Goal: Task Accomplishment & Management: Manage account settings

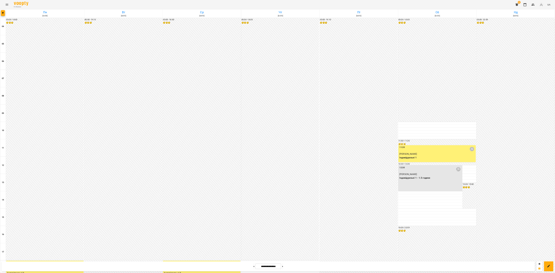
scroll to position [158, 0]
click at [3, 25] on button "button" at bounding box center [5, 23] width 7 height 10
click at [44, 166] on p "Викладач : [PERSON_NAME]" at bounding box center [41, 165] width 55 height 6
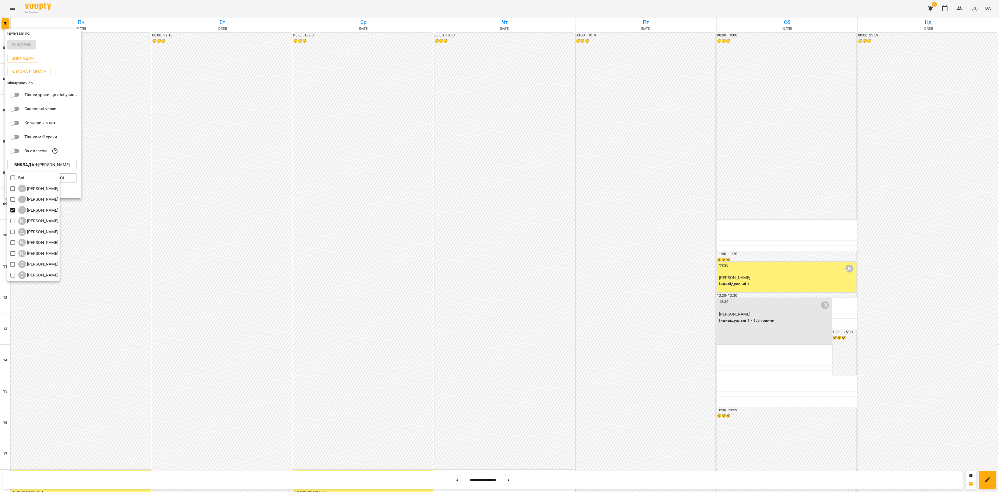
click at [44, 166] on div at bounding box center [499, 246] width 999 height 492
click at [520, 480] on div at bounding box center [499, 246] width 999 height 492
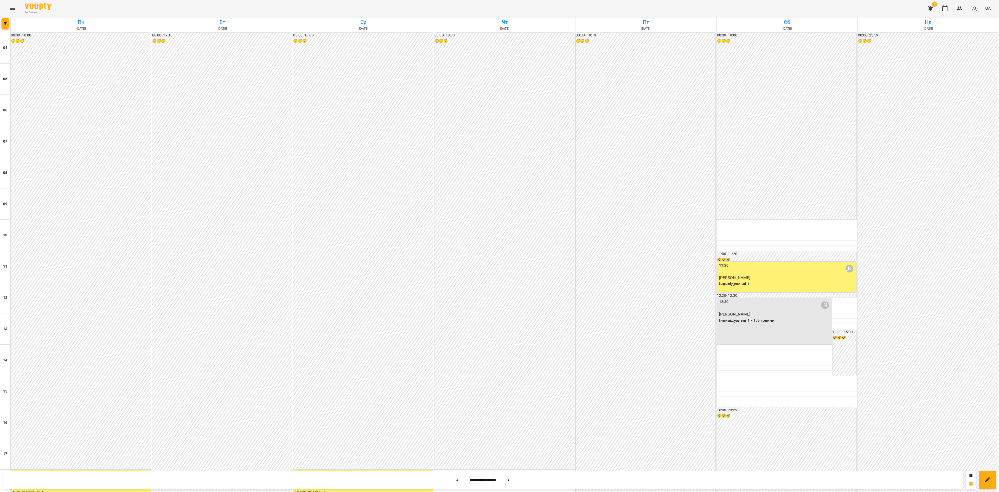
click at [515, 485] on div "Групувати по: Тиждень Викладач Класна кімната Фільтрувати по: Тільки уроки що в…" at bounding box center [499, 246] width 999 height 492
click at [509, 480] on icon at bounding box center [508, 480] width 1 height 2
click at [509, 483] on button at bounding box center [508, 479] width 1 height 11
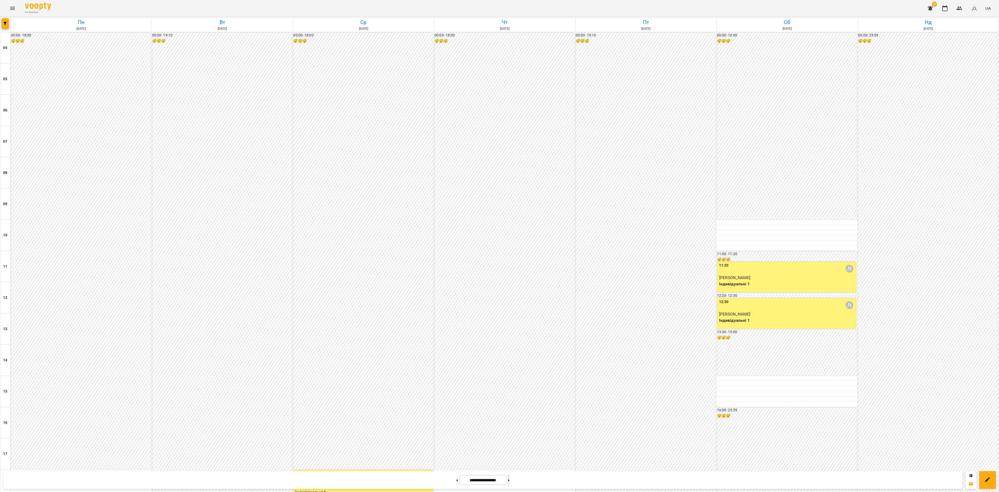
click at [509, 478] on button at bounding box center [508, 479] width 1 height 11
click at [509, 477] on button at bounding box center [508, 479] width 1 height 11
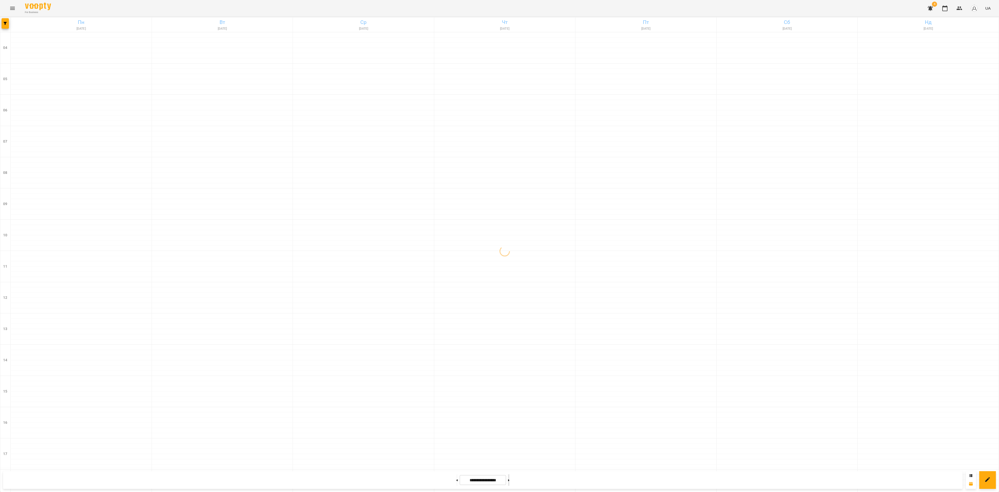
click at [509, 477] on button at bounding box center [508, 479] width 1 height 11
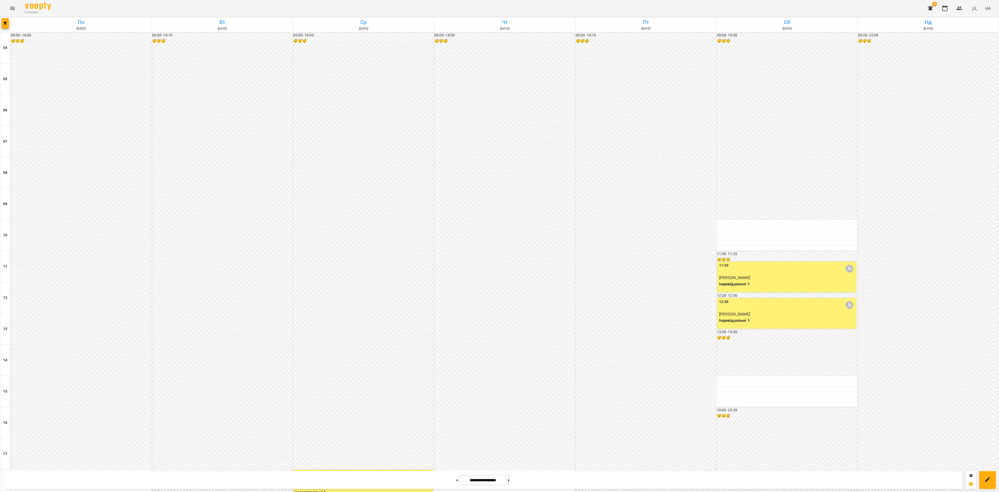
click at [509, 477] on button at bounding box center [508, 479] width 1 height 11
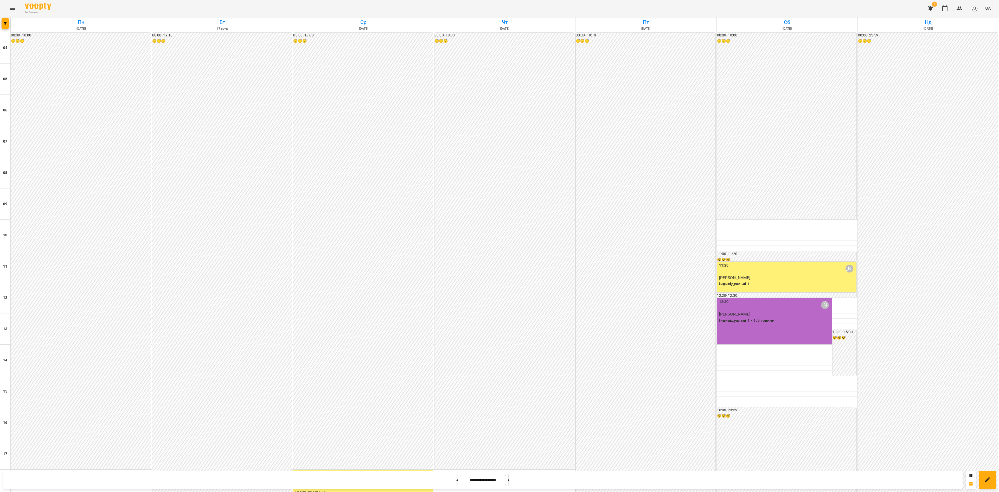
click at [509, 477] on button at bounding box center [508, 479] width 1 height 11
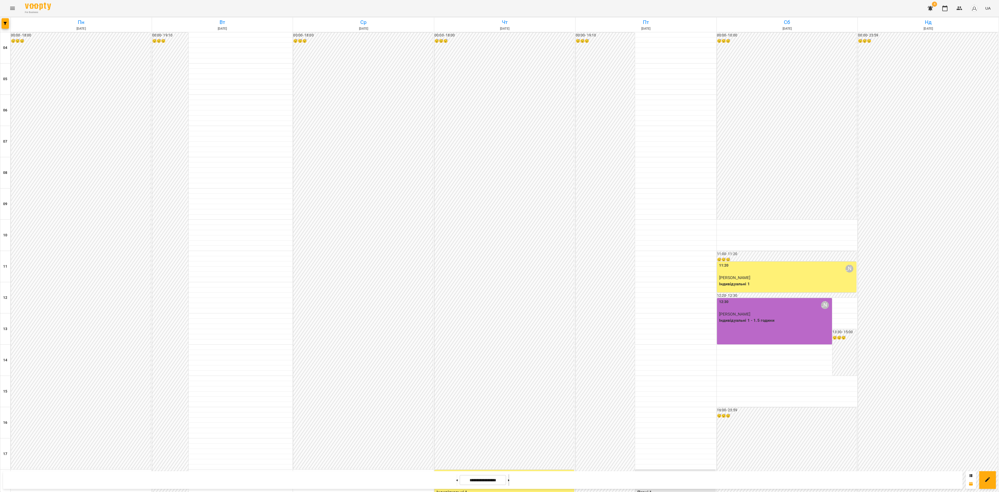
click at [509, 477] on button at bounding box center [508, 479] width 1 height 11
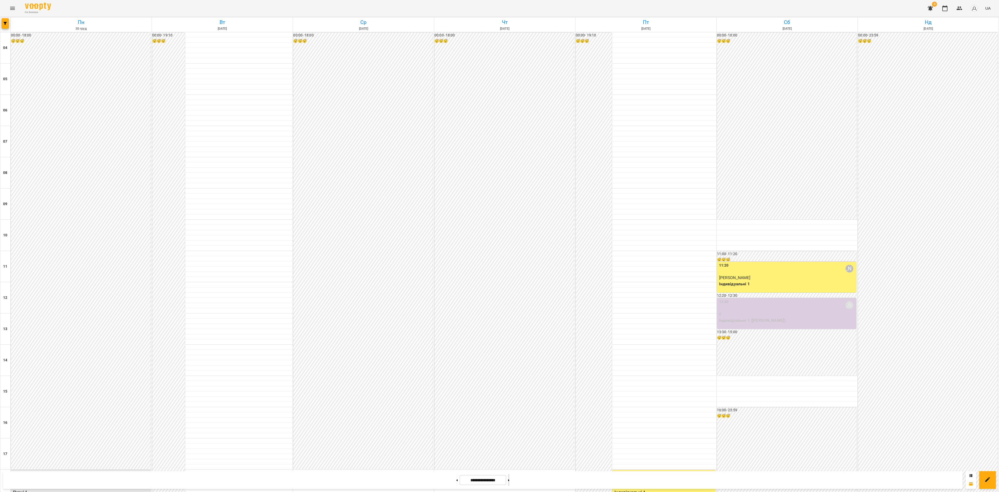
click at [509, 477] on button at bounding box center [508, 479] width 1 height 11
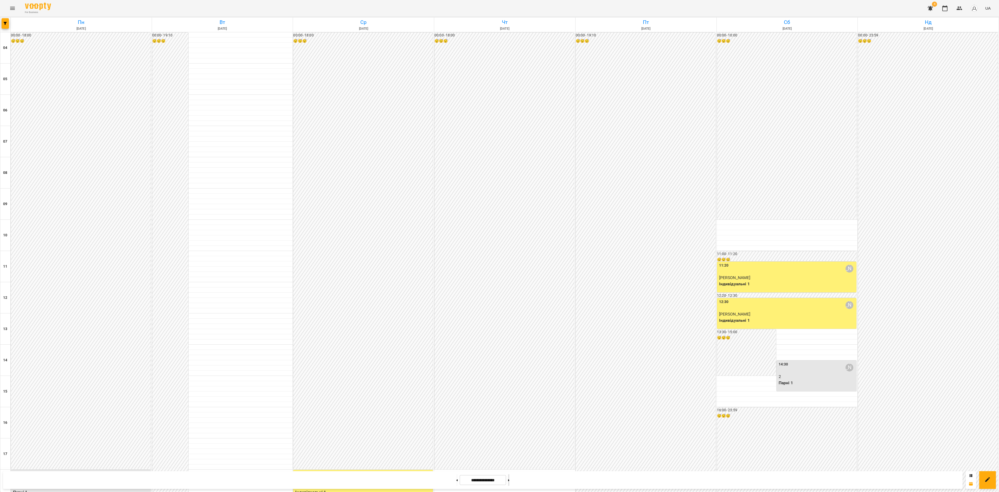
click at [509, 477] on button at bounding box center [508, 479] width 1 height 11
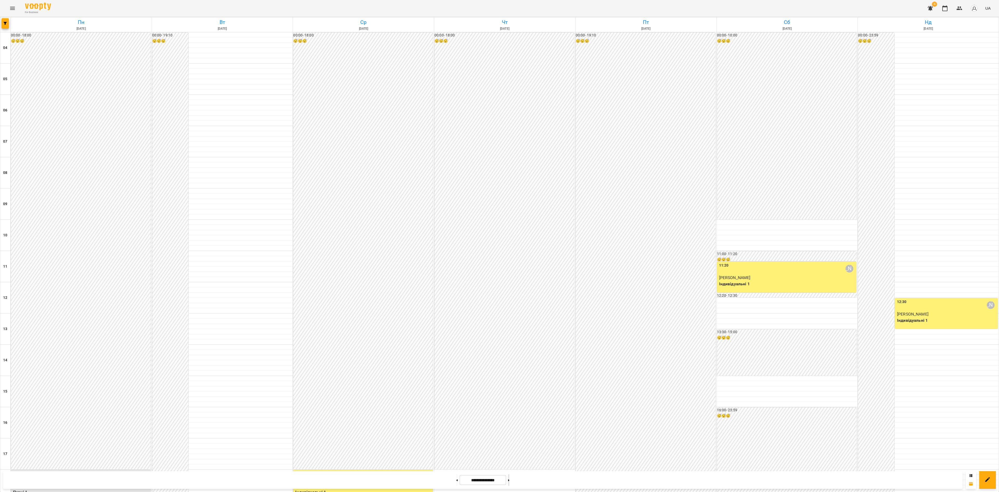
click at [509, 477] on button at bounding box center [508, 479] width 1 height 11
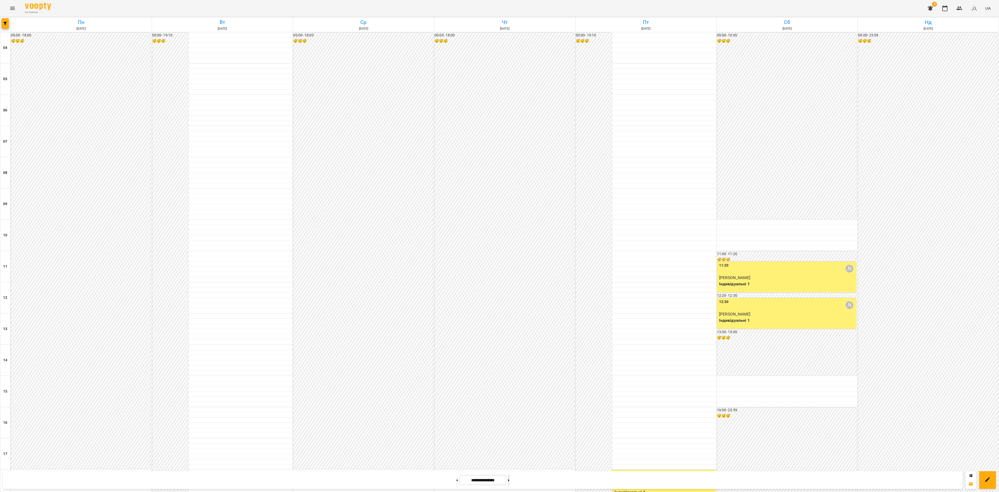
click at [509, 477] on button at bounding box center [508, 479] width 1 height 11
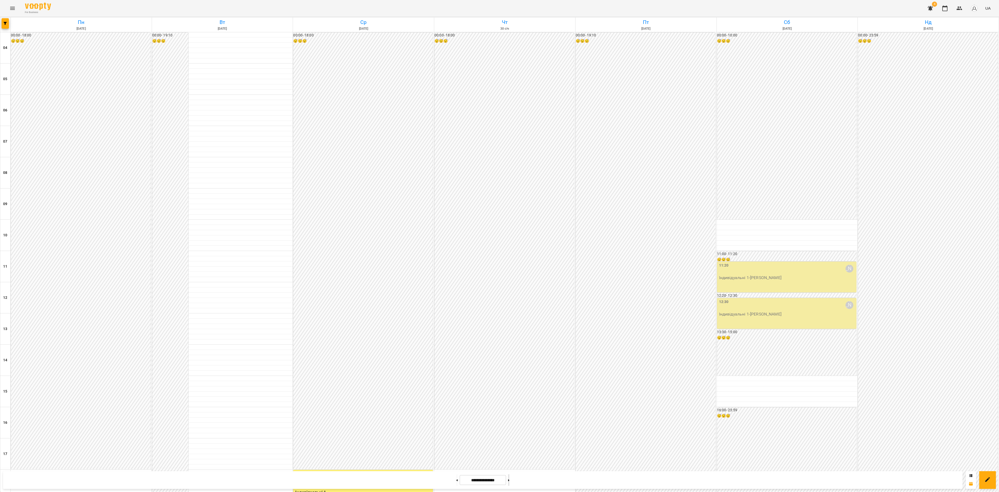
click at [509, 477] on button at bounding box center [508, 479] width 1 height 11
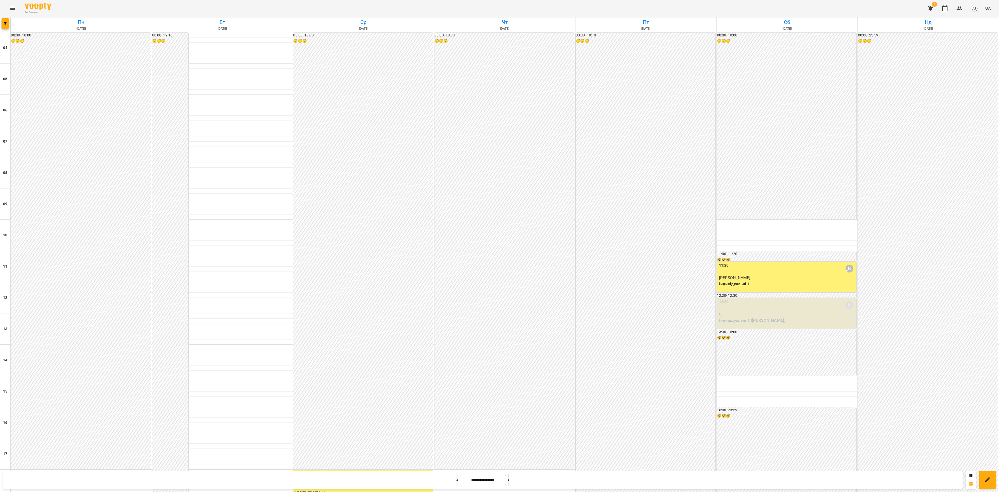
click at [509, 477] on button at bounding box center [508, 479] width 1 height 11
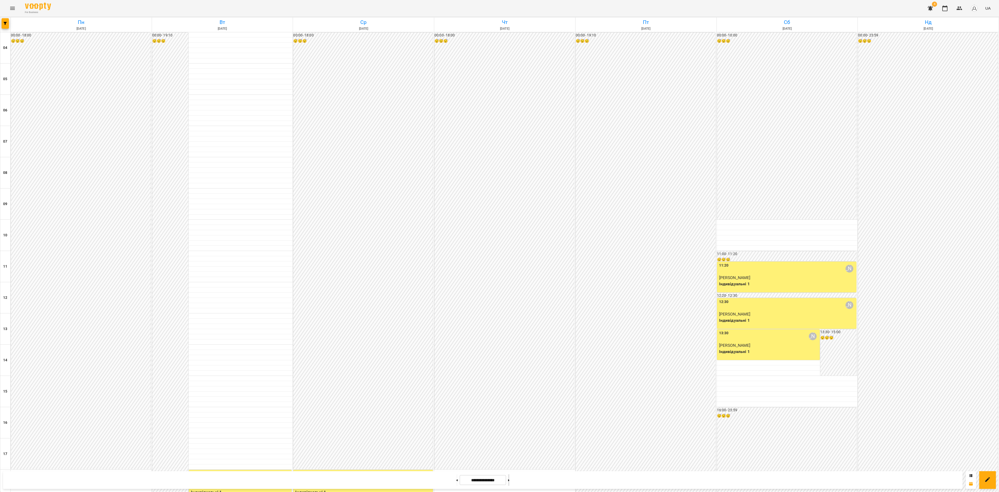
click at [509, 477] on button at bounding box center [508, 479] width 1 height 11
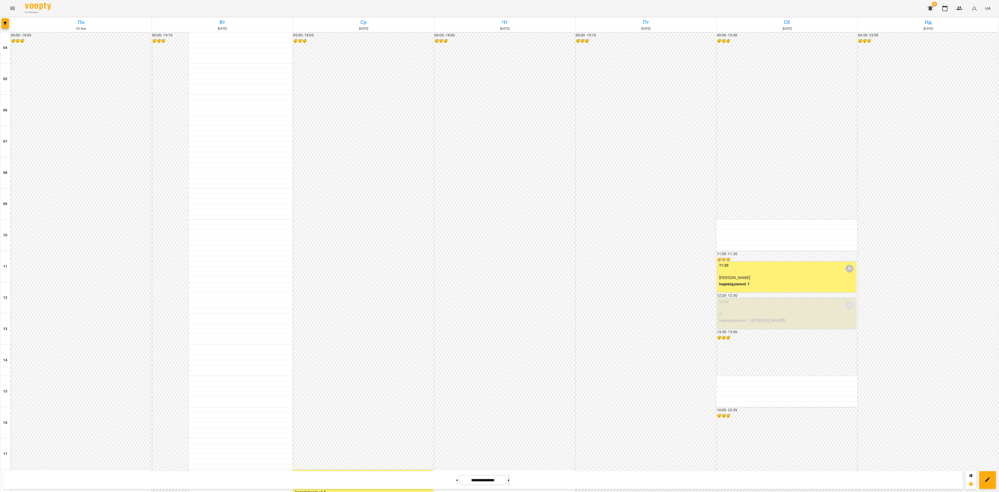
click at [509, 477] on button at bounding box center [508, 479] width 1 height 11
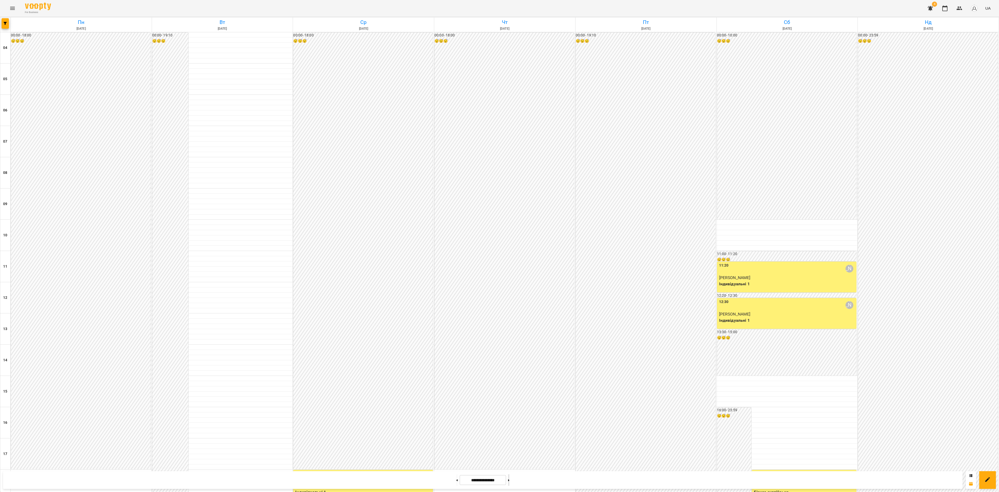
click at [509, 477] on button at bounding box center [508, 479] width 1 height 11
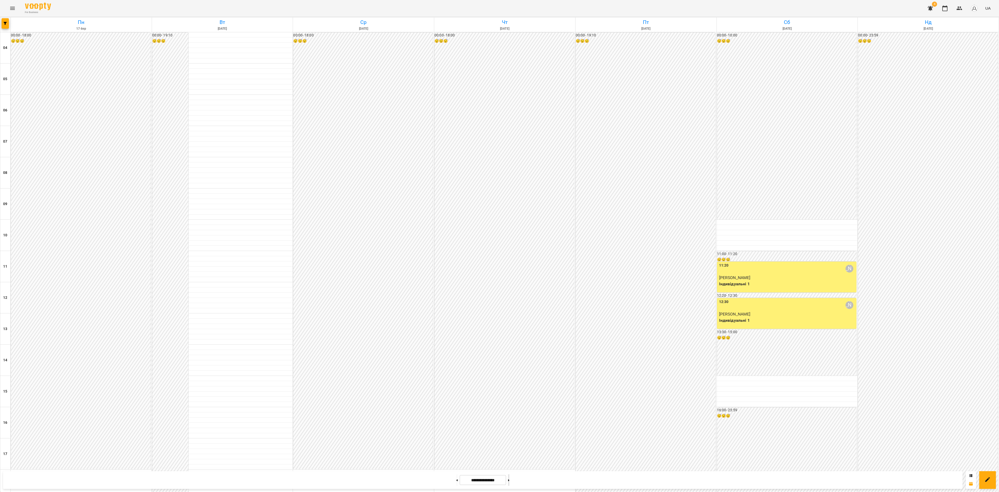
click at [509, 477] on button at bounding box center [508, 479] width 1 height 11
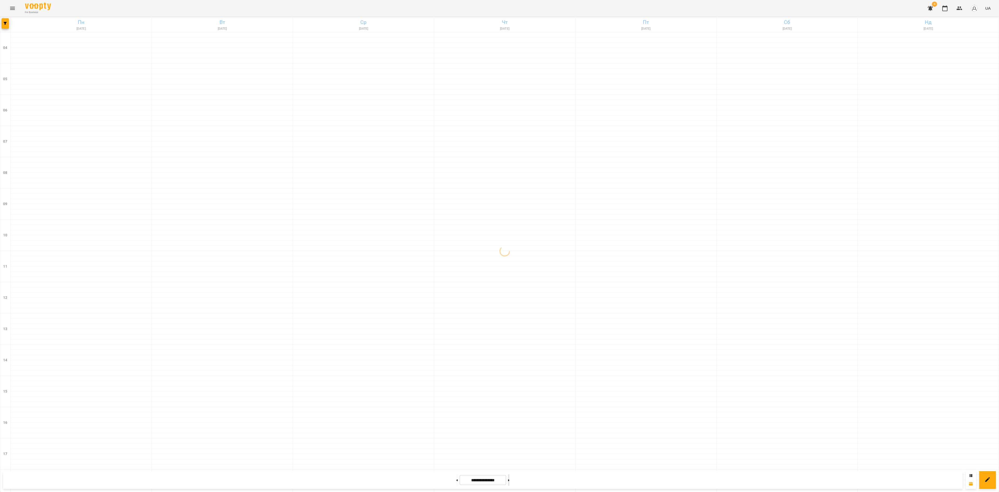
click at [509, 477] on button at bounding box center [508, 479] width 1 height 11
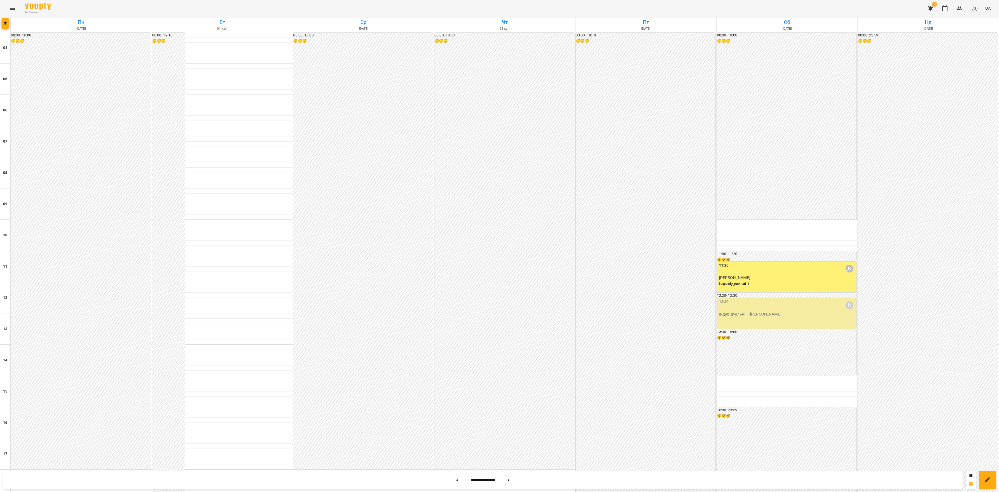
click at [5, 14] on div "For Business 4 UA" at bounding box center [499, 8] width 999 height 17
click at [5, 23] on icon "button" at bounding box center [5, 23] width 3 height 3
click at [45, 168] on p "Викладач : [PERSON_NAME]" at bounding box center [41, 165] width 55 height 6
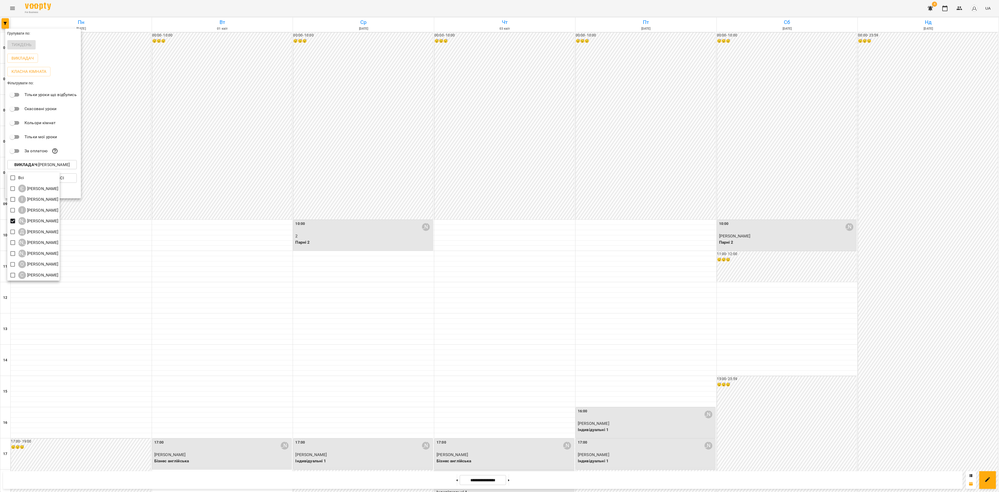
click at [448, 480] on div at bounding box center [499, 246] width 999 height 492
click at [452, 479] on div at bounding box center [499, 246] width 999 height 492
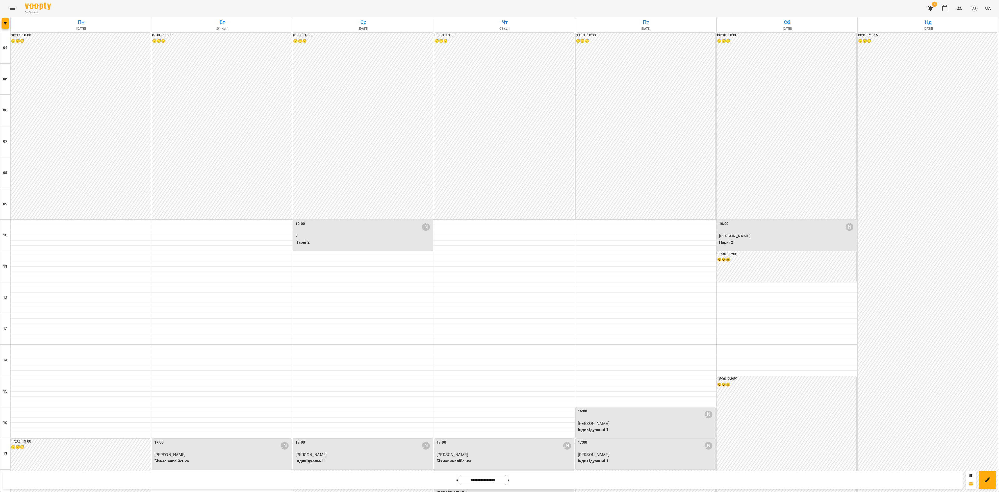
click at [450, 479] on div "Групувати по: Тиждень Викладач Класна кімната Фільтрувати по: Тільки уроки що в…" at bounding box center [499, 246] width 999 height 492
click at [509, 483] on button at bounding box center [508, 479] width 1 height 11
click at [456, 480] on icon at bounding box center [456, 480] width 1 height 2
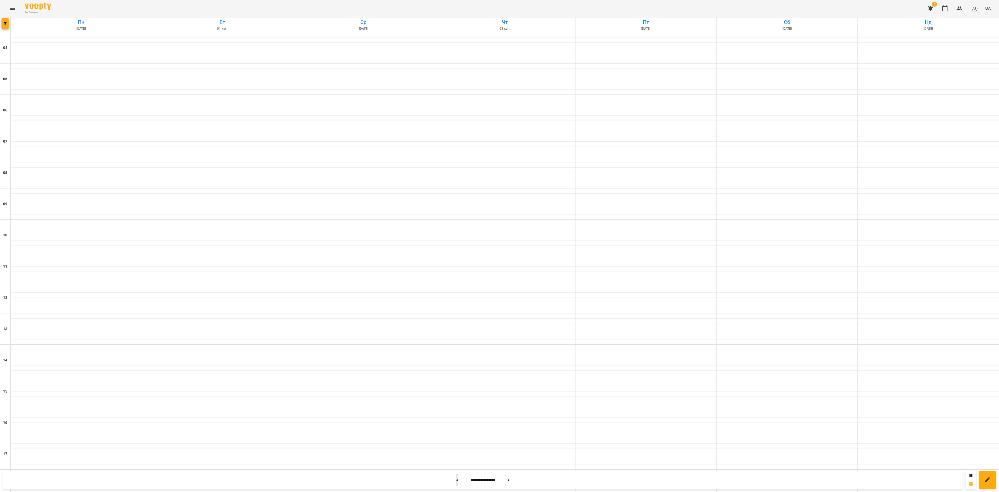
click at [457, 480] on icon at bounding box center [457, 480] width 1 height 2
click at [456, 480] on button at bounding box center [456, 479] width 1 height 11
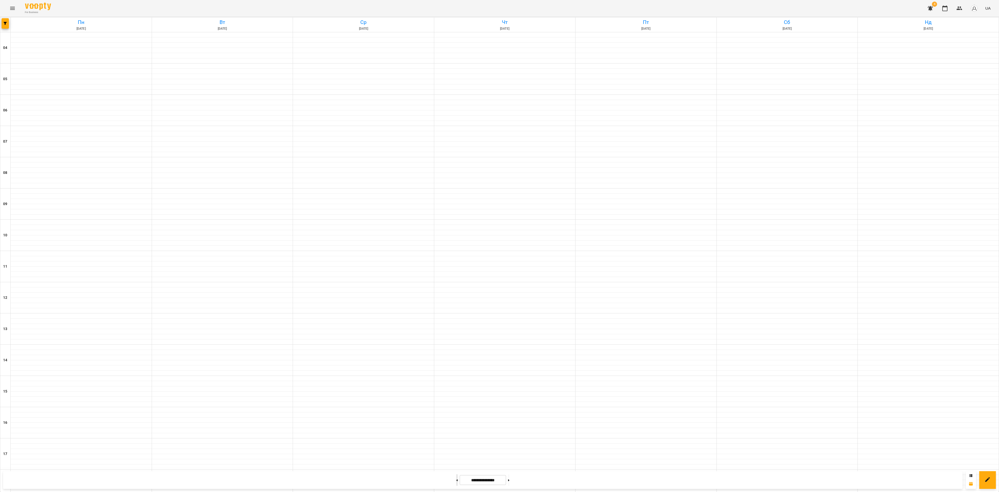
click at [456, 480] on button at bounding box center [456, 479] width 1 height 11
click at [457, 479] on icon at bounding box center [457, 480] width 1 height 2
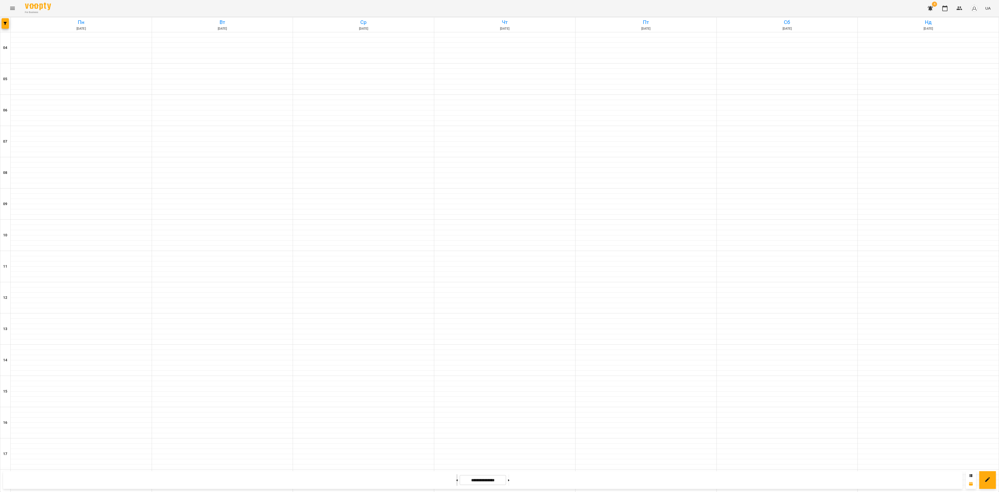
click at [457, 479] on icon at bounding box center [457, 480] width 1 height 2
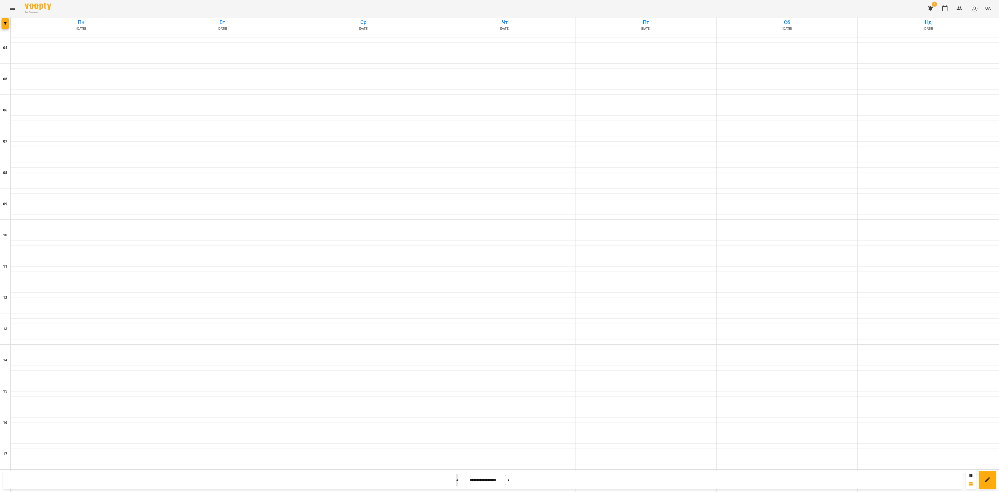
click at [457, 479] on icon at bounding box center [457, 480] width 1 height 2
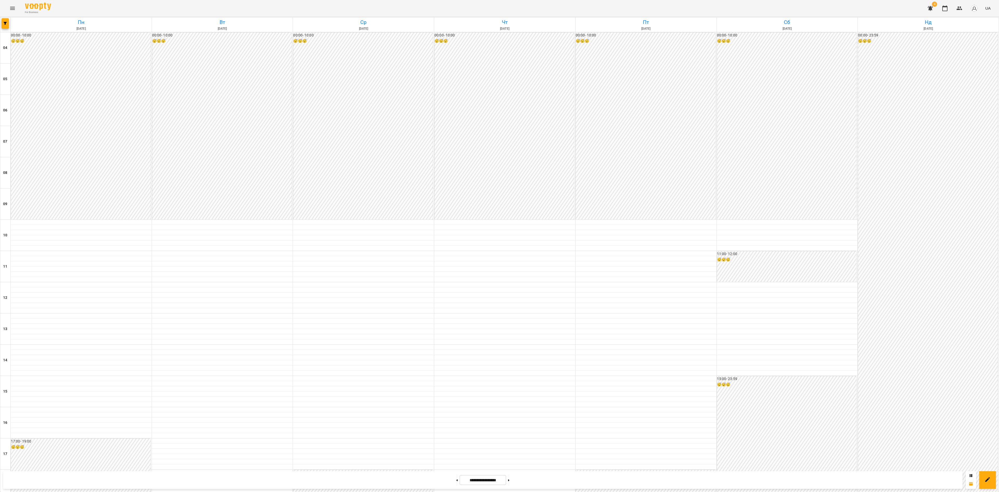
click at [489, 481] on input "**********" at bounding box center [483, 480] width 46 height 10
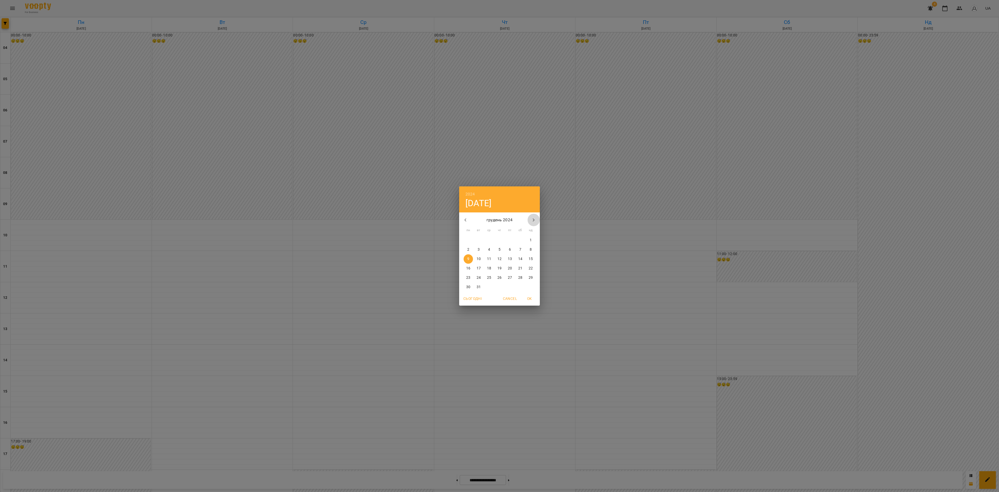
click at [533, 220] on icon "button" at bounding box center [534, 220] width 6 height 6
click at [532, 221] on icon "button" at bounding box center [534, 220] width 6 height 6
drag, startPoint x: 467, startPoint y: 220, endPoint x: 477, endPoint y: 226, distance: 12.4
click at [467, 221] on icon "button" at bounding box center [465, 220] width 6 height 6
drag, startPoint x: 488, startPoint y: 239, endPoint x: 502, endPoint y: 253, distance: 20.2
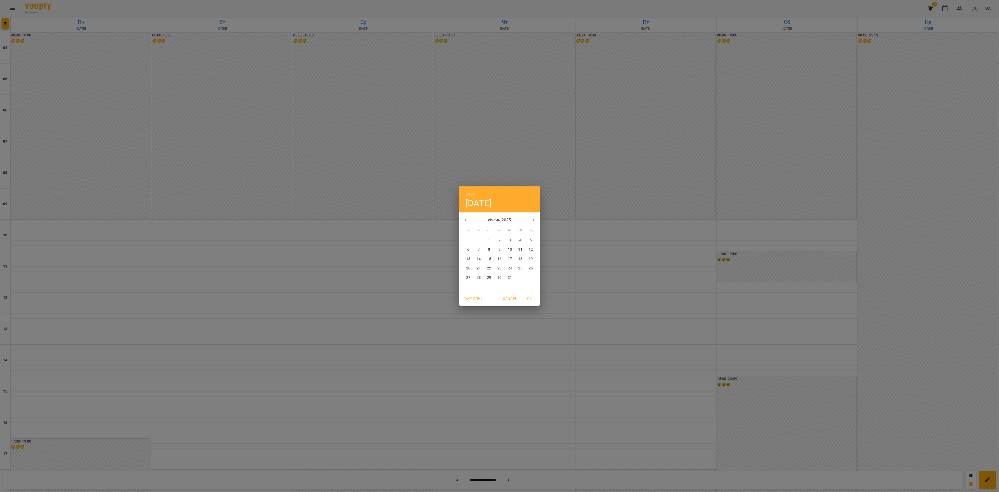
click at [489, 240] on span "1" at bounding box center [488, 240] width 9 height 5
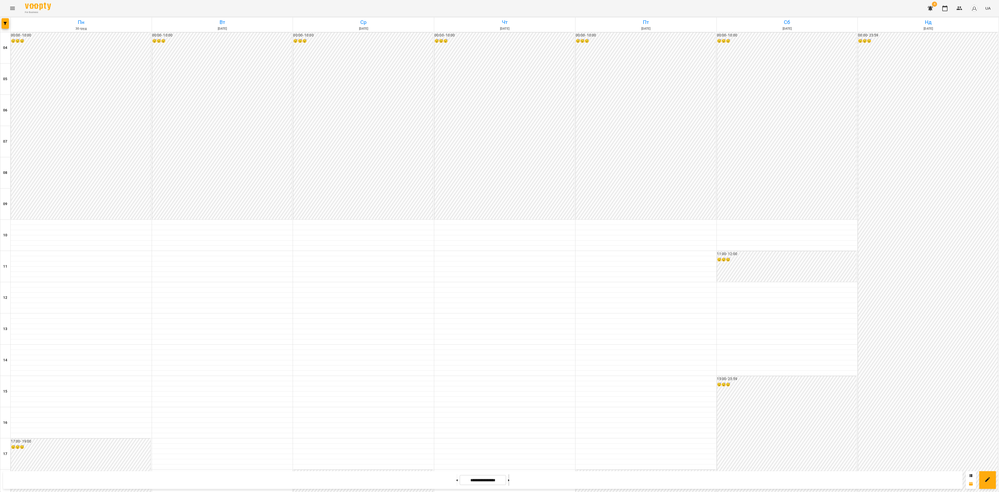
click at [509, 479] on button at bounding box center [508, 479] width 1 height 11
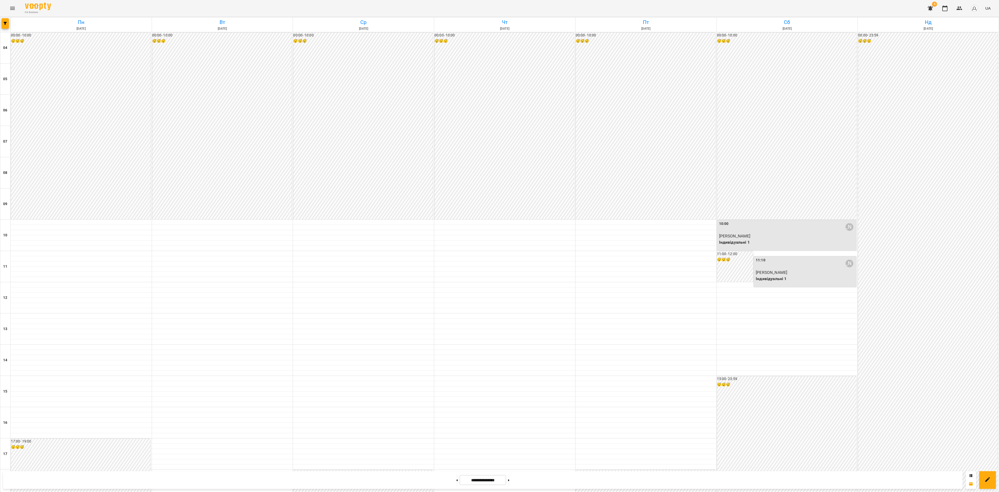
click at [499, 479] on input "**********" at bounding box center [483, 480] width 46 height 10
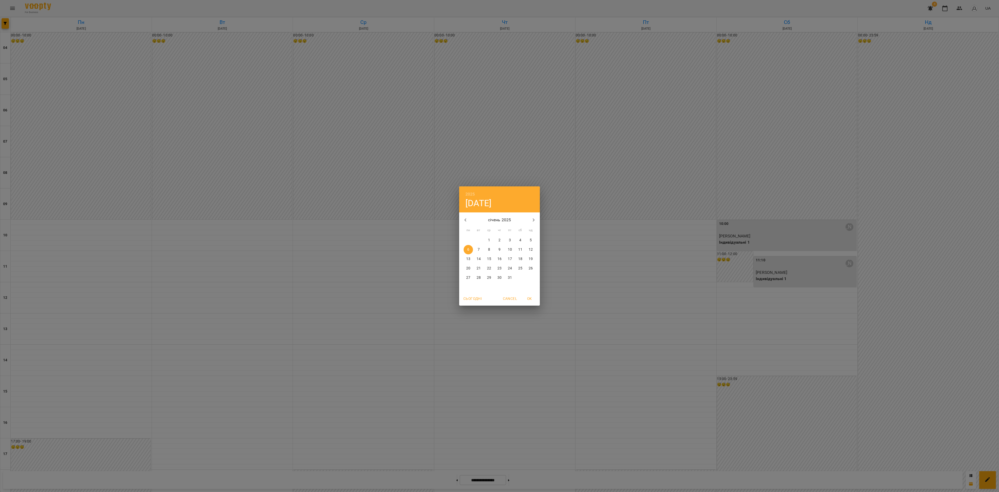
click at [564, 441] on div "2025 пн, січ [DATE] вт ср чт пт сб нд 30 31 1 2 3 4 5 6 7 8 9 10 11 12 13 14 15…" at bounding box center [499, 246] width 999 height 492
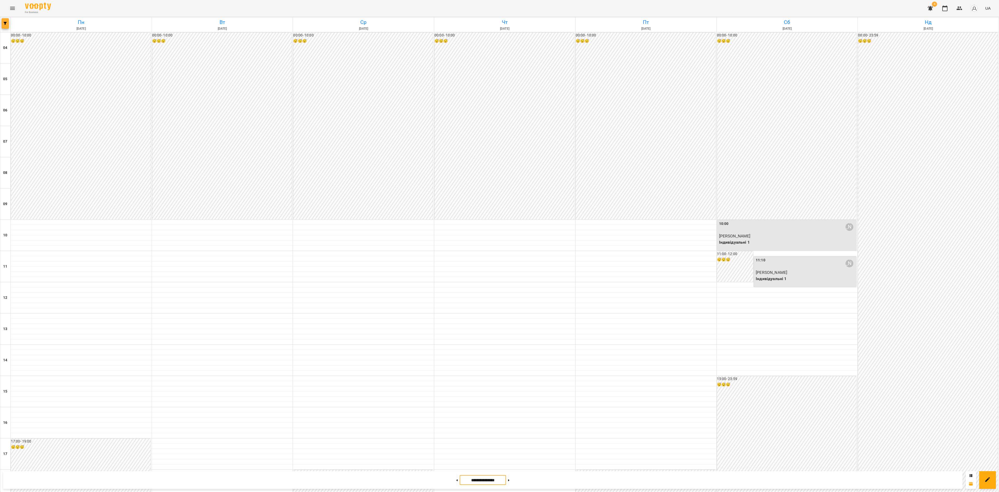
click at [4, 22] on button "button" at bounding box center [5, 23] width 7 height 10
click at [55, 168] on p "Викладач : [PERSON_NAME]" at bounding box center [41, 165] width 55 height 6
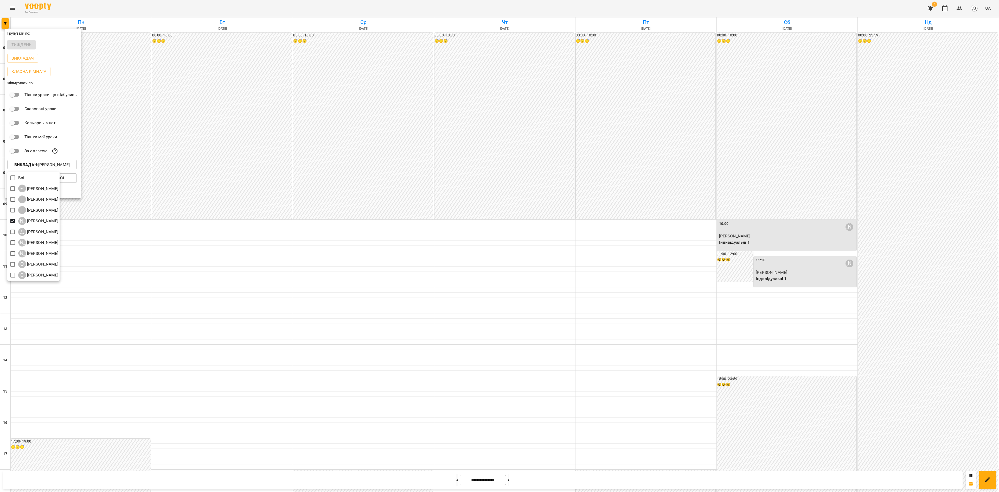
drag, startPoint x: 388, startPoint y: 322, endPoint x: 388, endPoint y: 324, distance: 2.7
click at [388, 322] on div at bounding box center [499, 246] width 999 height 492
click at [618, 477] on div at bounding box center [499, 246] width 999 height 492
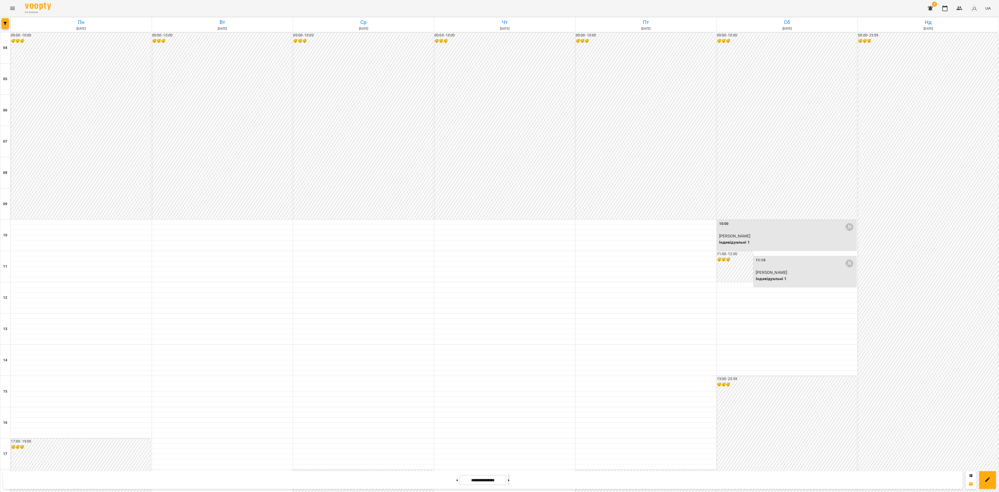
click at [509, 479] on button at bounding box center [508, 479] width 1 height 11
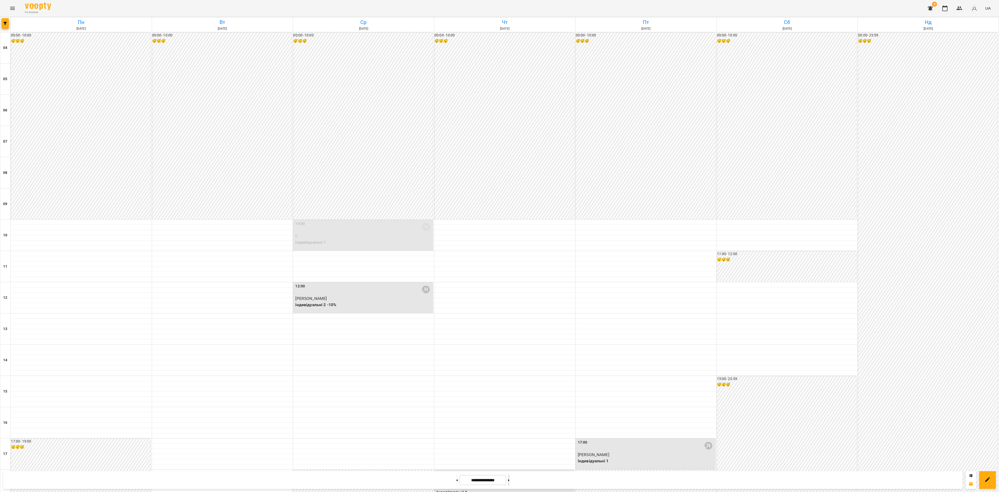
click at [509, 479] on button at bounding box center [508, 479] width 1 height 11
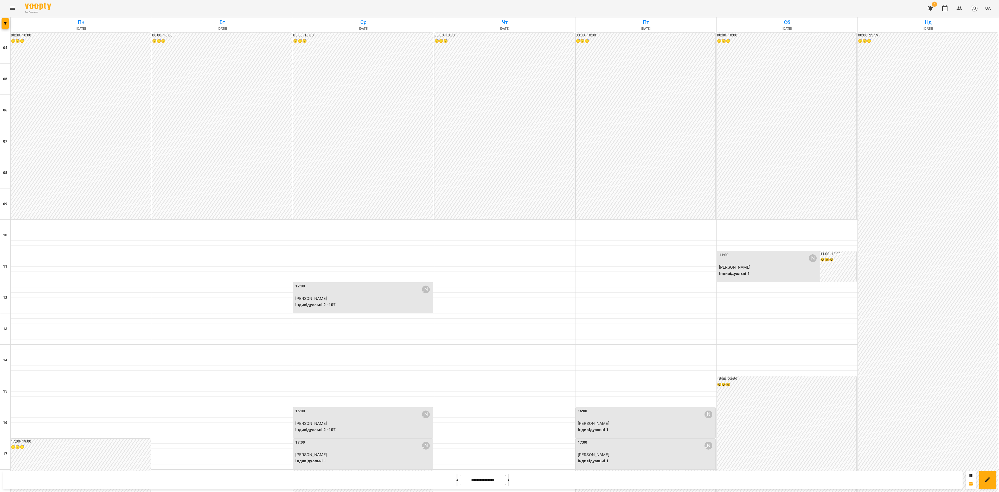
click at [509, 479] on icon at bounding box center [508, 480] width 1 height 2
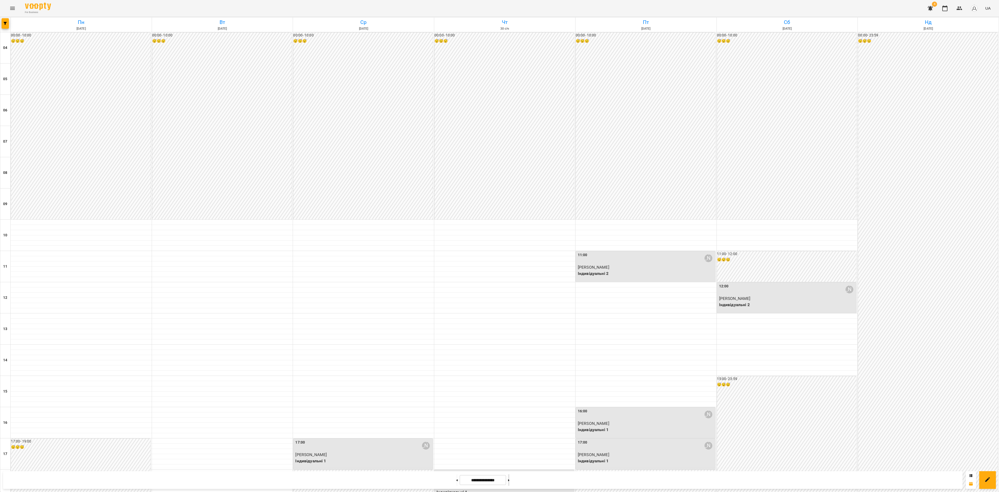
click at [509, 479] on icon at bounding box center [508, 480] width 1 height 2
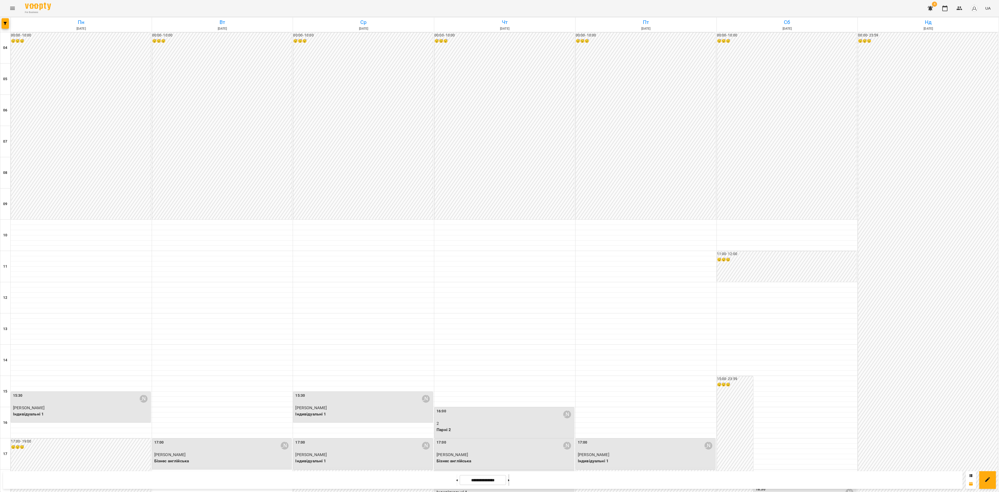
click at [509, 479] on icon at bounding box center [508, 480] width 1 height 2
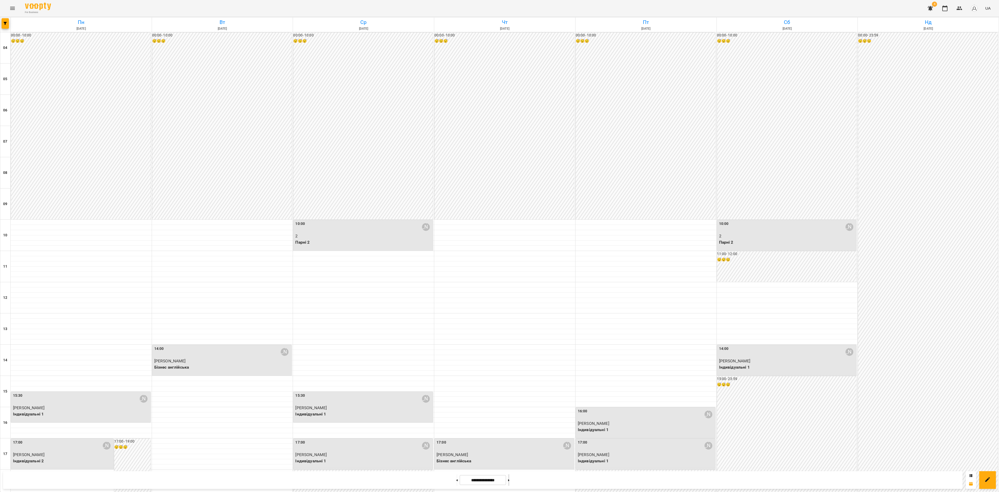
click at [509, 479] on icon at bounding box center [508, 480] width 1 height 2
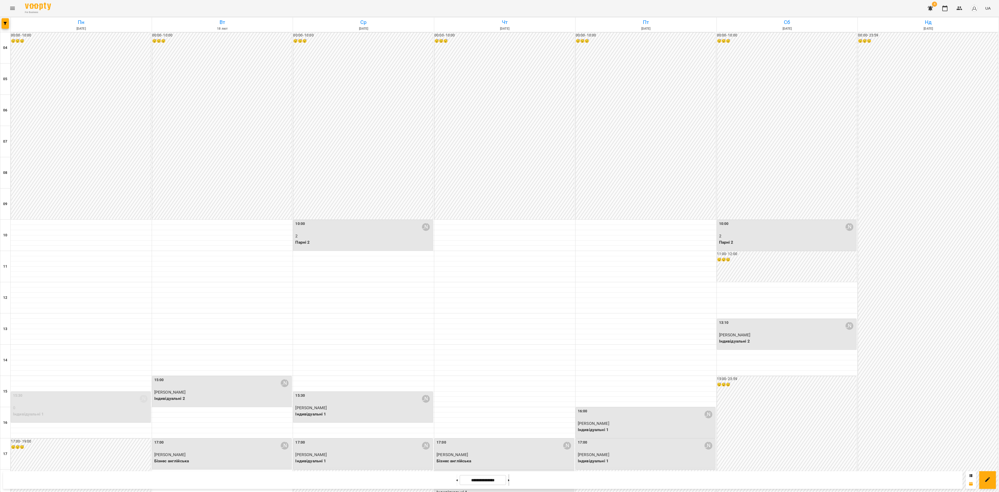
click at [509, 479] on icon at bounding box center [508, 480] width 1 height 2
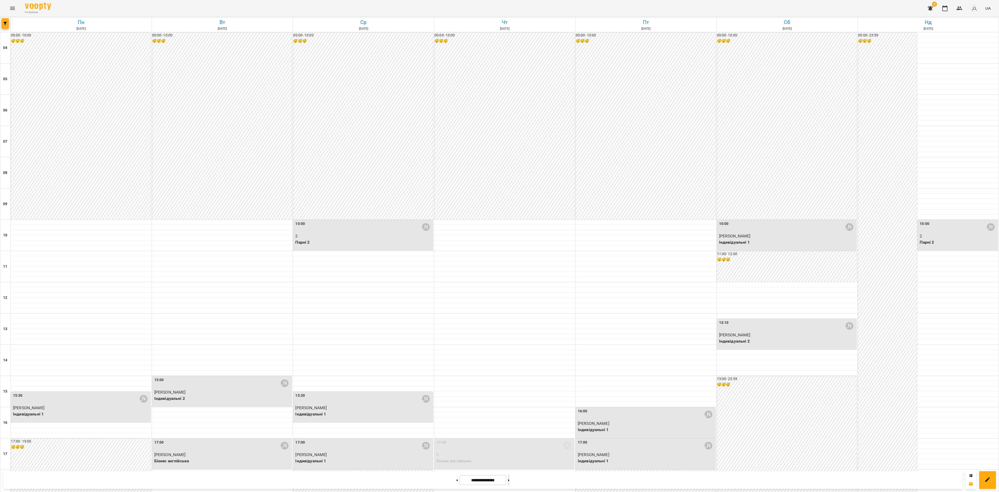
click at [509, 479] on button at bounding box center [508, 479] width 1 height 11
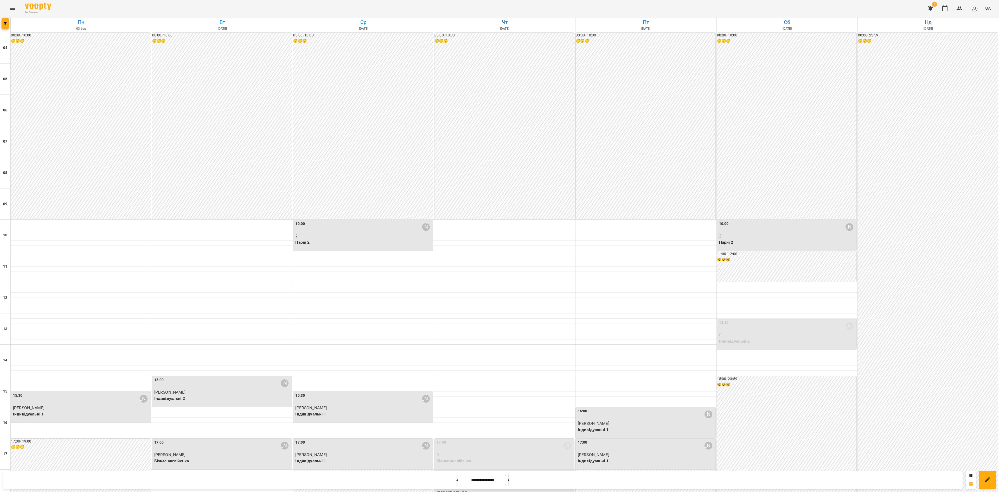
click at [509, 479] on button at bounding box center [508, 479] width 1 height 11
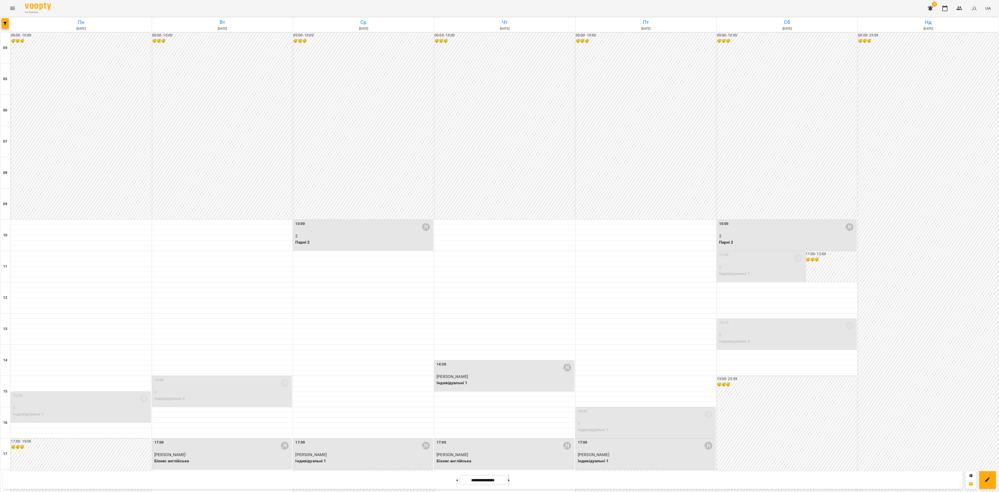
click at [509, 479] on button at bounding box center [508, 479] width 1 height 11
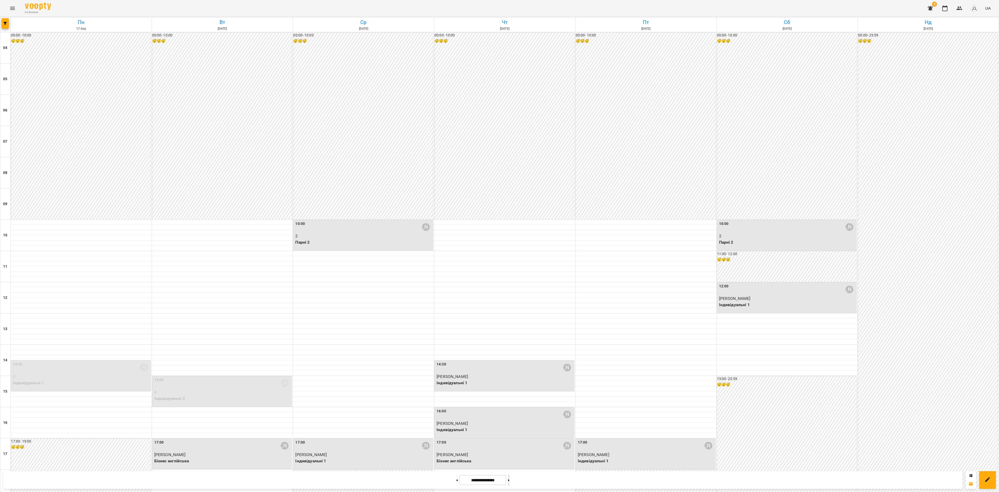
click at [509, 479] on button at bounding box center [508, 479] width 1 height 11
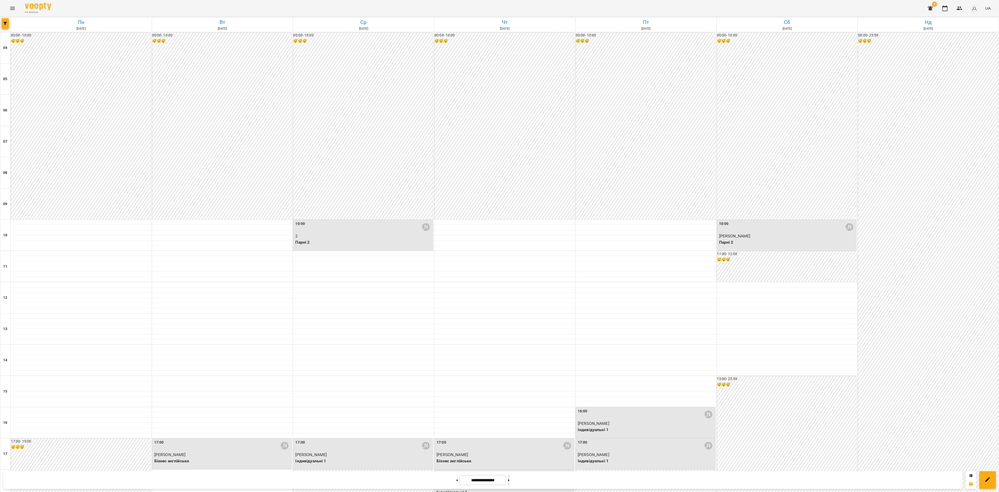
click at [509, 479] on button at bounding box center [508, 479] width 1 height 11
click at [509, 480] on button at bounding box center [508, 479] width 1 height 11
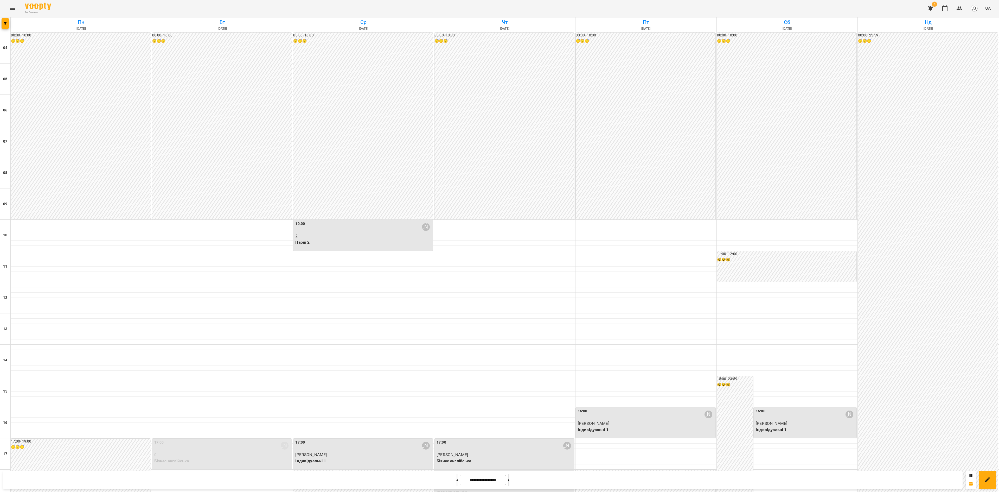
click at [509, 477] on button at bounding box center [508, 479] width 1 height 11
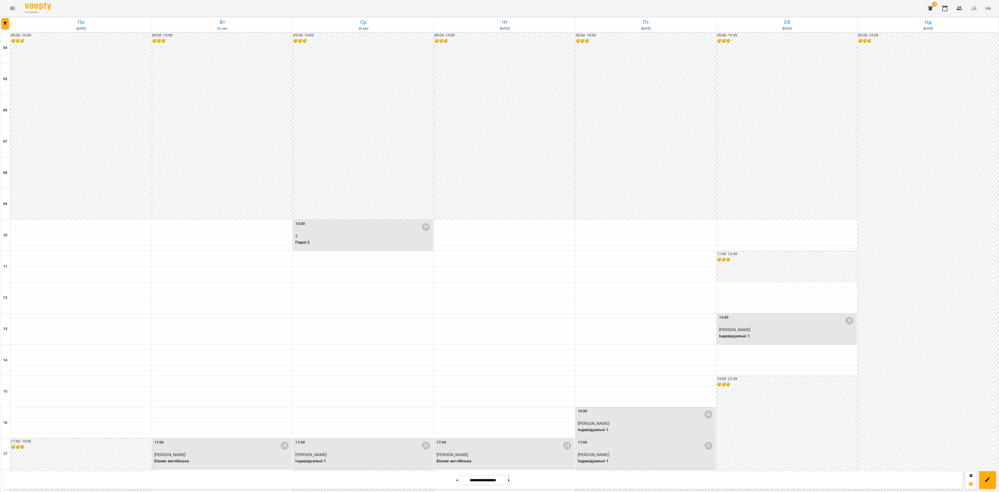
click at [509, 478] on button at bounding box center [508, 479] width 1 height 11
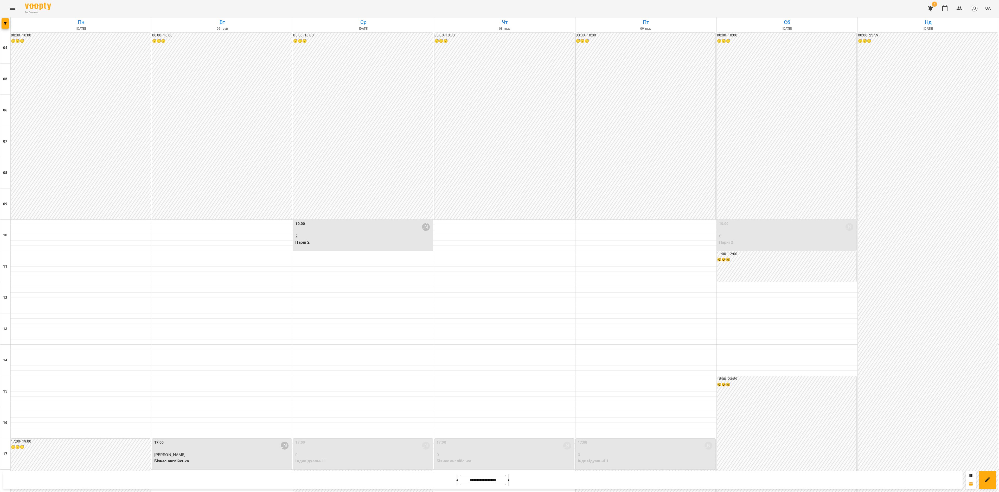
click at [509, 478] on button at bounding box center [508, 479] width 1 height 11
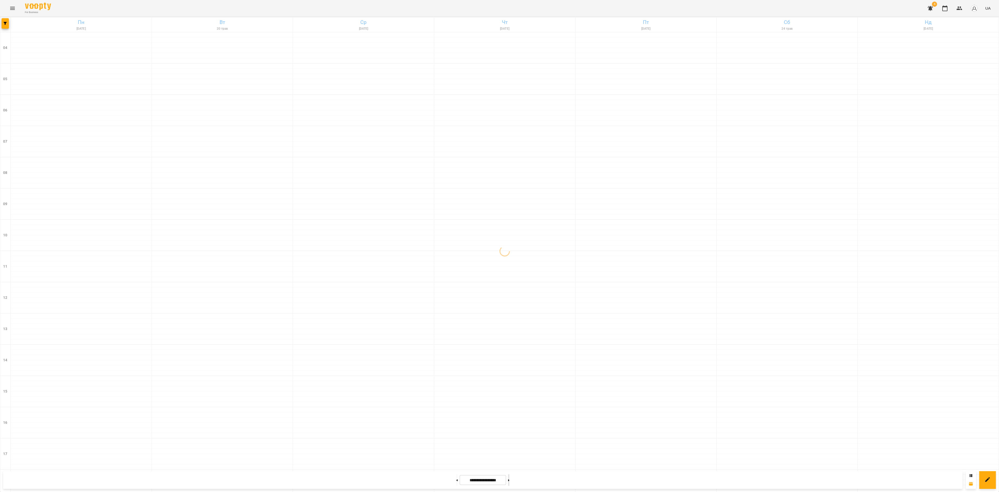
click at [509, 479] on icon at bounding box center [508, 480] width 1 height 2
click at [509, 480] on icon at bounding box center [508, 480] width 1 height 2
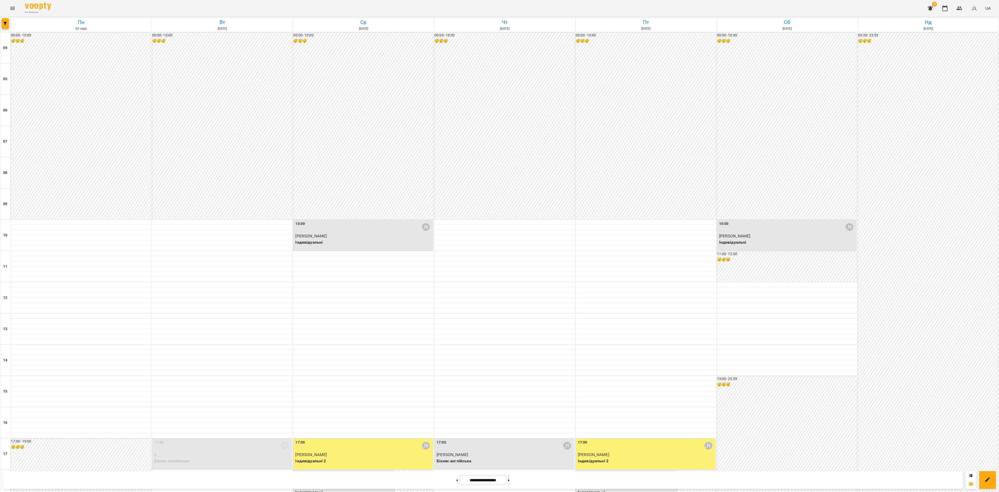
click at [509, 480] on icon at bounding box center [508, 480] width 1 height 2
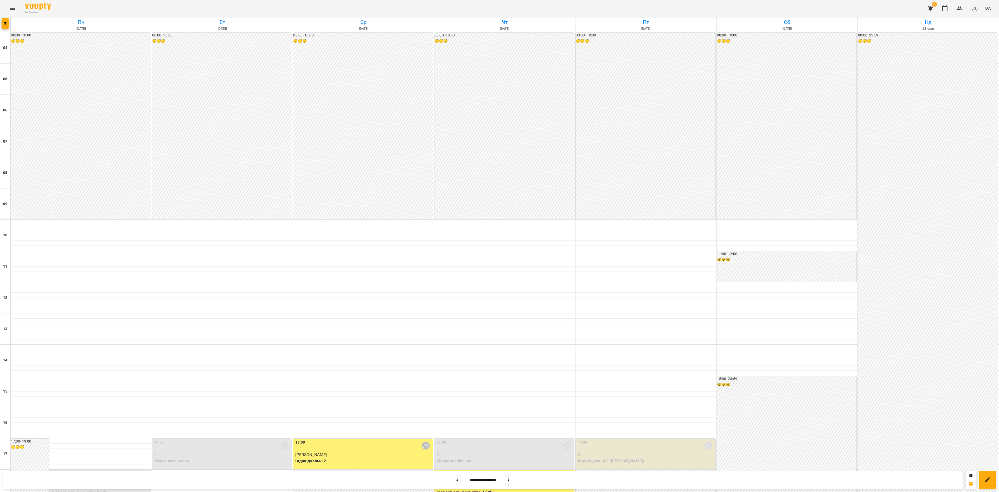
click at [509, 482] on button at bounding box center [508, 479] width 1 height 11
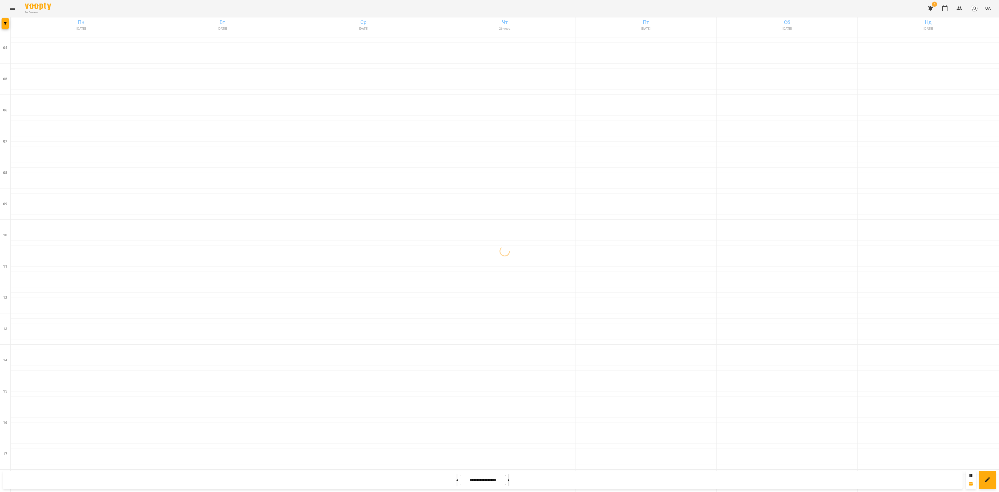
click at [509, 481] on button at bounding box center [508, 479] width 1 height 11
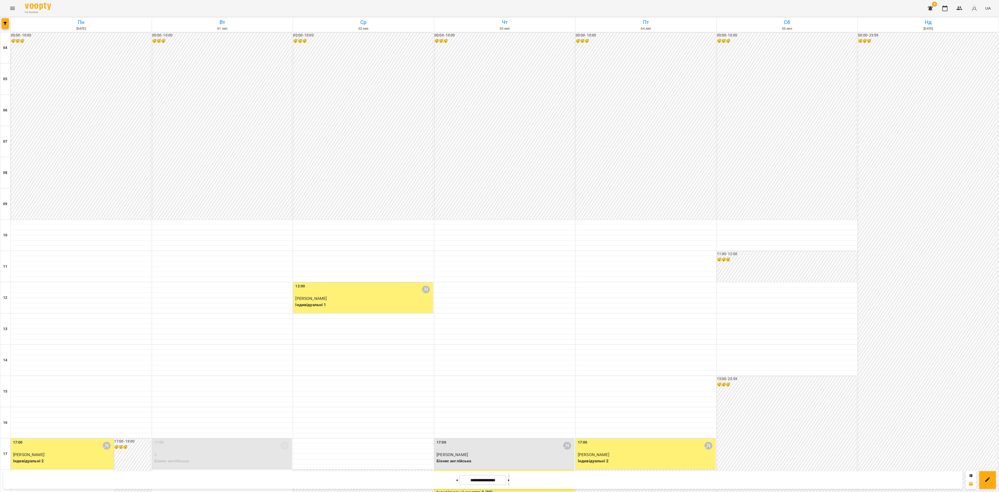
click at [509, 481] on button at bounding box center [508, 479] width 1 height 11
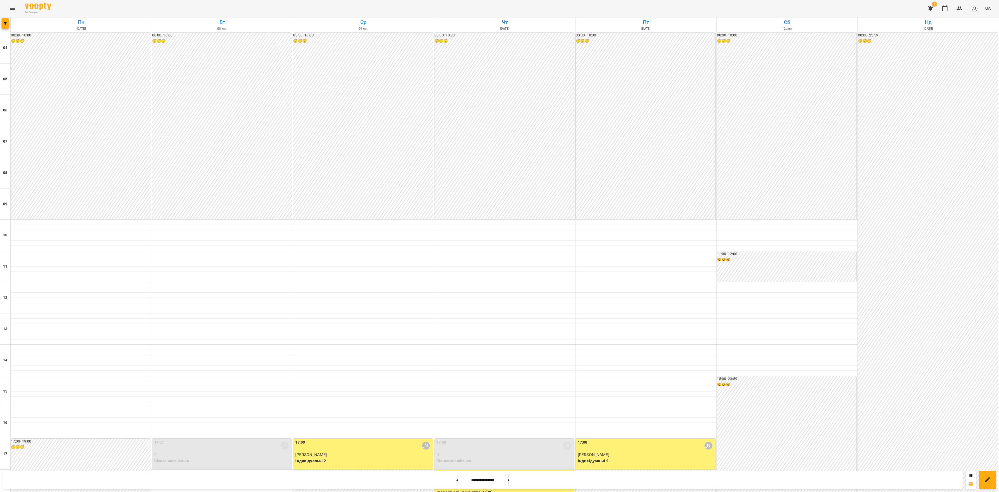
click at [509, 482] on button at bounding box center [508, 479] width 1 height 11
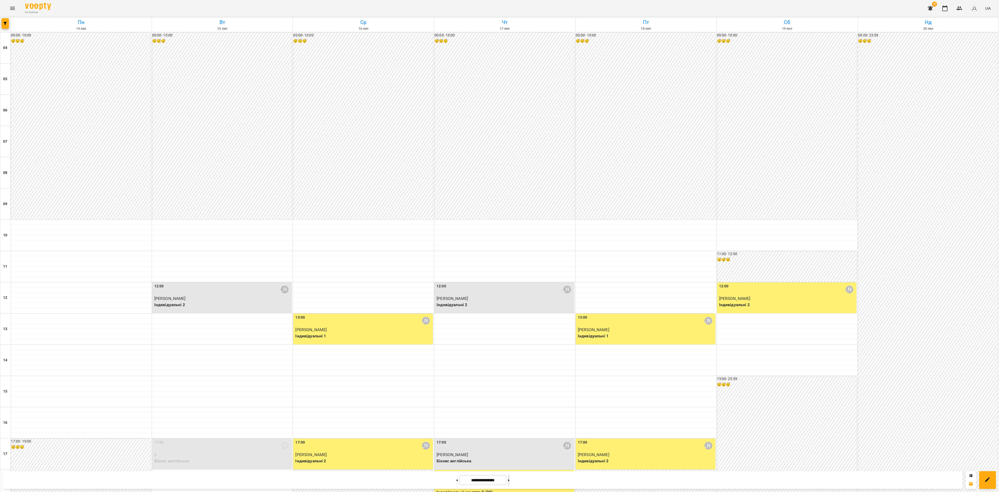
click at [509, 482] on button at bounding box center [508, 479] width 1 height 11
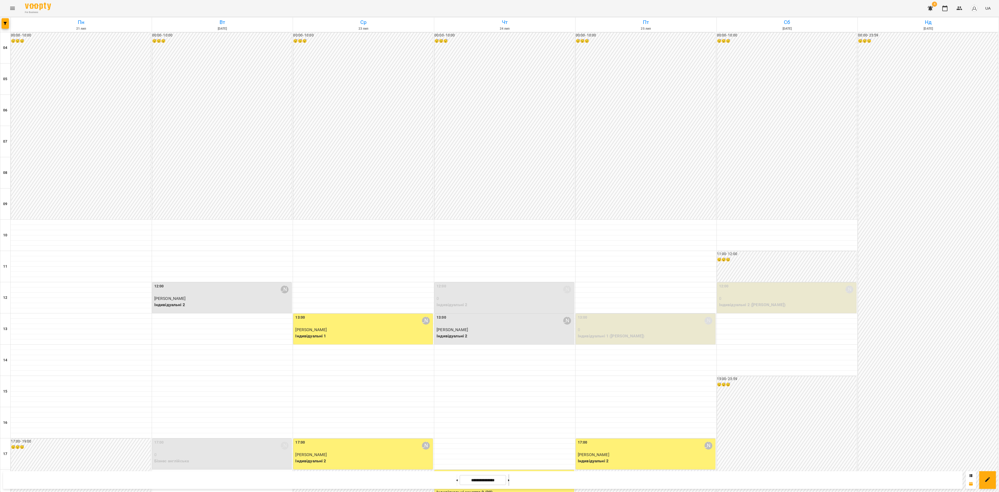
click at [509, 482] on button at bounding box center [508, 479] width 1 height 11
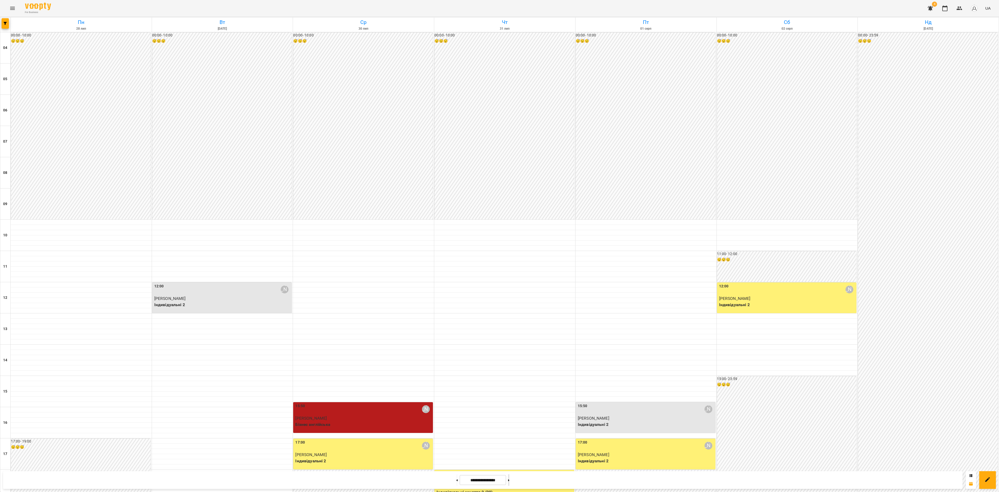
click at [509, 482] on button at bounding box center [508, 479] width 1 height 11
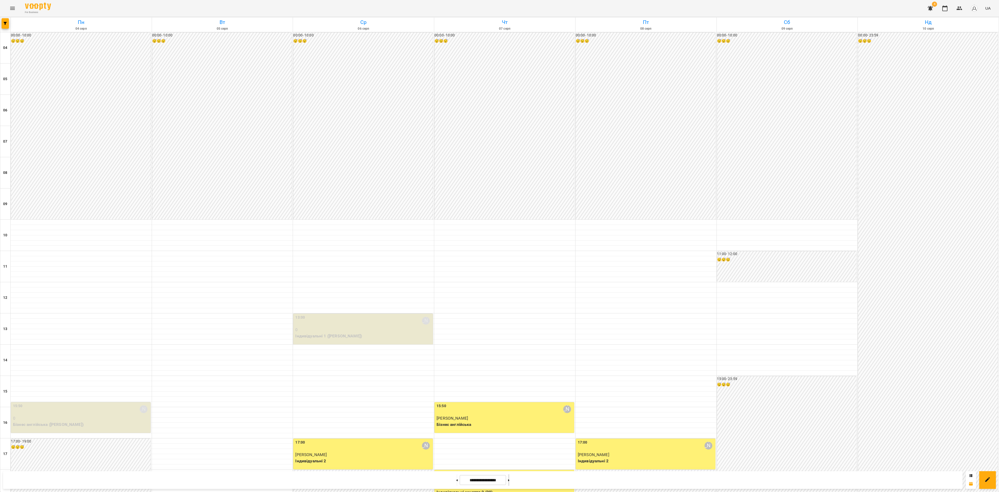
click at [509, 481] on button at bounding box center [508, 479] width 1 height 11
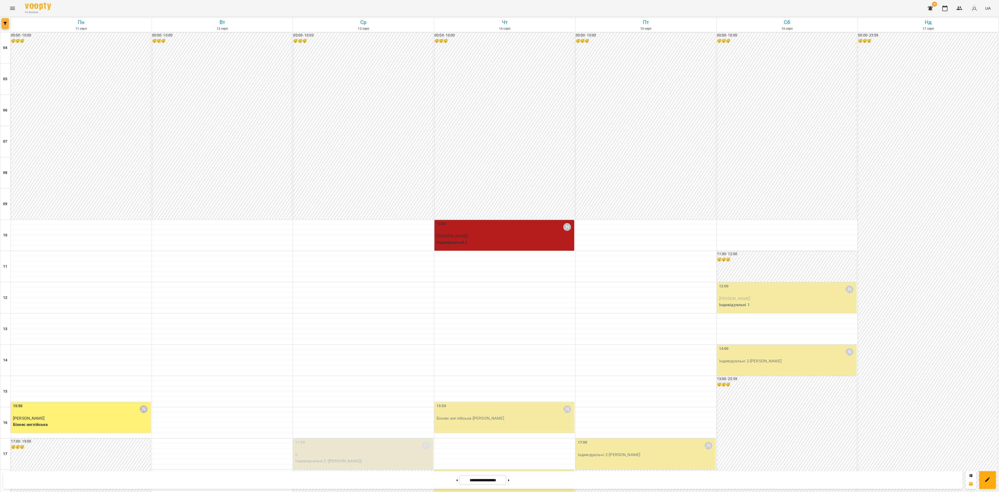
click at [3, 22] on span "button" at bounding box center [5, 23] width 7 height 3
click at [47, 164] on p "Викладач : [PERSON_NAME]" at bounding box center [41, 165] width 55 height 6
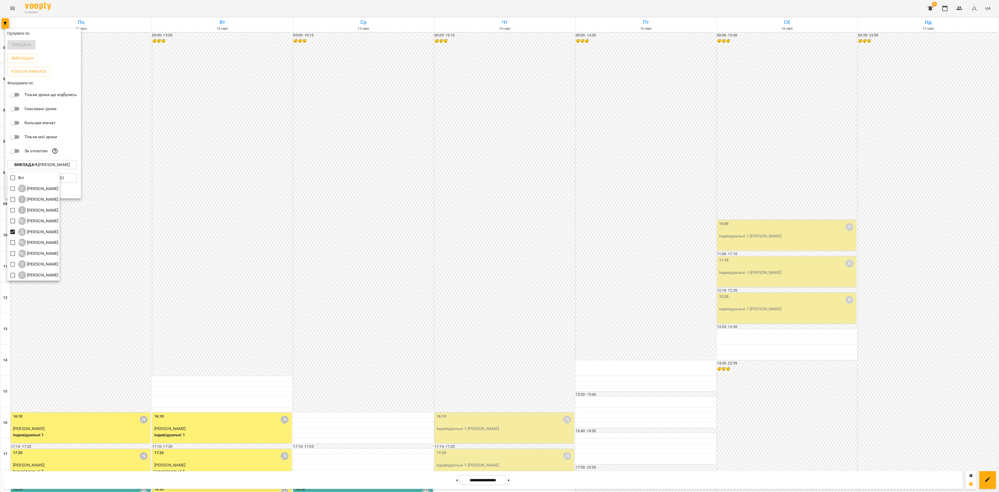
click at [551, 481] on div at bounding box center [499, 246] width 999 height 492
click at [480, 481] on div at bounding box center [499, 246] width 999 height 492
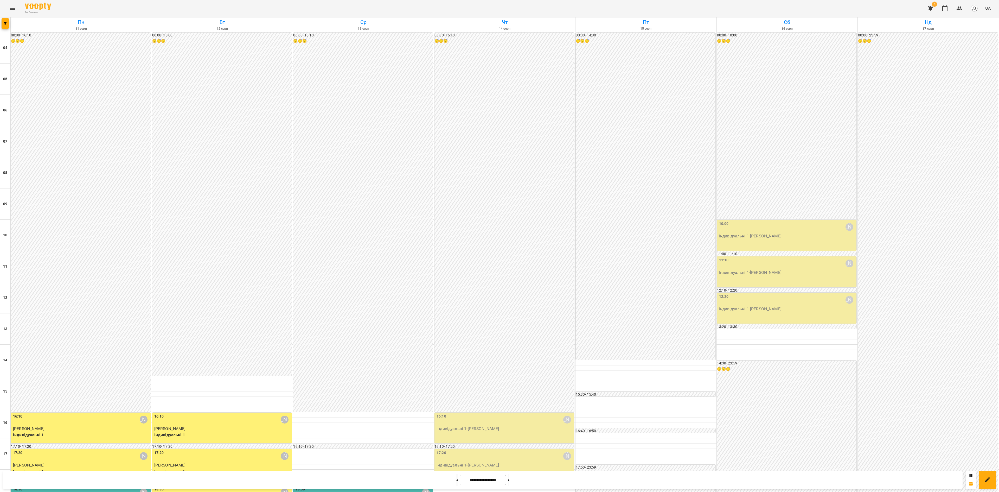
click at [488, 478] on input "**********" at bounding box center [483, 480] width 46 height 10
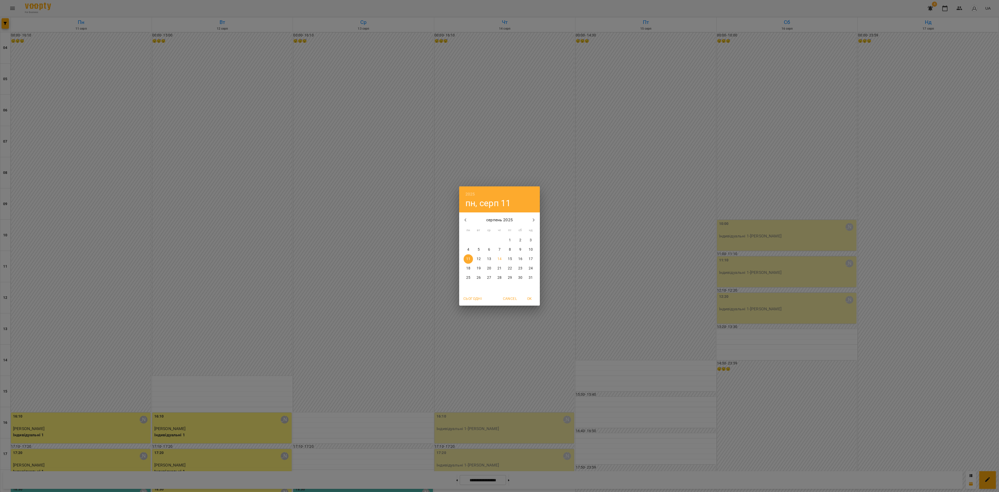
click at [467, 217] on icon "button" at bounding box center [465, 220] width 6 height 6
click at [467, 218] on icon "button" at bounding box center [465, 220] width 6 height 6
click at [467, 219] on icon "button" at bounding box center [465, 220] width 6 height 6
drag, startPoint x: 479, startPoint y: 237, endPoint x: 481, endPoint y: 242, distance: 5.6
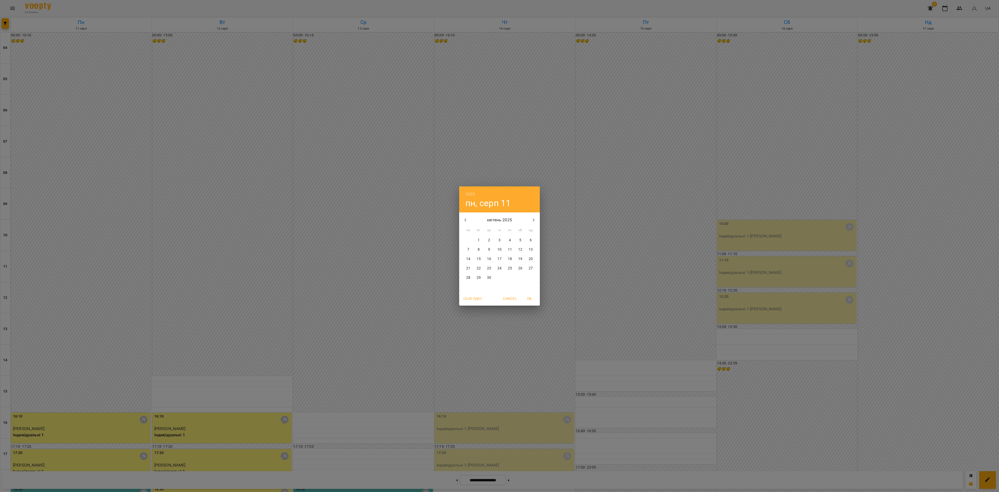
click at [480, 238] on button "1" at bounding box center [478, 239] width 9 height 9
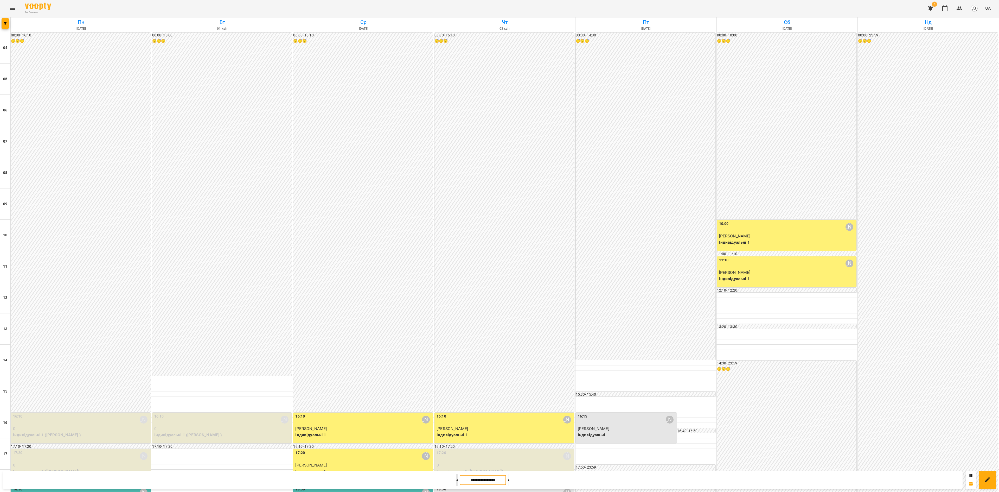
click at [456, 481] on button at bounding box center [456, 479] width 1 height 11
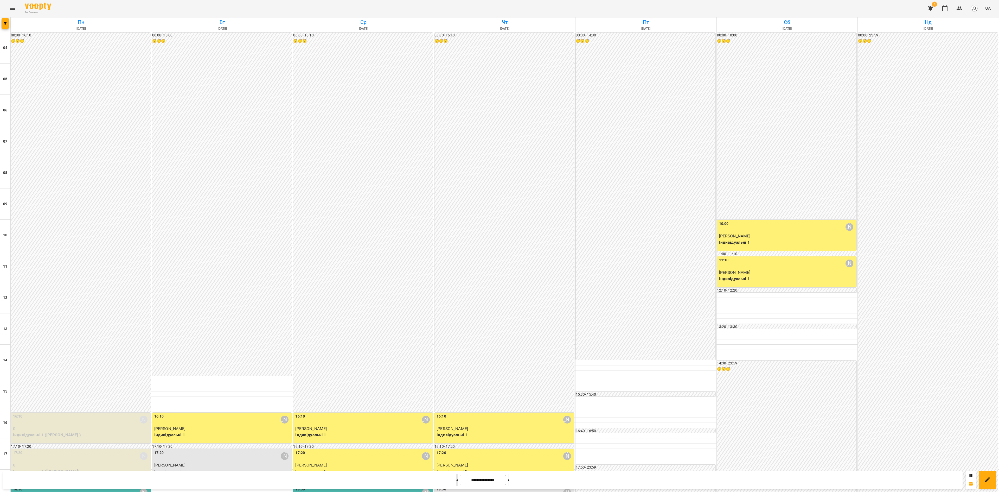
click at [456, 481] on button at bounding box center [456, 479] width 1 height 11
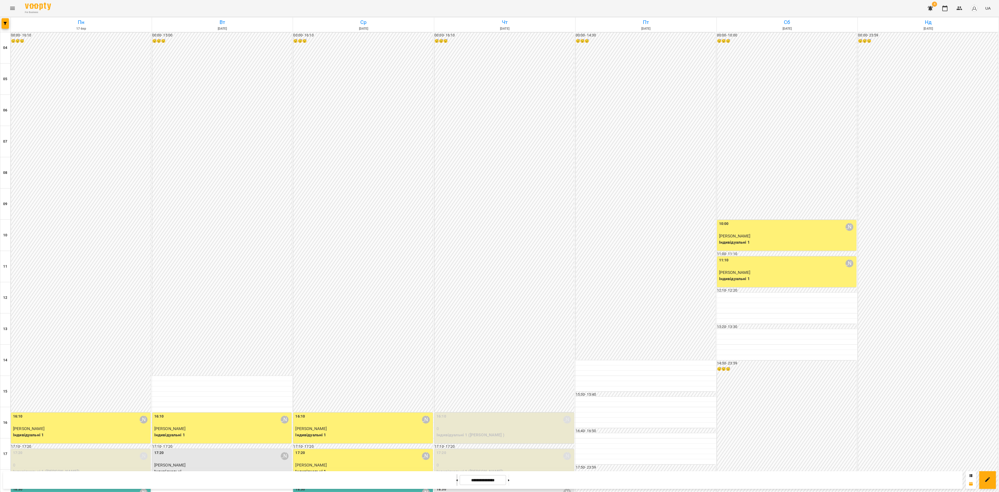
click at [456, 481] on button at bounding box center [456, 479] width 1 height 11
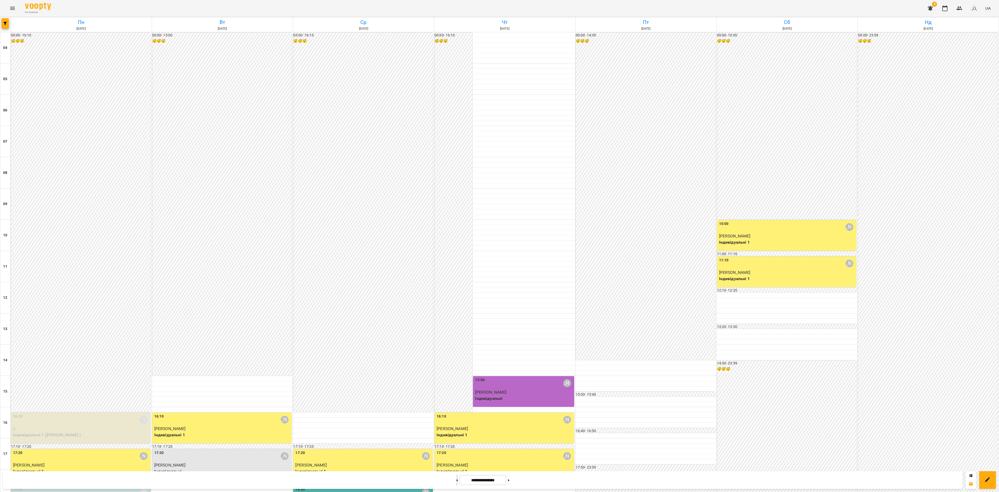
click at [456, 481] on button at bounding box center [456, 479] width 1 height 11
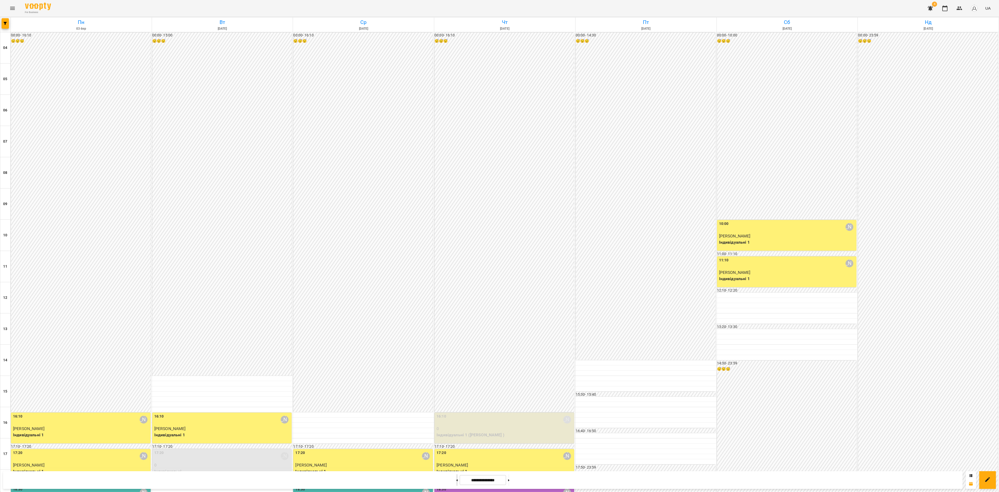
click at [456, 481] on button at bounding box center [456, 479] width 1 height 11
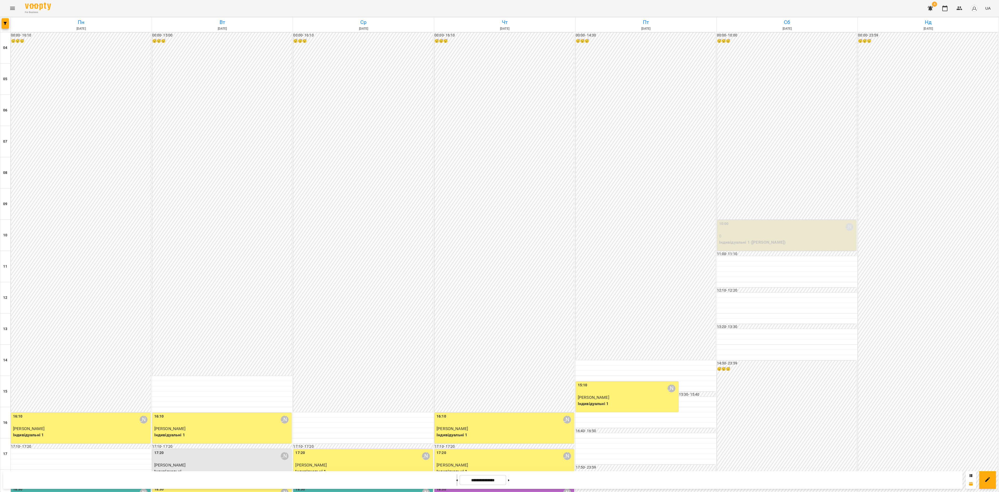
click at [456, 481] on button at bounding box center [456, 479] width 1 height 11
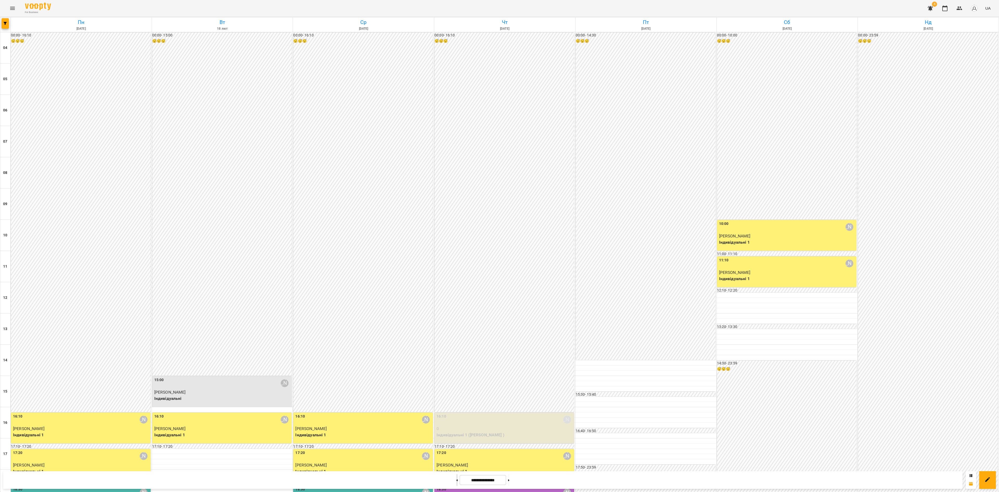
click at [456, 481] on button at bounding box center [456, 479] width 1 height 11
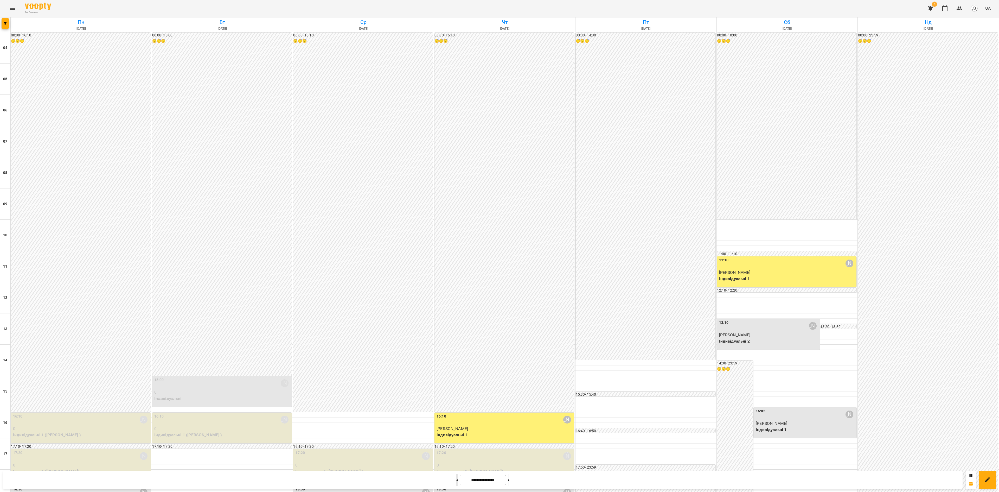
click at [456, 481] on button at bounding box center [456, 479] width 1 height 11
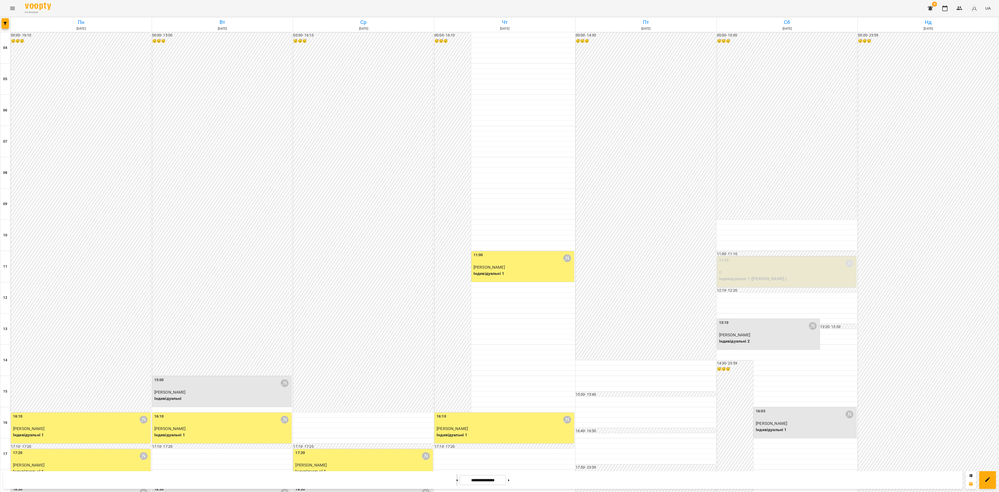
click at [456, 481] on button at bounding box center [456, 479] width 1 height 11
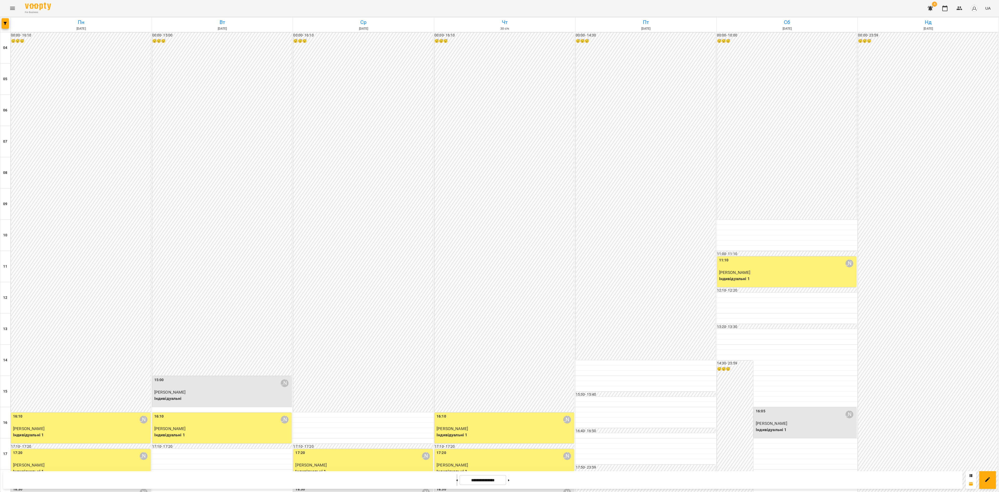
click at [456, 481] on button at bounding box center [456, 479] width 1 height 11
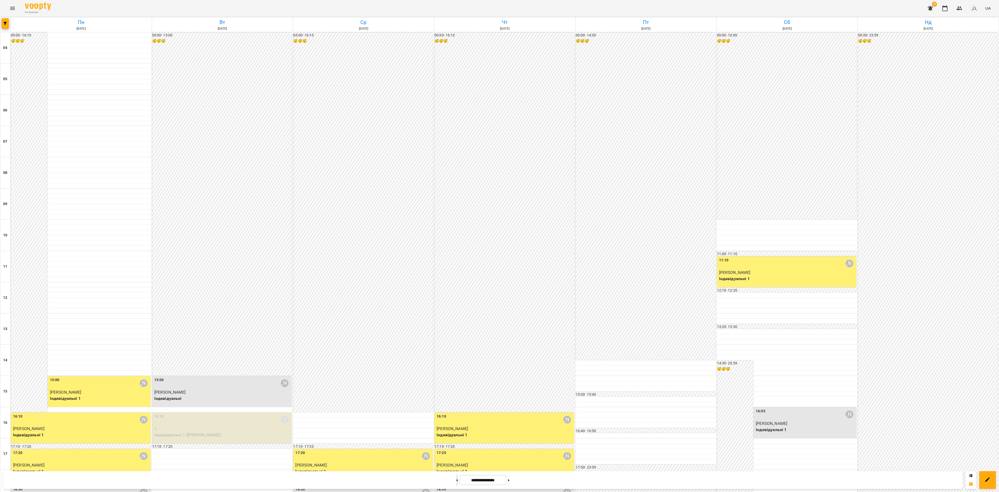
click at [456, 481] on button at bounding box center [456, 479] width 1 height 11
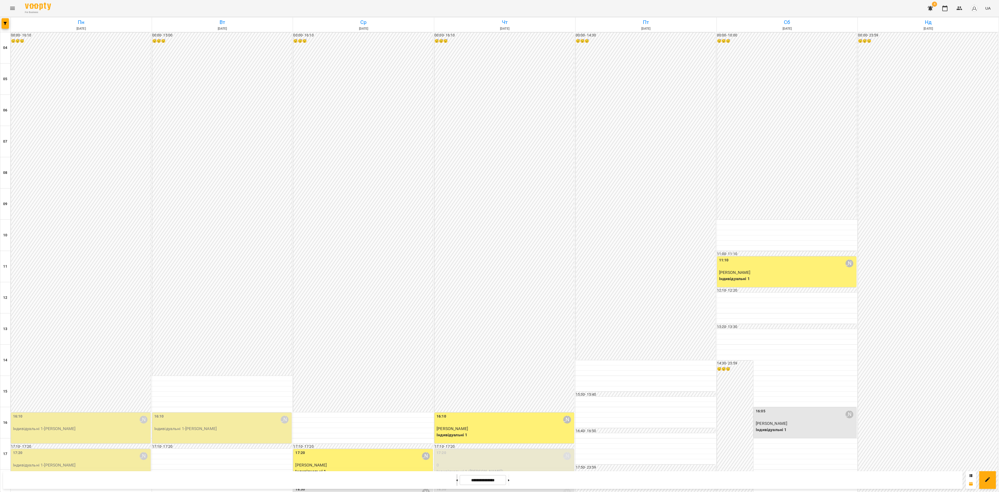
click at [456, 481] on button at bounding box center [456, 479] width 1 height 11
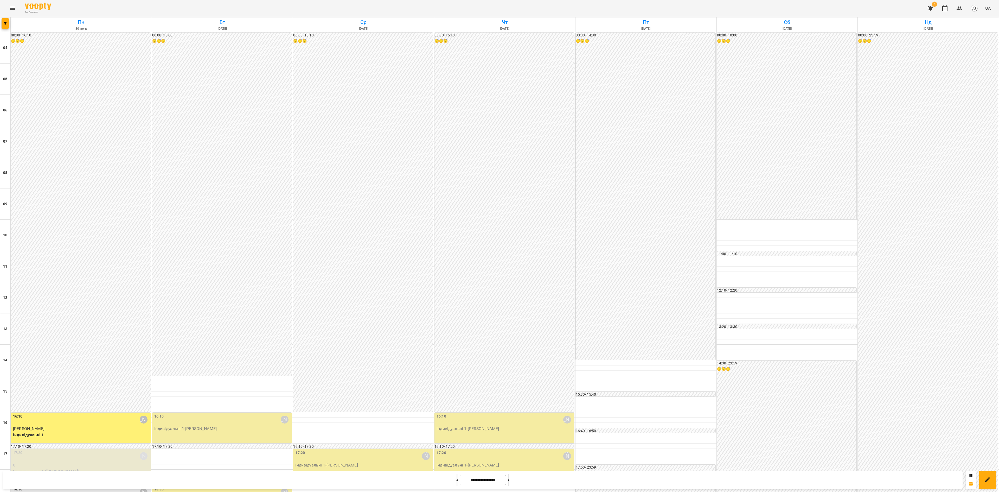
click at [509, 479] on button at bounding box center [508, 479] width 1 height 11
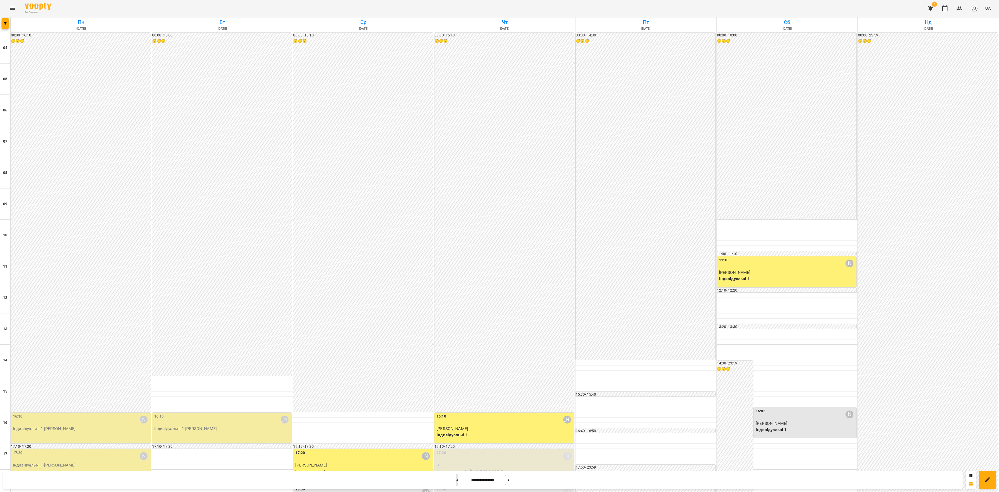
click at [456, 479] on button at bounding box center [456, 479] width 1 height 11
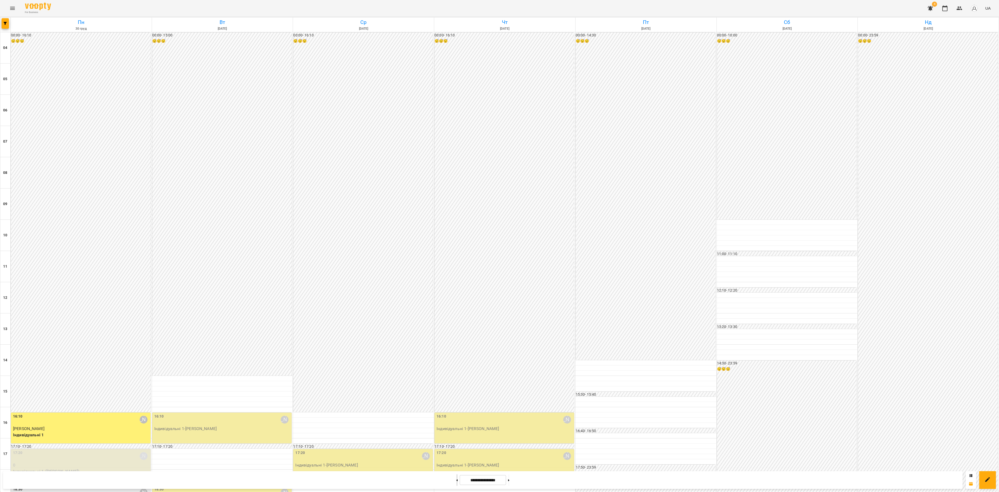
click at [456, 479] on button at bounding box center [456, 479] width 1 height 11
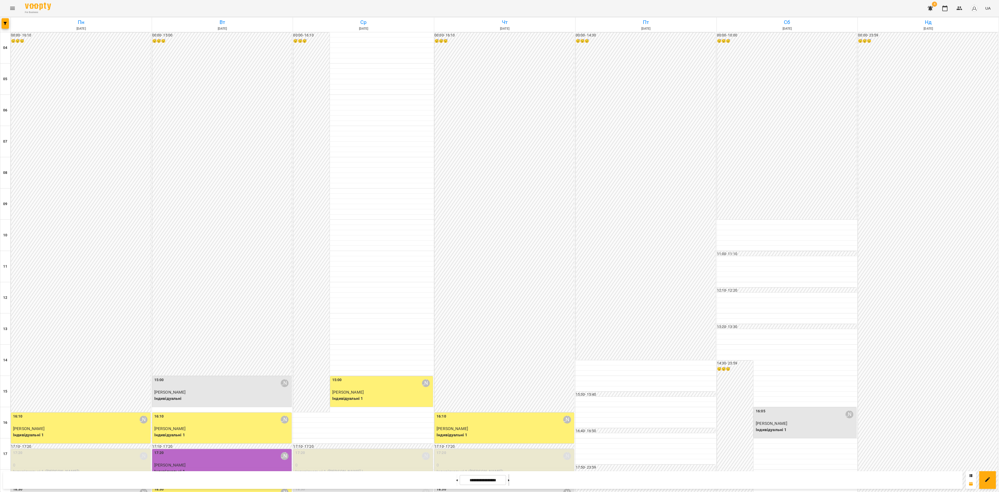
click at [509, 482] on button at bounding box center [508, 479] width 1 height 11
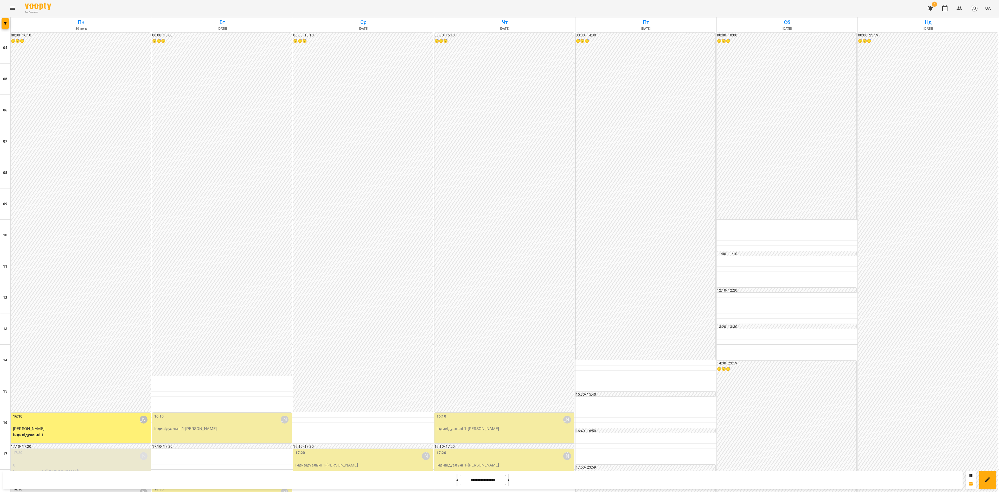
click at [509, 484] on button at bounding box center [508, 479] width 1 height 11
type input "**********"
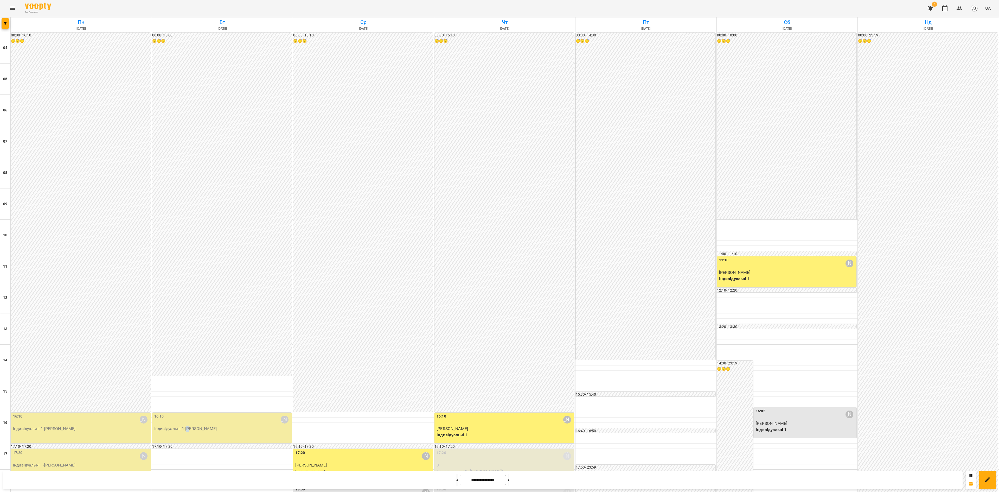
click at [188, 412] on div "16:10 [PERSON_NAME] Індивідуальні 1 - [PERSON_NAME]" at bounding box center [222, 427] width 140 height 31
drag, startPoint x: 190, startPoint y: 214, endPoint x: 193, endPoint y: 217, distance: 3.8
click at [192, 215] on link "[PERSON_NAME]" at bounding box center [189, 214] width 31 height 5
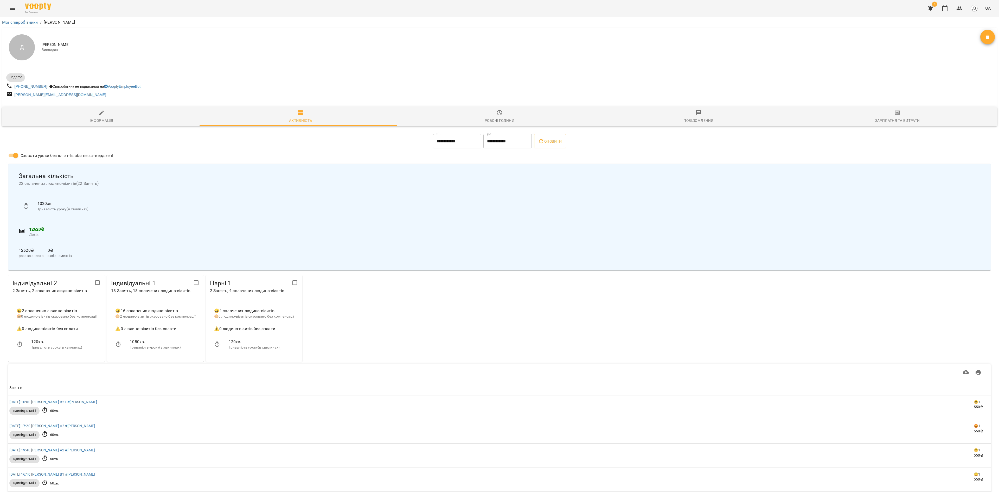
click at [496, 114] on icon "button" at bounding box center [499, 113] width 6 height 6
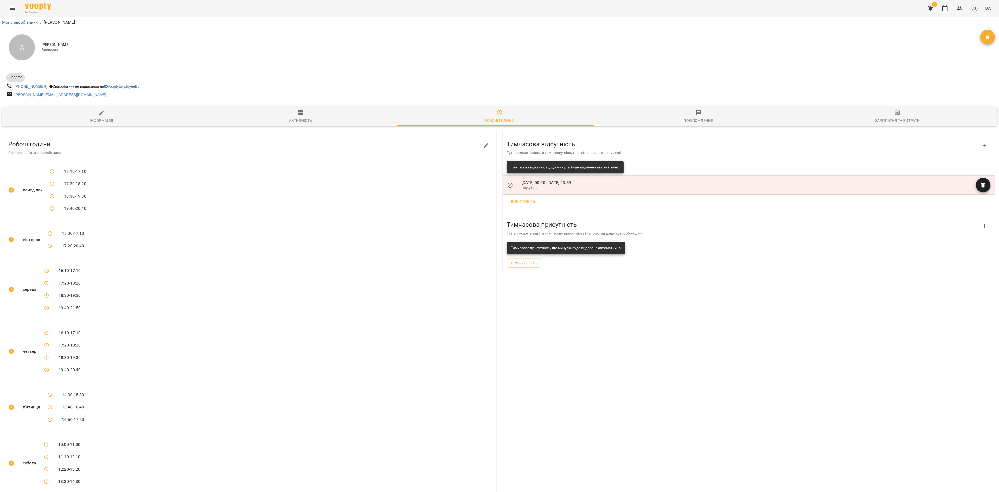
click at [981, 145] on icon "button" at bounding box center [984, 145] width 6 height 6
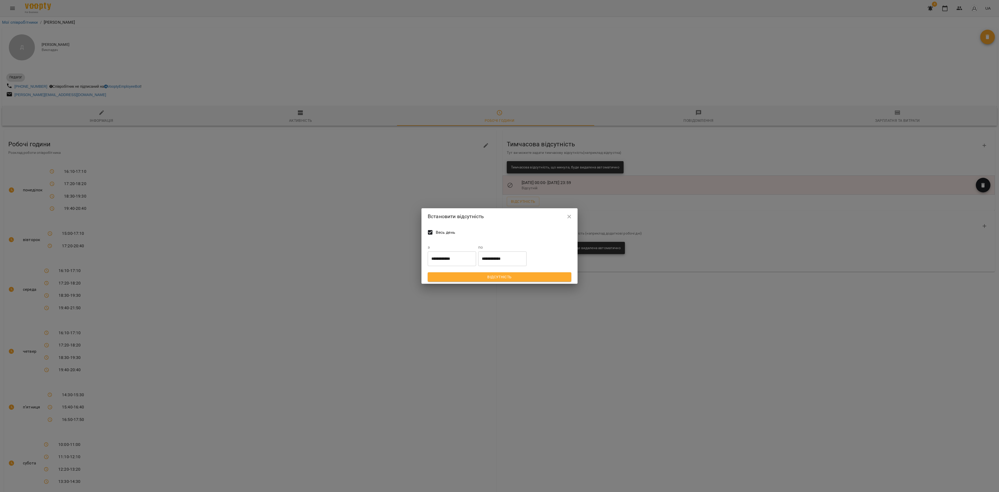
click at [444, 257] on input "**********" at bounding box center [452, 258] width 48 height 15
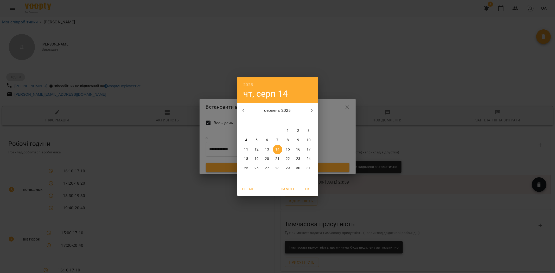
click at [241, 108] on icon "button" at bounding box center [243, 110] width 6 height 6
click at [240, 108] on icon "button" at bounding box center [243, 110] width 6 height 6
click at [240, 109] on button "button" at bounding box center [243, 110] width 12 height 12
click at [240, 110] on button "button" at bounding box center [243, 110] width 12 height 12
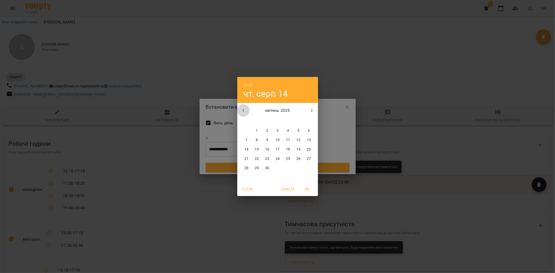
click at [240, 110] on button "button" at bounding box center [243, 110] width 12 height 12
click at [313, 110] on icon "button" at bounding box center [312, 110] width 6 height 6
click at [242, 112] on icon "button" at bounding box center [243, 110] width 6 height 6
click at [241, 112] on icon "button" at bounding box center [243, 110] width 6 height 6
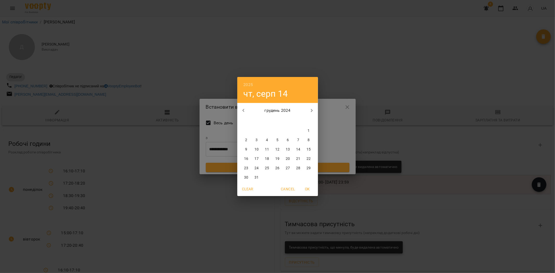
click at [258, 179] on p "31" at bounding box center [256, 177] width 4 height 5
type input "**********"
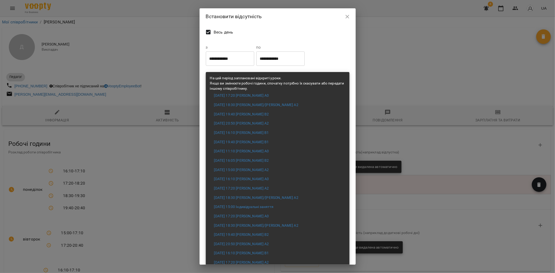
click at [282, 63] on input "**********" at bounding box center [280, 59] width 48 height 15
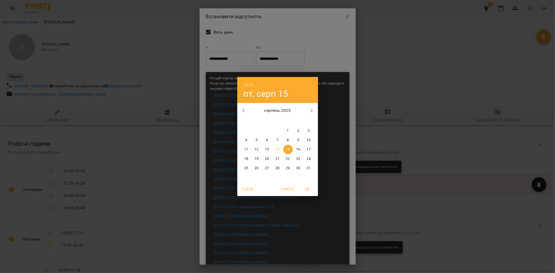
click at [241, 105] on button "button" at bounding box center [243, 110] width 12 height 12
click at [241, 106] on button "button" at bounding box center [243, 110] width 12 height 12
click at [241, 107] on button "button" at bounding box center [243, 110] width 12 height 12
click at [242, 109] on icon "button" at bounding box center [243, 110] width 6 height 6
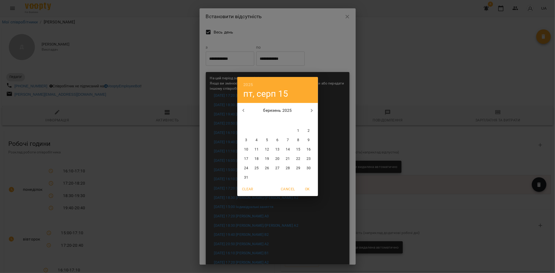
click at [242, 110] on icon "button" at bounding box center [243, 110] width 6 height 6
drag, startPoint x: 256, startPoint y: 138, endPoint x: 260, endPoint y: 149, distance: 11.8
click at [256, 139] on p "7" at bounding box center [257, 140] width 2 height 5
type input "**********"
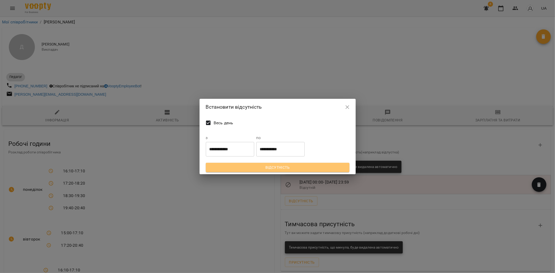
click at [287, 166] on span "Відсутність" at bounding box center [277, 167] width 135 height 6
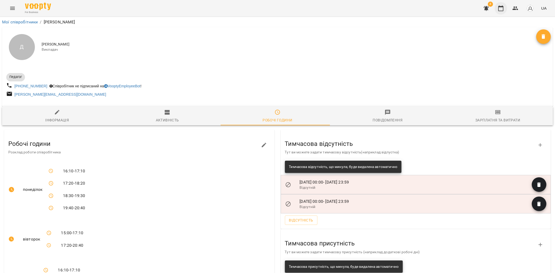
click at [500, 9] on icon "button" at bounding box center [501, 8] width 6 height 6
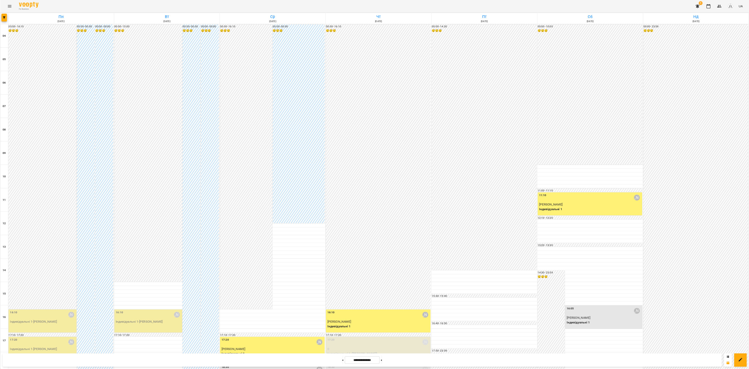
scroll to position [158, 0]
click at [55, 164] on div "Урок відбувся" at bounding box center [50, 170] width 78 height 17
click at [62, 170] on span "Урок відбувся" at bounding box center [49, 170] width 35 height 6
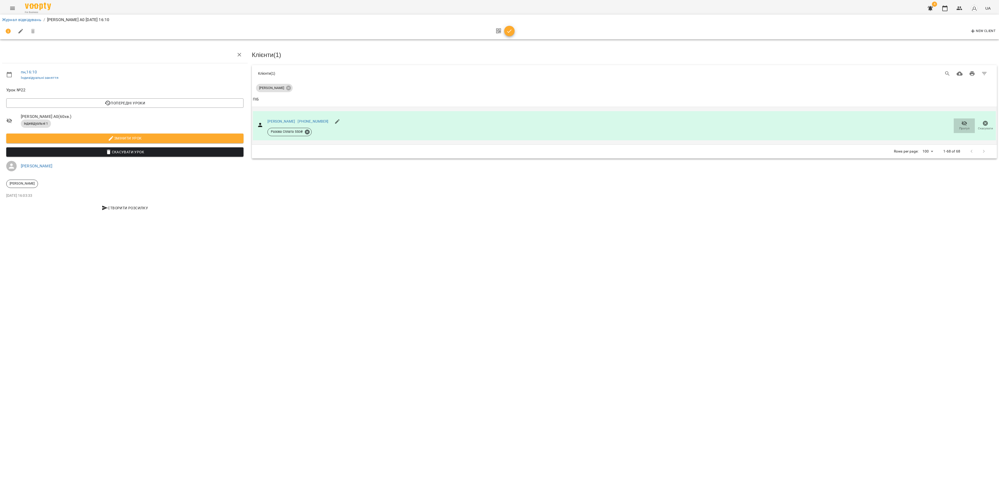
click at [963, 124] on icon "button" at bounding box center [964, 123] width 6 height 6
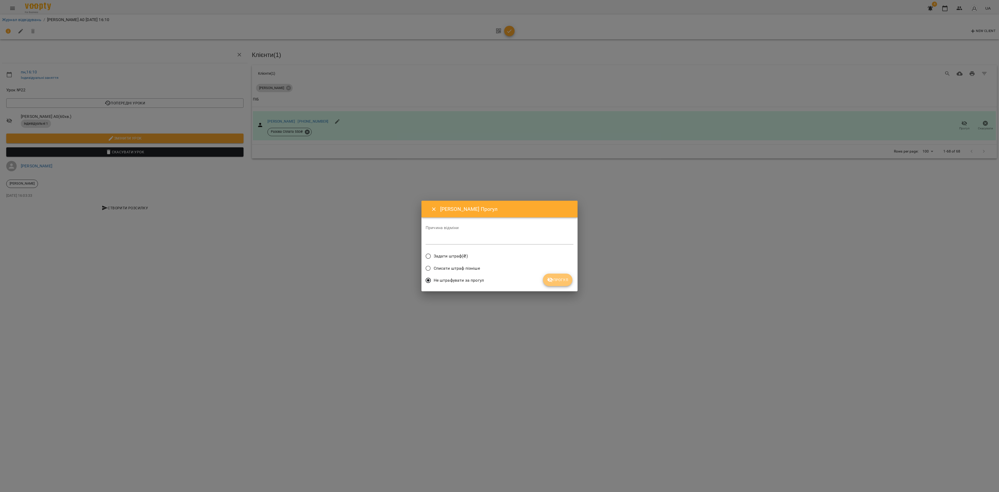
click at [564, 282] on span "Прогул" at bounding box center [557, 280] width 21 height 6
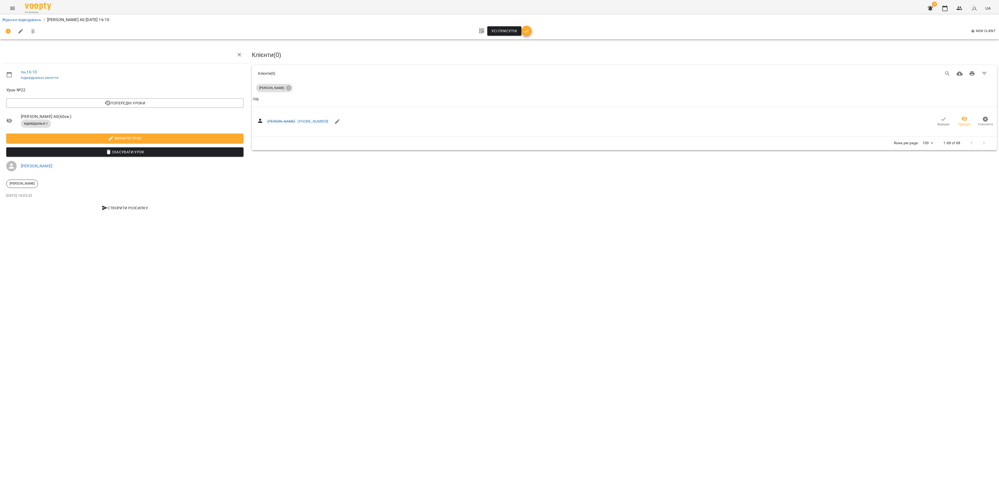
click at [24, 16] on div "Журнал відвідувань / [PERSON_NAME] А0 [DATE] 16:10" at bounding box center [499, 20] width 997 height 8
click at [26, 19] on link "Журнал відвідувань" at bounding box center [21, 19] width 39 height 5
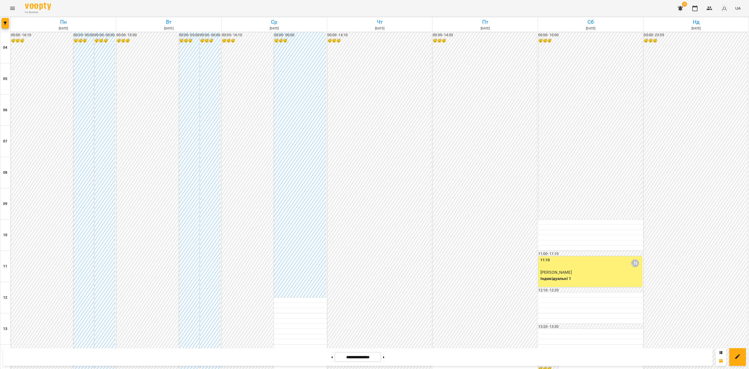
scroll to position [280, 0]
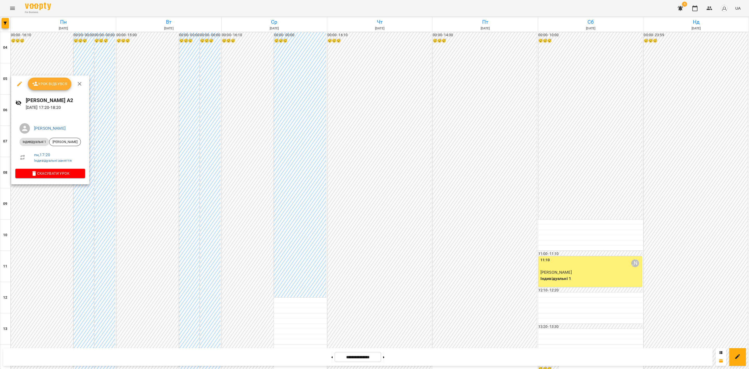
click at [59, 71] on div at bounding box center [374, 184] width 749 height 369
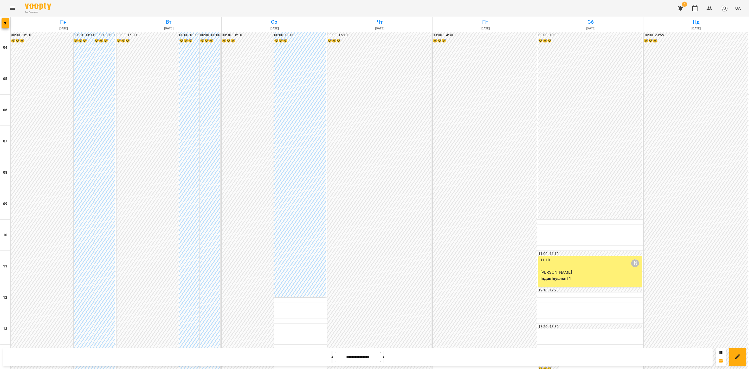
click at [56, 81] on div "00:00 - 16:10 😴😴😴" at bounding box center [42, 221] width 62 height 379
click at [50, 181] on div at bounding box center [374, 184] width 749 height 369
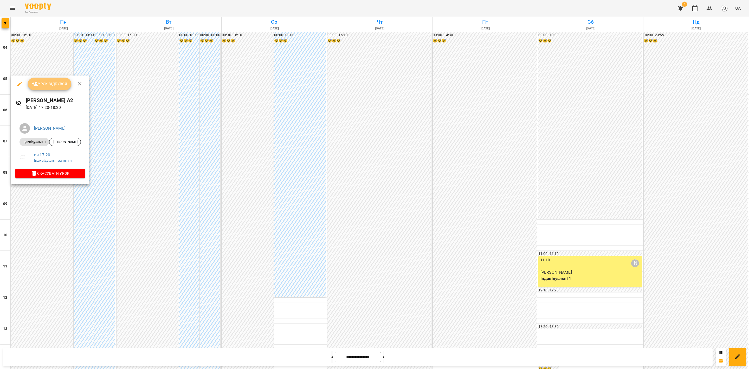
click at [56, 84] on span "Урок відбувся" at bounding box center [49, 84] width 35 height 6
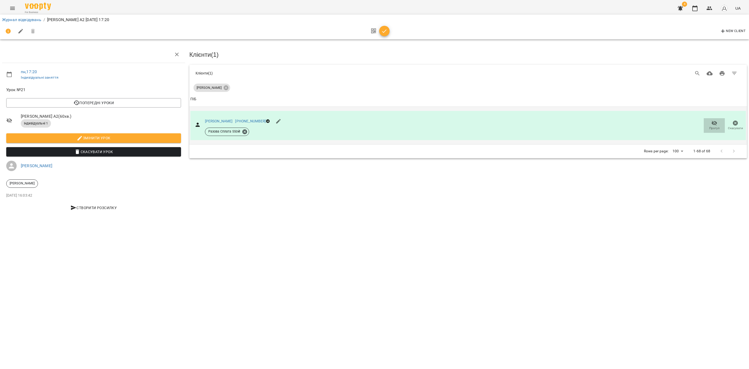
click at [715, 124] on icon "button" at bounding box center [715, 123] width 6 height 6
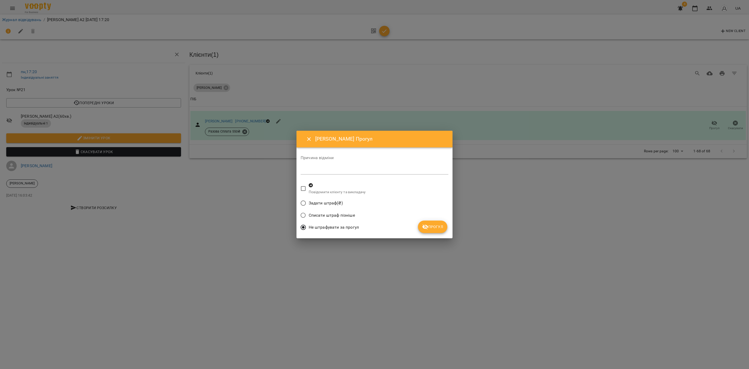
click at [440, 226] on span "Прогул" at bounding box center [432, 227] width 21 height 6
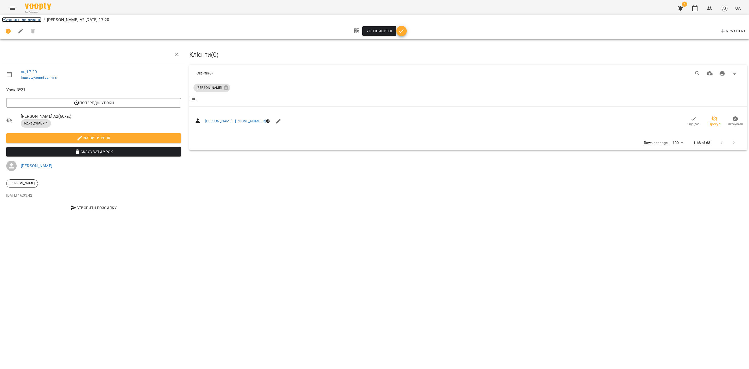
click at [21, 20] on link "Журнал відвідувань" at bounding box center [21, 19] width 39 height 5
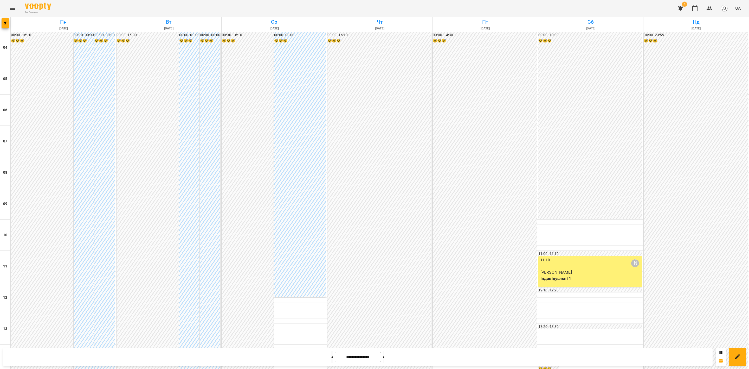
scroll to position [280, 0]
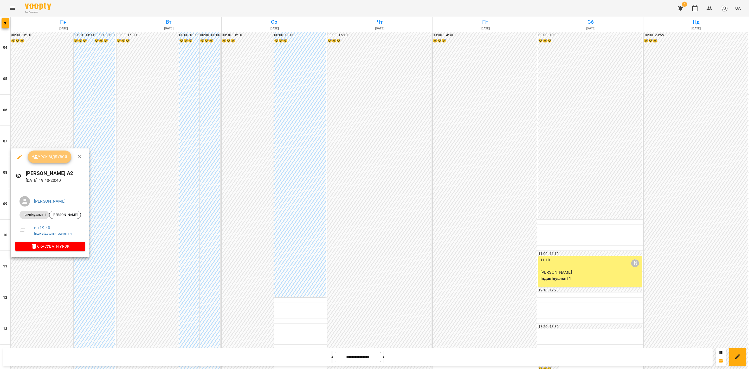
click at [53, 158] on span "Урок відбувся" at bounding box center [49, 157] width 35 height 6
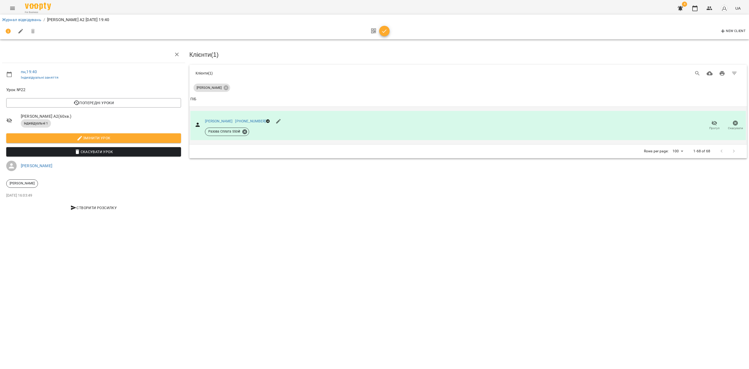
click at [716, 123] on icon "button" at bounding box center [715, 122] width 6 height 5
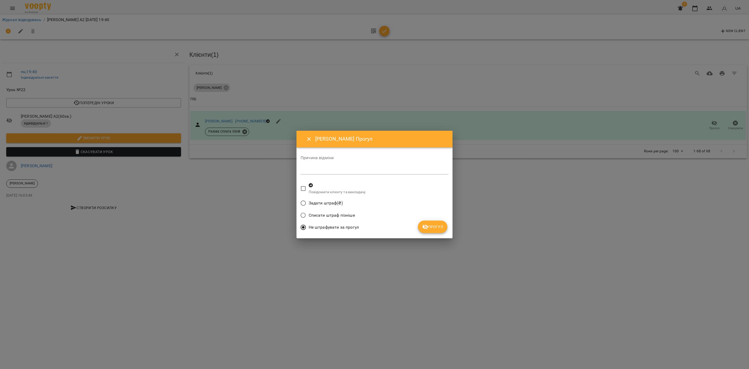
click at [428, 228] on icon "submit" at bounding box center [425, 227] width 6 height 6
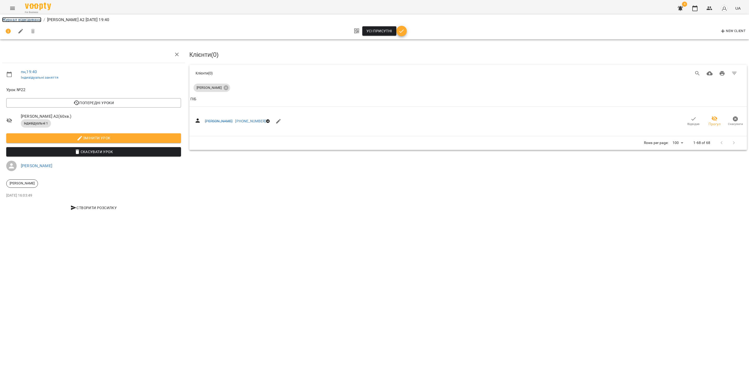
drag, startPoint x: 20, startPoint y: 19, endPoint x: 30, endPoint y: 37, distance: 20.7
click at [21, 20] on link "Журнал відвідувань" at bounding box center [21, 19] width 39 height 5
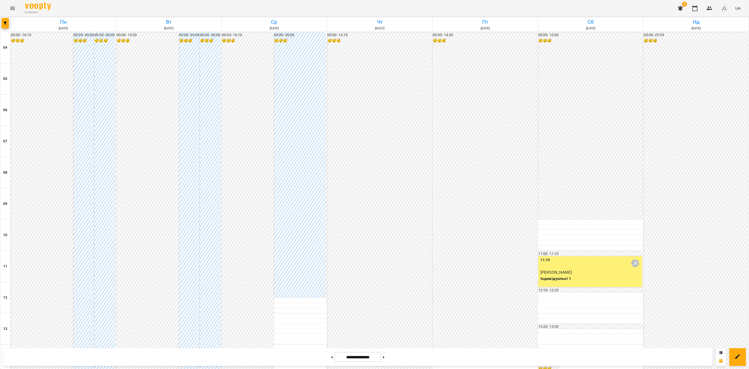
scroll to position [280, 0]
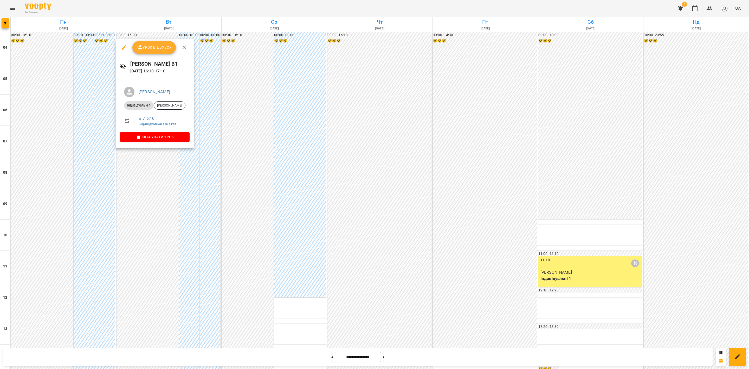
click at [153, 52] on button "Урок відбувся" at bounding box center [154, 47] width 44 height 12
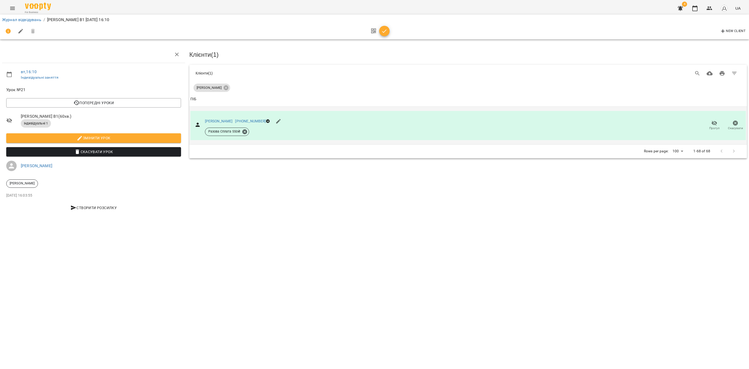
click at [711, 124] on span "Прогул" at bounding box center [714, 125] width 15 height 10
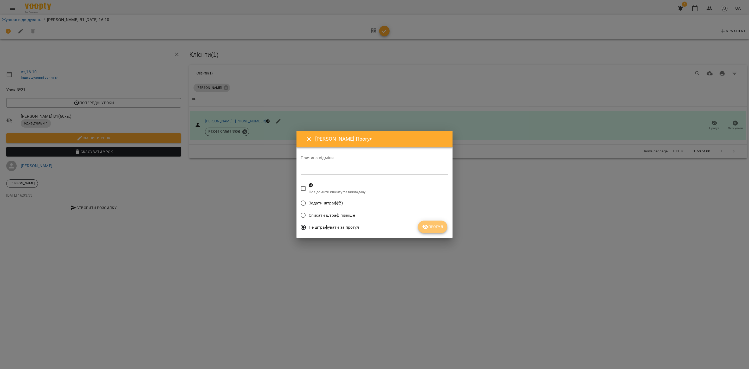
click at [436, 233] on button "Прогул" at bounding box center [432, 226] width 29 height 12
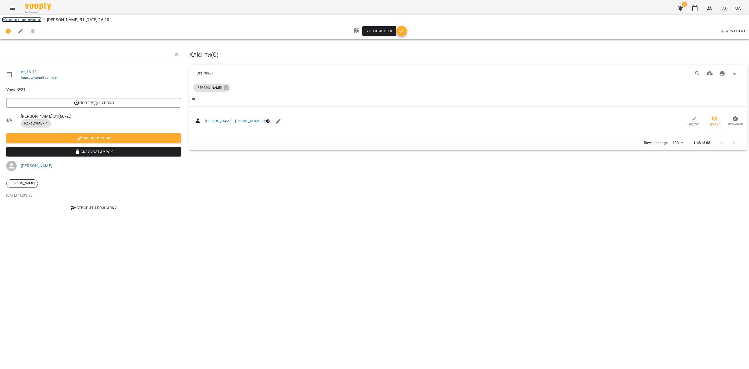
click at [32, 17] on link "Журнал відвідувань" at bounding box center [21, 19] width 39 height 5
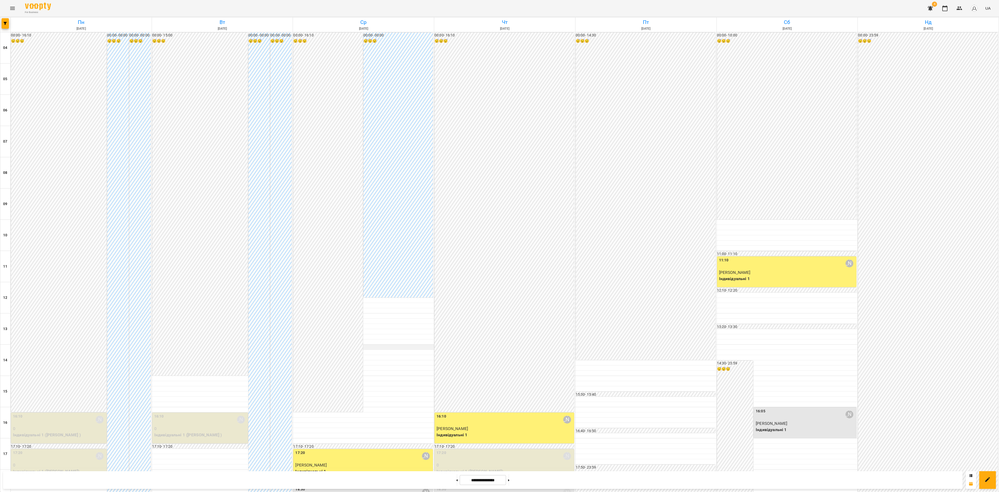
scroll to position [156, 0]
click at [456, 479] on button at bounding box center [456, 479] width 1 height 11
type input "**********"
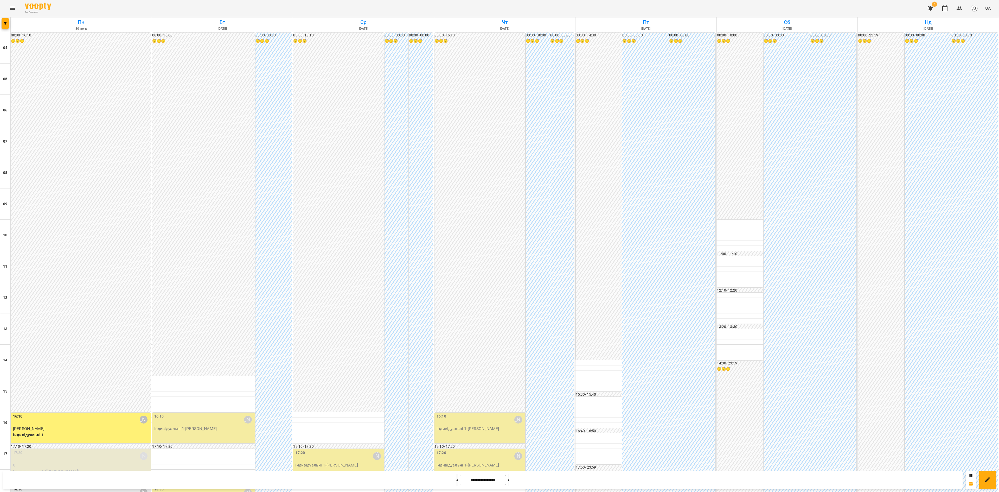
scroll to position [158, 0]
click at [193, 413] on div "16:10 [PERSON_NAME]" at bounding box center [204, 419] width 100 height 12
click at [185, 164] on button "Урок відбувся" at bounding box center [190, 170] width 44 height 12
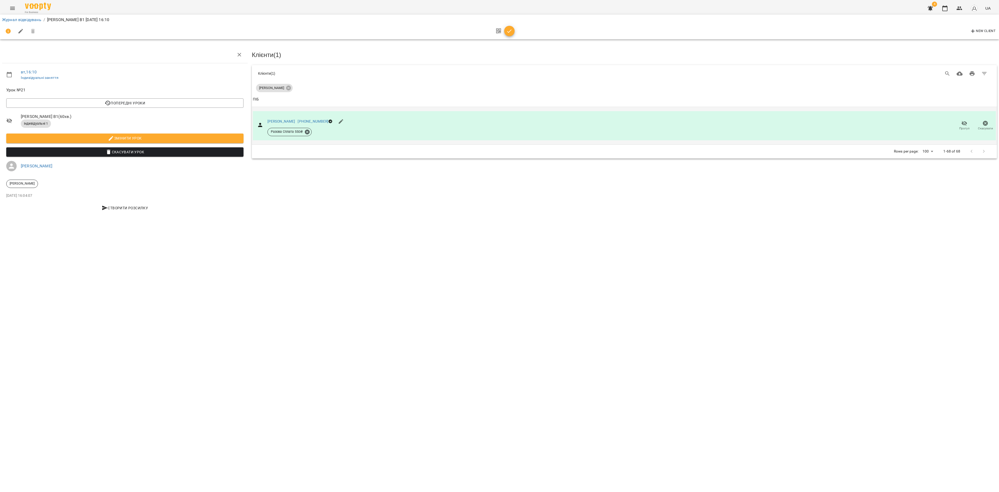
click at [959, 123] on span "Прогул" at bounding box center [964, 125] width 15 height 10
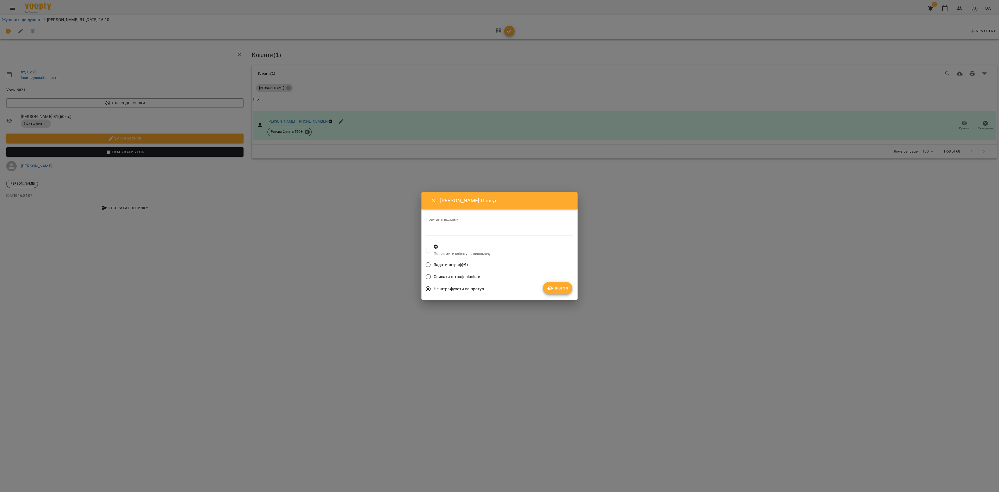
click at [562, 283] on button "Прогул" at bounding box center [557, 288] width 29 height 12
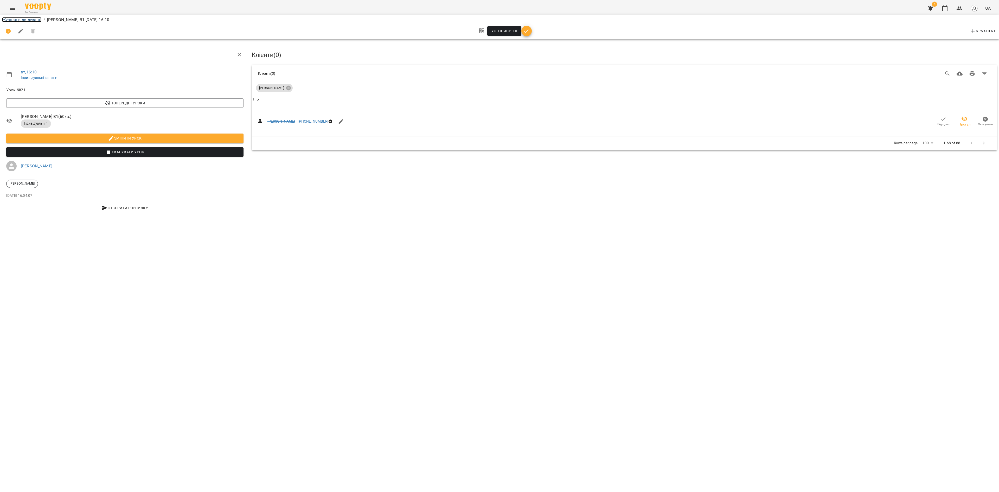
drag, startPoint x: 28, startPoint y: 20, endPoint x: 45, endPoint y: 37, distance: 24.7
click at [28, 20] on link "Журнал відвідувань" at bounding box center [21, 19] width 39 height 5
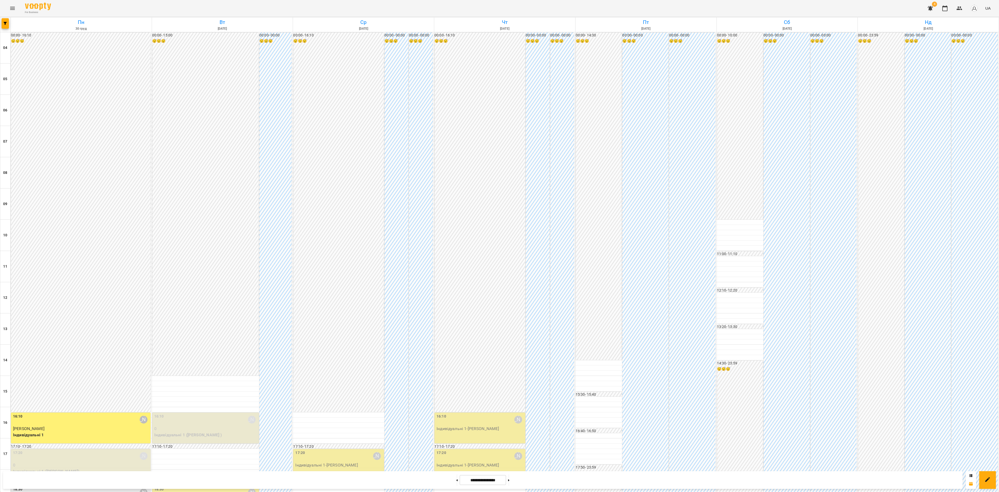
scroll to position [158, 0]
click at [202, 486] on div "18:30 [PERSON_NAME]" at bounding box center [206, 492] width 104 height 12
drag, startPoint x: 190, startPoint y: 236, endPoint x: 190, endPoint y: 239, distance: 3.2
click at [190, 237] on div "Урок відбувся" at bounding box center [190, 243] width 78 height 17
click at [194, 240] on span "Урок відбувся" at bounding box center [189, 243] width 35 height 6
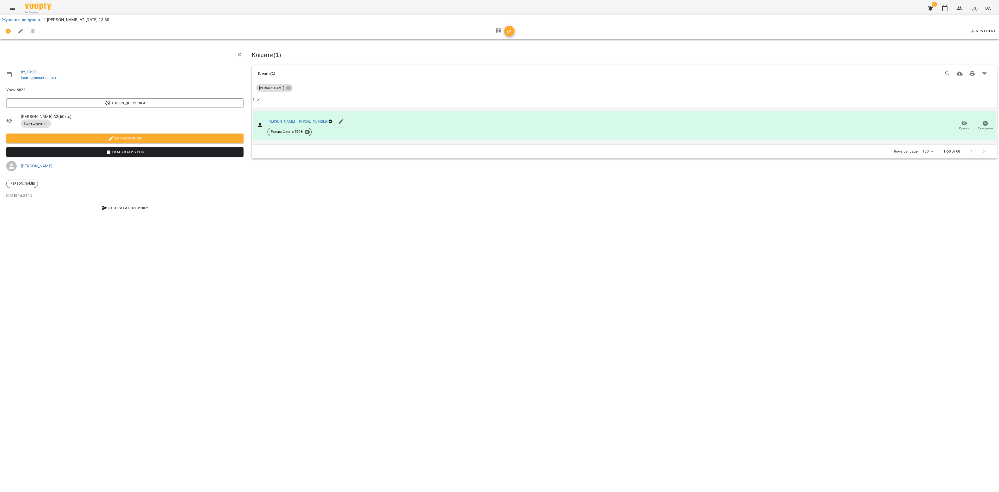
click at [963, 121] on icon "button" at bounding box center [964, 123] width 6 height 6
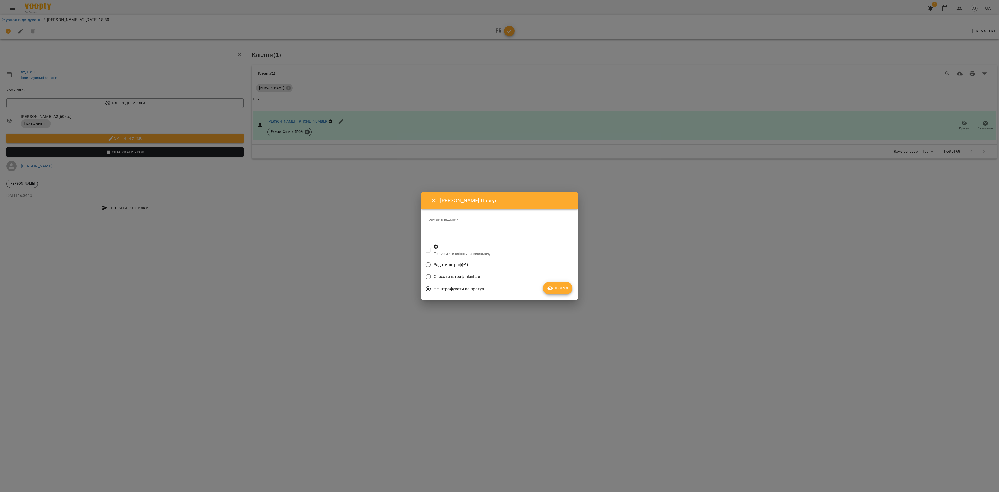
click at [553, 285] on icon "submit" at bounding box center [550, 288] width 6 height 6
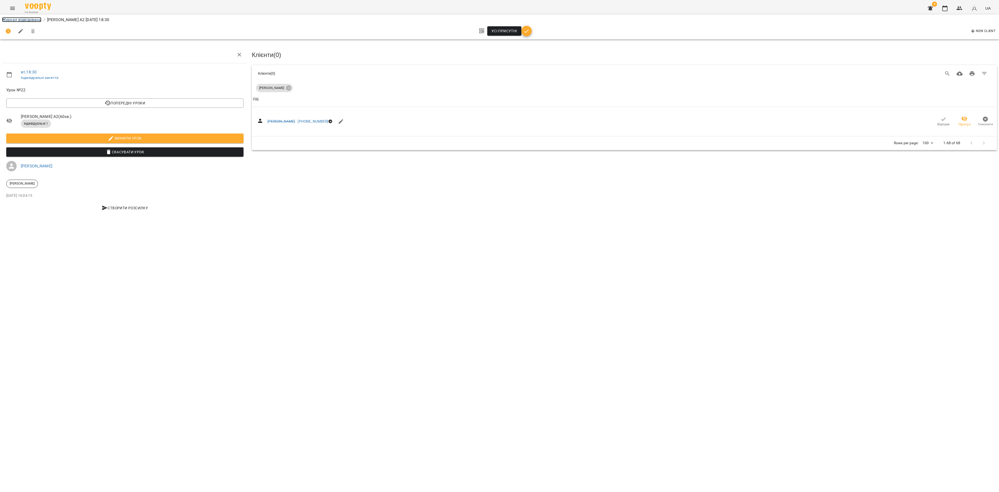
click at [22, 17] on link "Журнал відвідувань" at bounding box center [21, 19] width 39 height 5
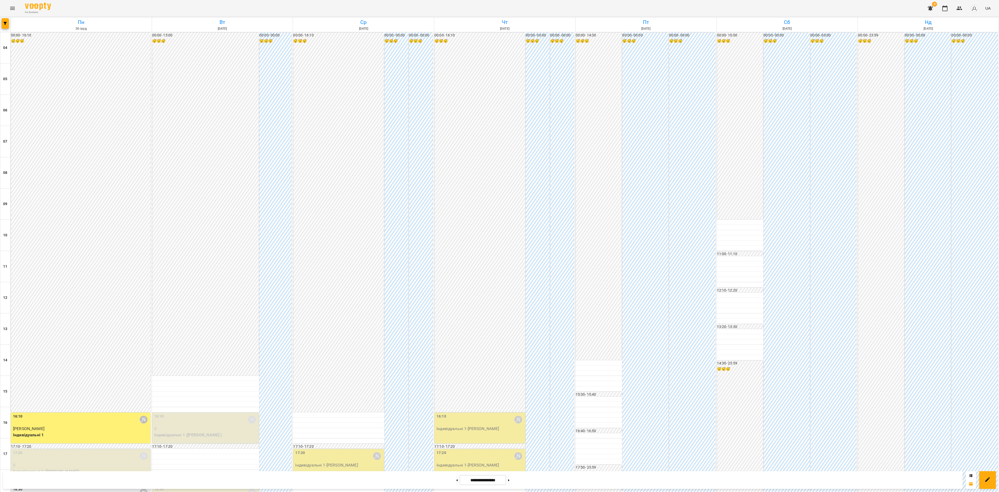
scroll to position [158, 0]
click at [342, 449] on div "17:20 [PERSON_NAME] Індивідуальні 1 - [PERSON_NAME]" at bounding box center [338, 464] width 91 height 31
drag, startPoint x: 328, startPoint y: 206, endPoint x: 329, endPoint y: 209, distance: 2.8
click at [328, 207] on span "Урок відбувся" at bounding box center [330, 206] width 35 height 6
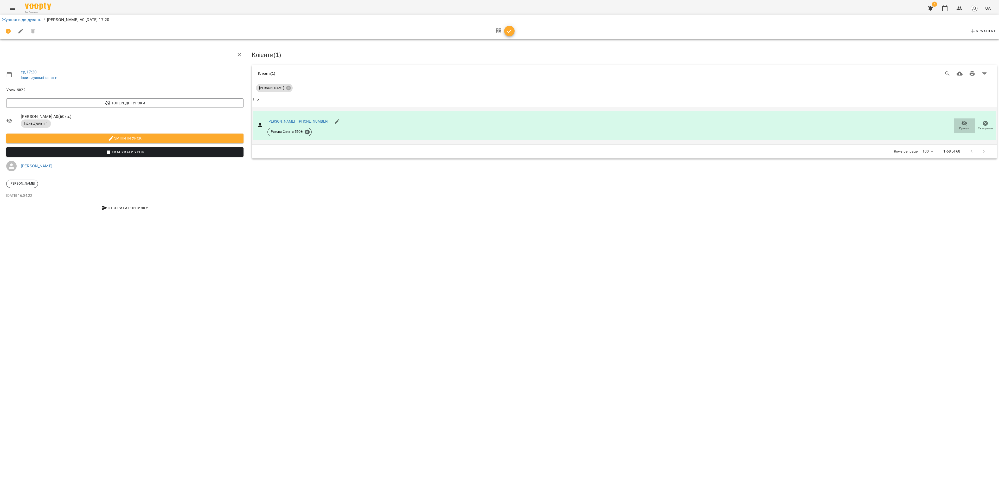
click at [966, 124] on icon "button" at bounding box center [964, 123] width 6 height 6
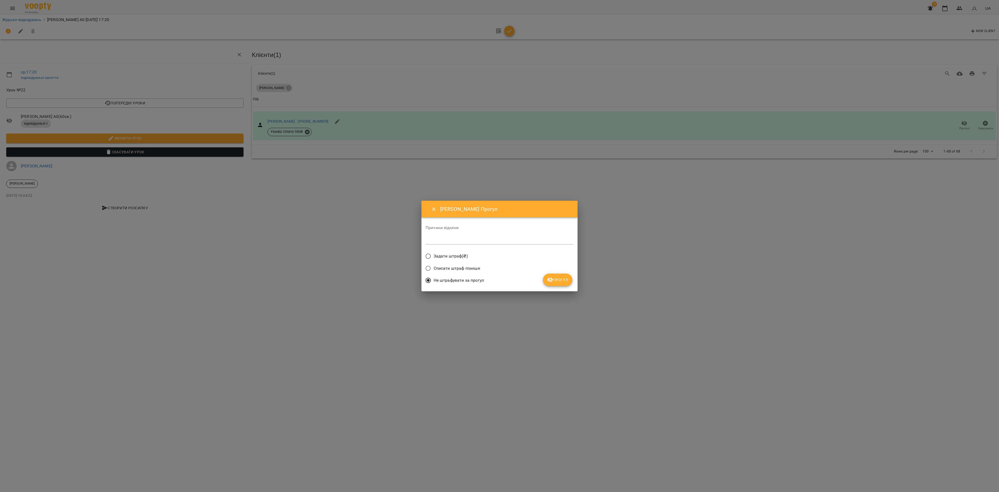
click at [556, 279] on span "Прогул" at bounding box center [557, 280] width 21 height 6
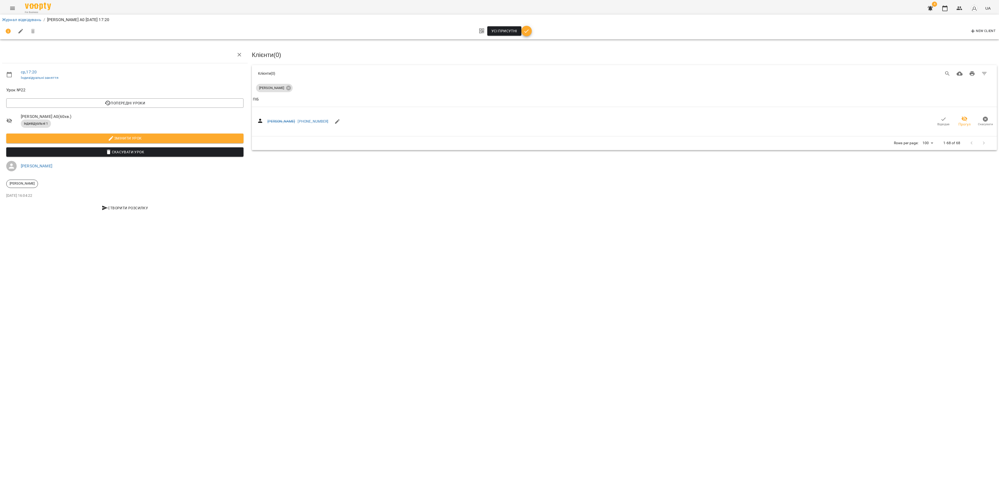
click at [30, 17] on li "Журнал відвідувань" at bounding box center [21, 20] width 39 height 6
click at [27, 18] on link "Журнал відвідувань" at bounding box center [21, 19] width 39 height 5
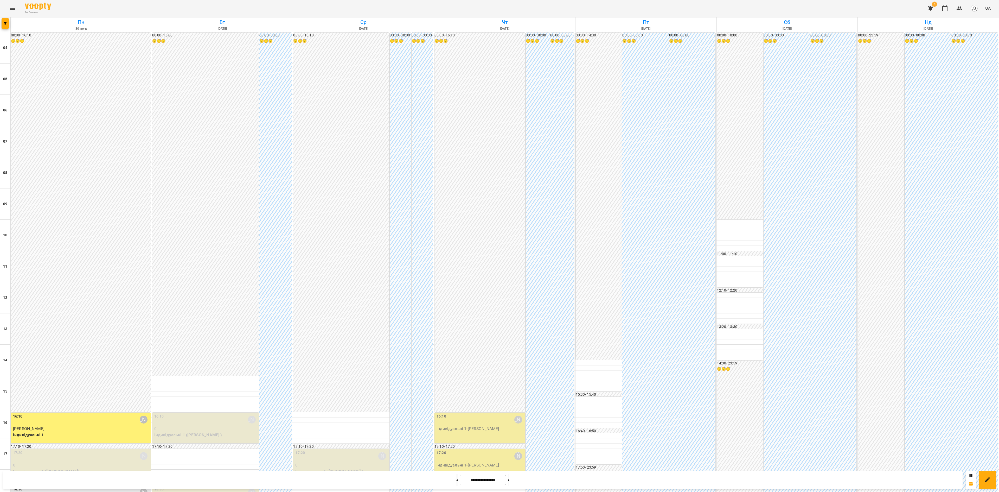
scroll to position [158, 0]
drag, startPoint x: 330, startPoint y: 289, endPoint x: 348, endPoint y: 289, distance: 17.7
click at [331, 291] on span "Урок відбувся" at bounding box center [330, 290] width 35 height 6
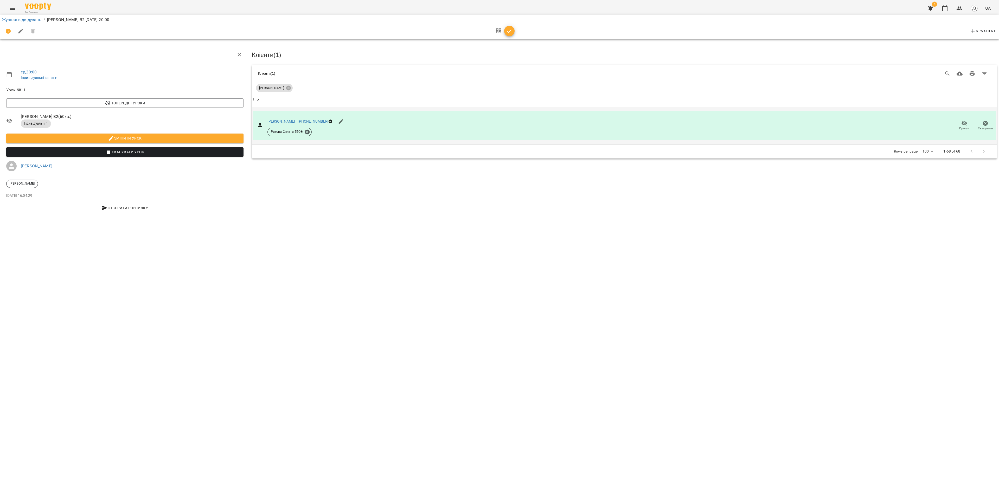
click at [966, 125] on icon "button" at bounding box center [965, 123] width 6 height 5
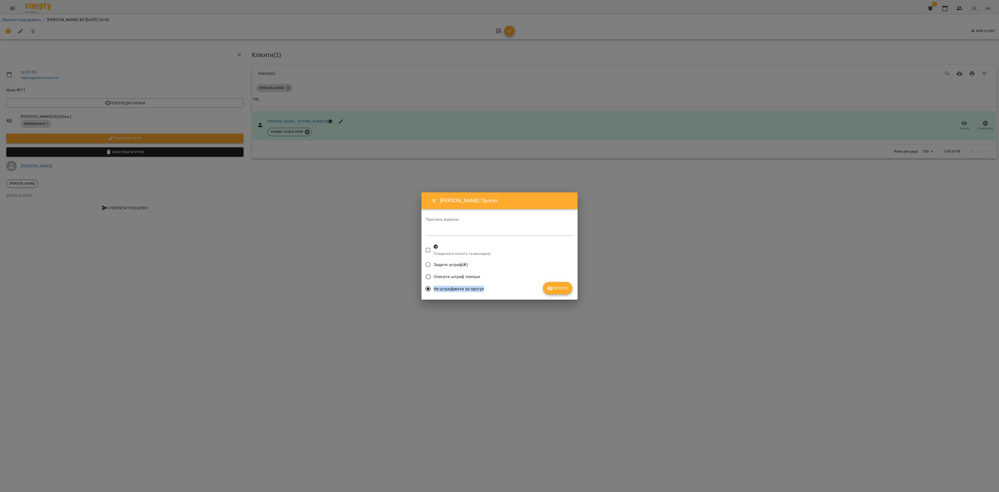
click at [556, 283] on div "Причина відміни * Повідомити клієнту та викладачу Задати штраф(₴) Списати штраф…" at bounding box center [500, 254] width 148 height 82
click at [556, 283] on button "Прогул" at bounding box center [557, 288] width 29 height 12
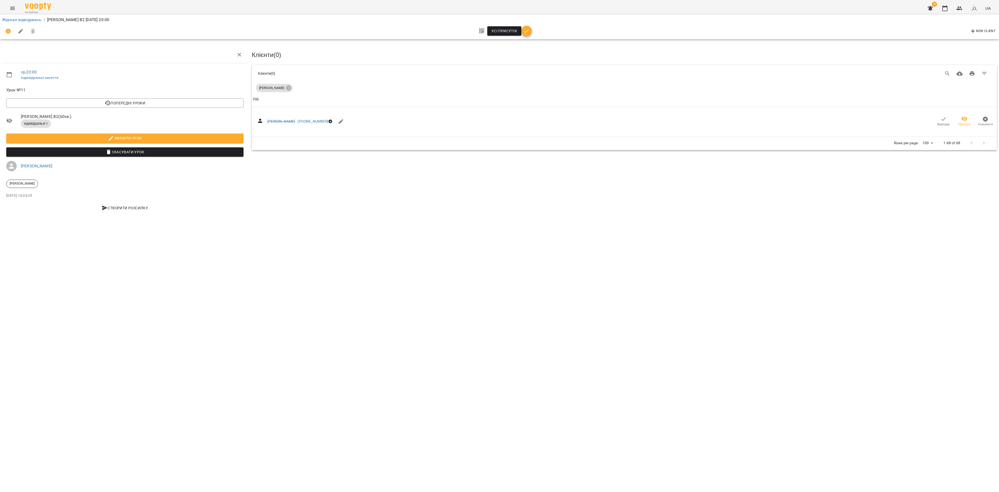
click at [21, 16] on div "Журнал відвідувань / [PERSON_NAME] В2 [DATE] 20:00" at bounding box center [499, 20] width 997 height 8
click at [21, 17] on li "Журнал відвідувань" at bounding box center [21, 20] width 39 height 6
click at [22, 18] on link "Журнал відвідувань" at bounding box center [21, 19] width 39 height 5
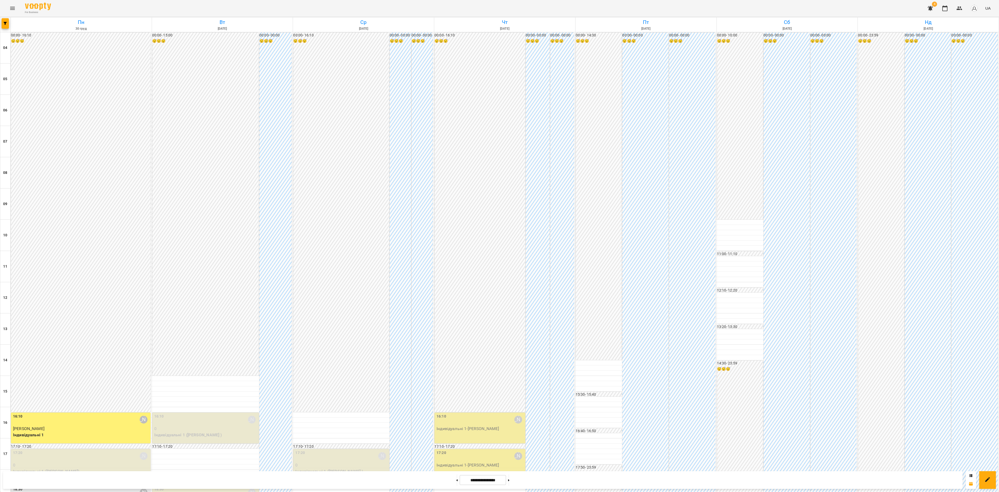
scroll to position [158, 0]
click at [482, 413] on div "16:10 [PERSON_NAME]" at bounding box center [481, 419] width 88 height 12
click at [471, 155] on div at bounding box center [499, 246] width 999 height 492
click at [473, 413] on div "16:10 [PERSON_NAME]" at bounding box center [481, 419] width 88 height 12
click at [479, 168] on span "Урок відбувся" at bounding box center [469, 170] width 35 height 6
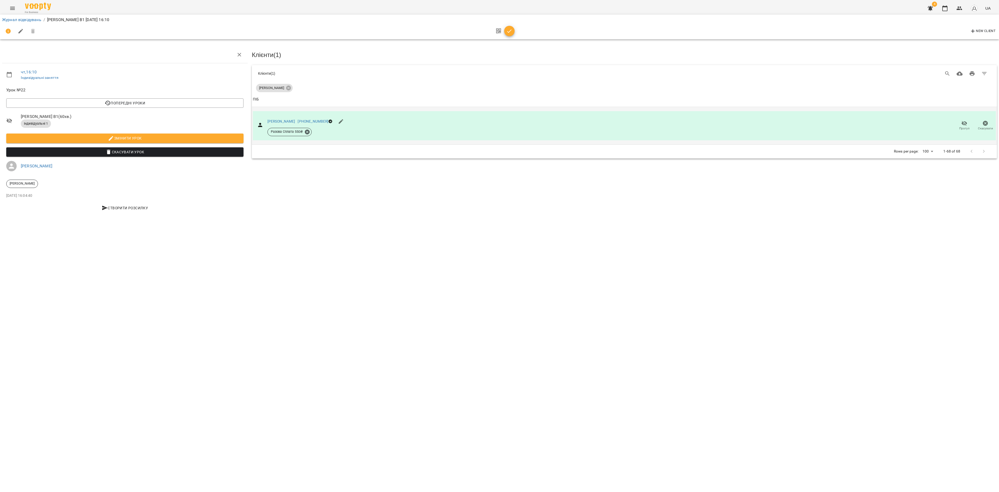
click at [963, 124] on icon "button" at bounding box center [964, 123] width 6 height 6
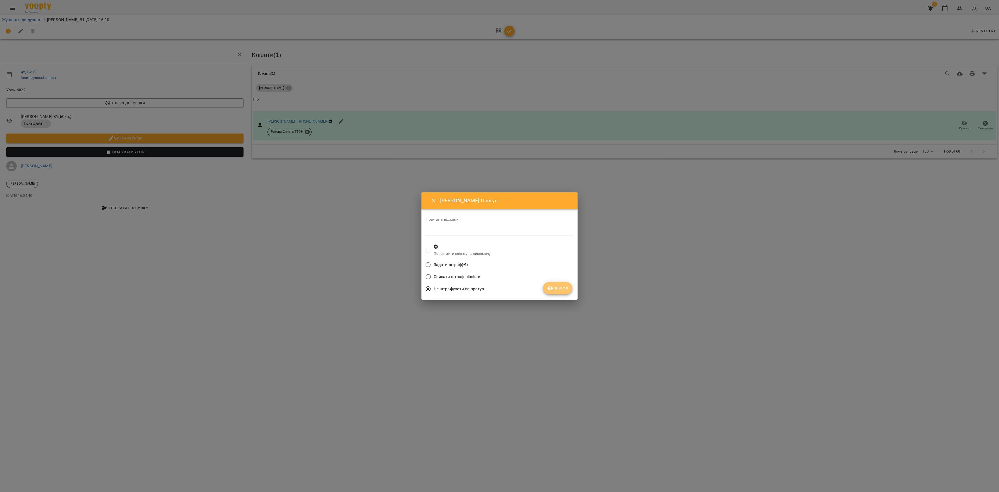
drag, startPoint x: 558, startPoint y: 287, endPoint x: 542, endPoint y: 274, distance: 20.7
click at [558, 286] on span "Прогул" at bounding box center [557, 288] width 21 height 6
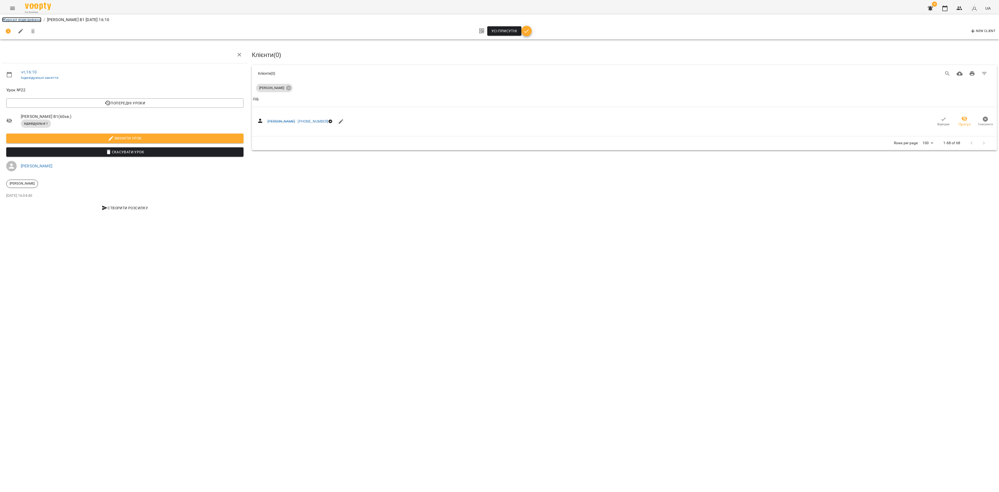
click at [32, 18] on link "Журнал відвідувань" at bounding box center [21, 19] width 39 height 5
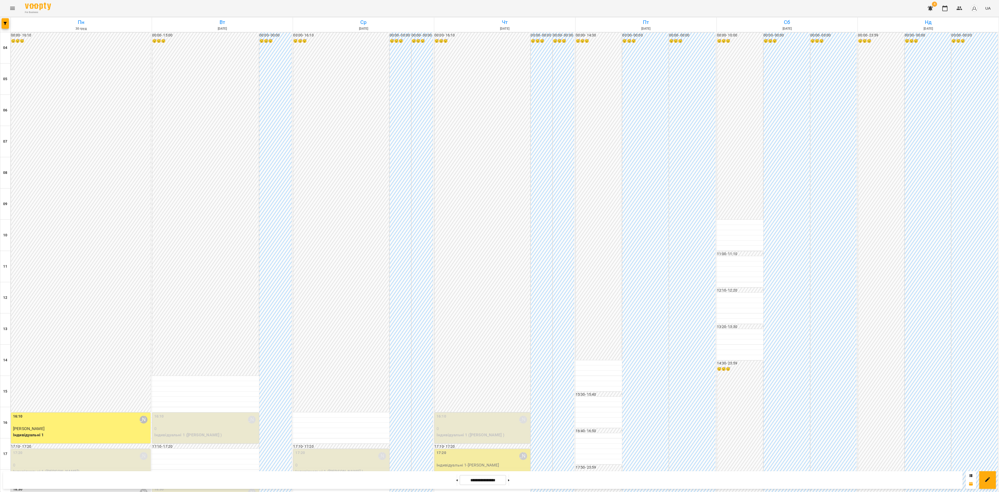
scroll to position [158, 0]
click at [464, 449] on div "17:20 [PERSON_NAME] Індивідуальні 1 - [PERSON_NAME]" at bounding box center [483, 464] width 96 height 31
click at [475, 211] on button "Урок відбувся" at bounding box center [470, 206] width 44 height 12
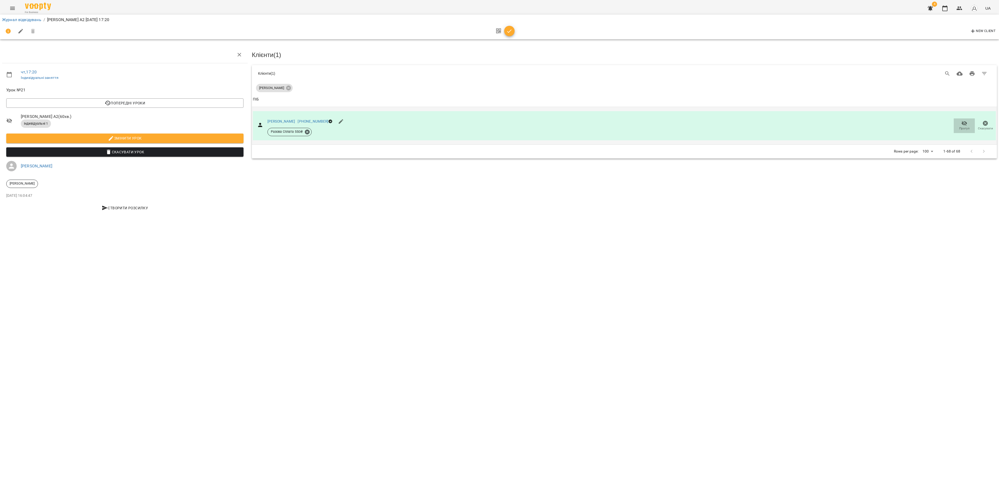
click at [968, 123] on span "Прогул" at bounding box center [964, 125] width 15 height 10
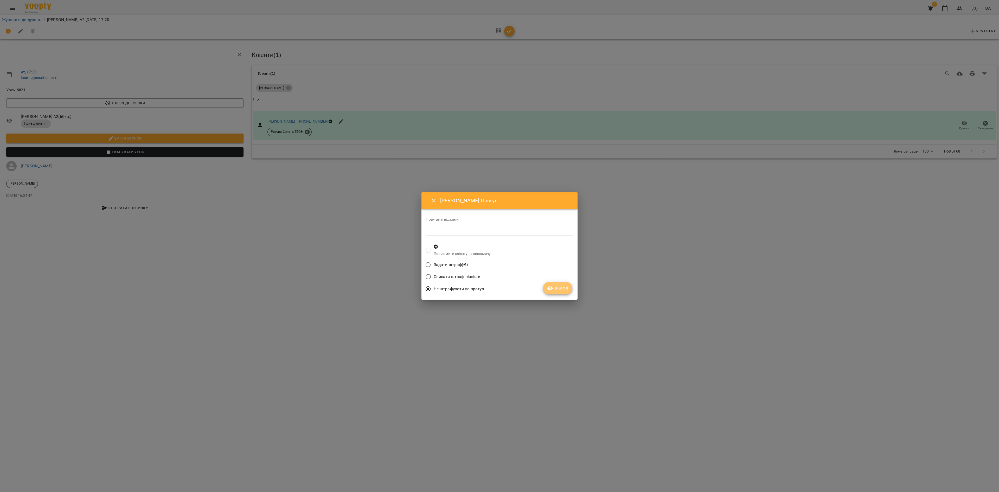
drag, startPoint x: 552, startPoint y: 286, endPoint x: 553, endPoint y: 293, distance: 7.4
click at [552, 288] on icon "submit" at bounding box center [550, 288] width 6 height 6
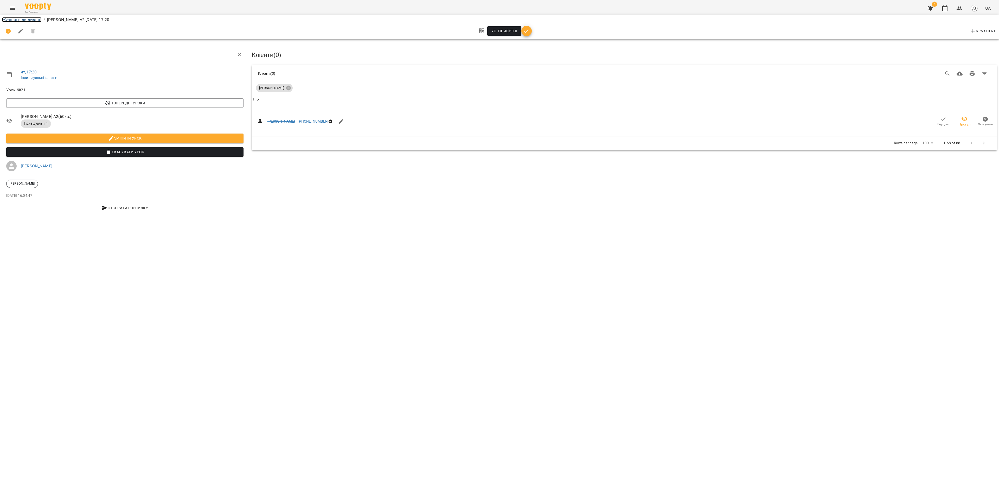
click at [10, 18] on link "Журнал відвідувань" at bounding box center [21, 19] width 39 height 5
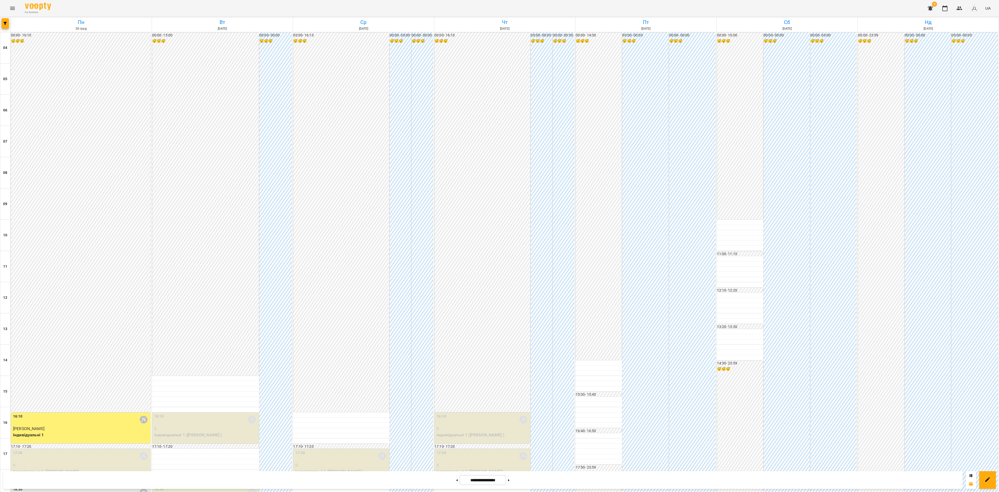
scroll to position [158, 0]
drag, startPoint x: 514, startPoint y: 480, endPoint x: 516, endPoint y: 481, distance: 3.0
click at [509, 480] on button at bounding box center [508, 479] width 1 height 11
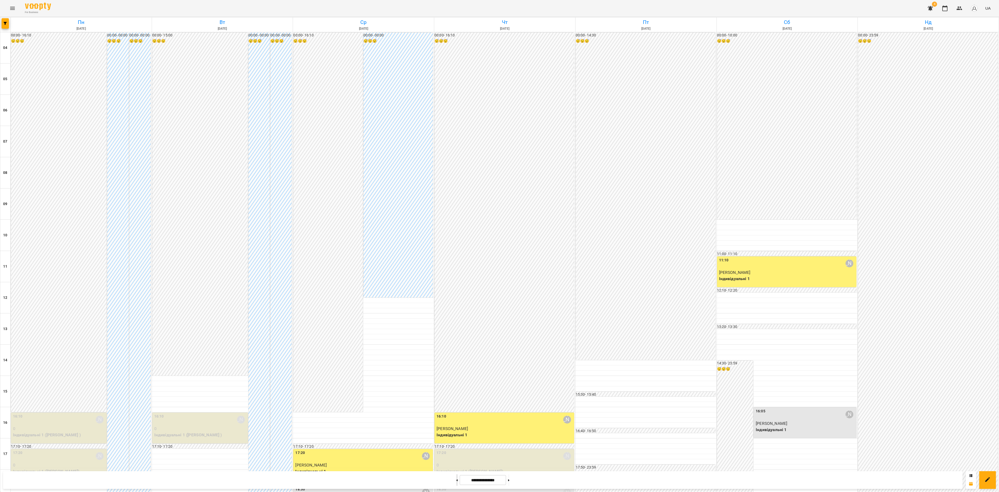
click at [456, 480] on button at bounding box center [456, 479] width 1 height 11
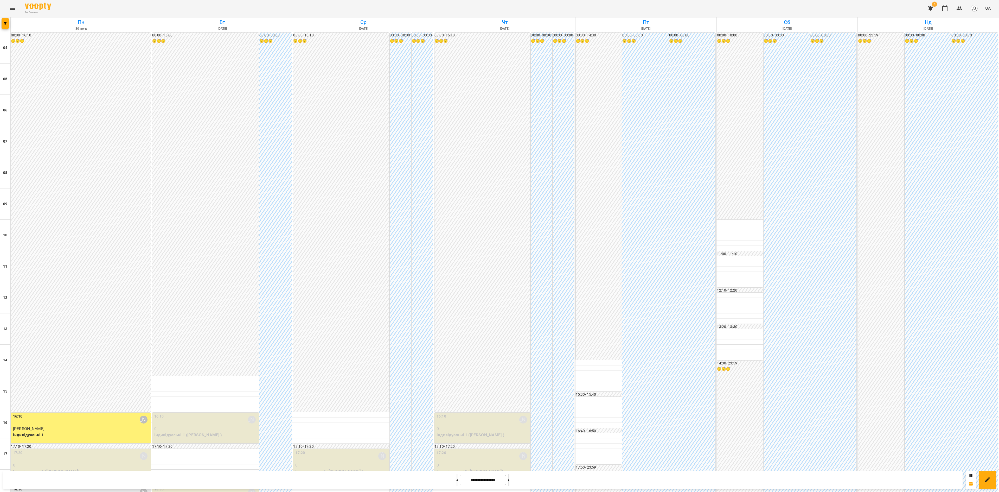
click at [509, 480] on button at bounding box center [508, 479] width 1 height 11
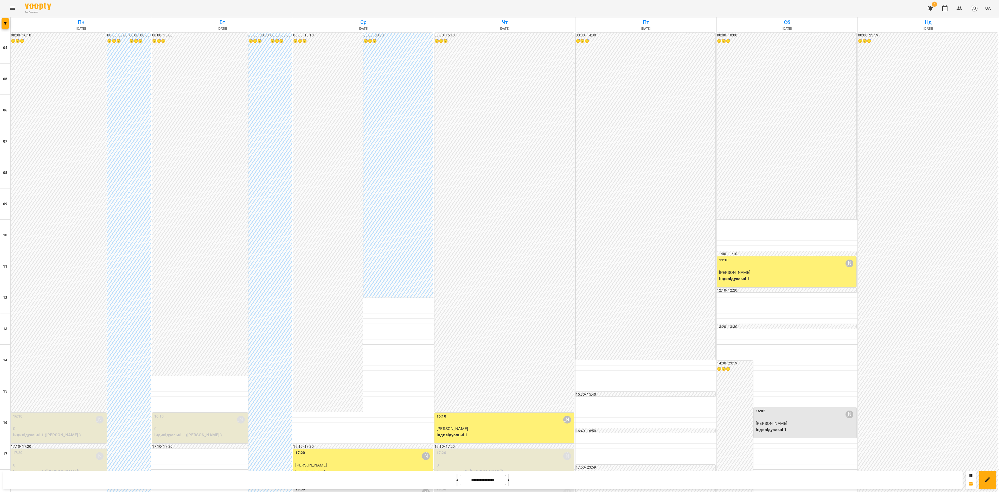
click at [509, 480] on icon at bounding box center [508, 480] width 1 height 2
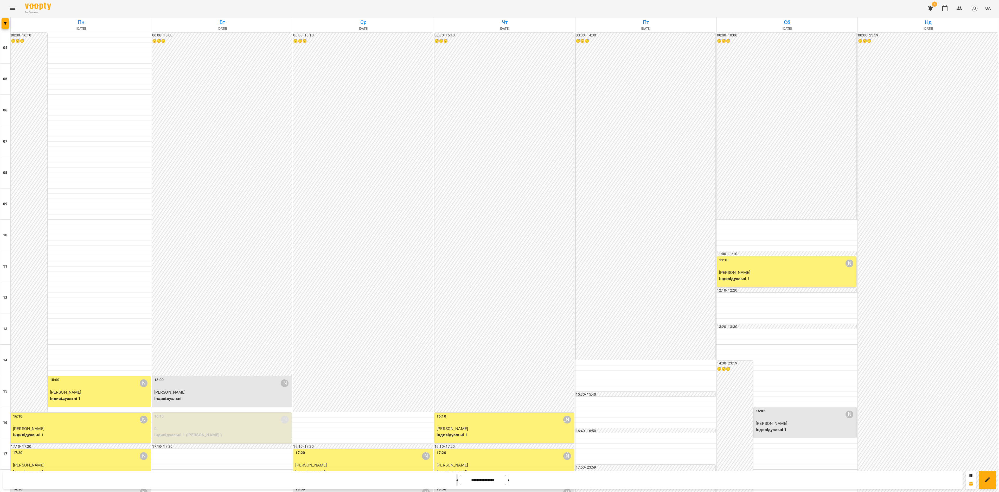
click at [456, 480] on button at bounding box center [456, 479] width 1 height 11
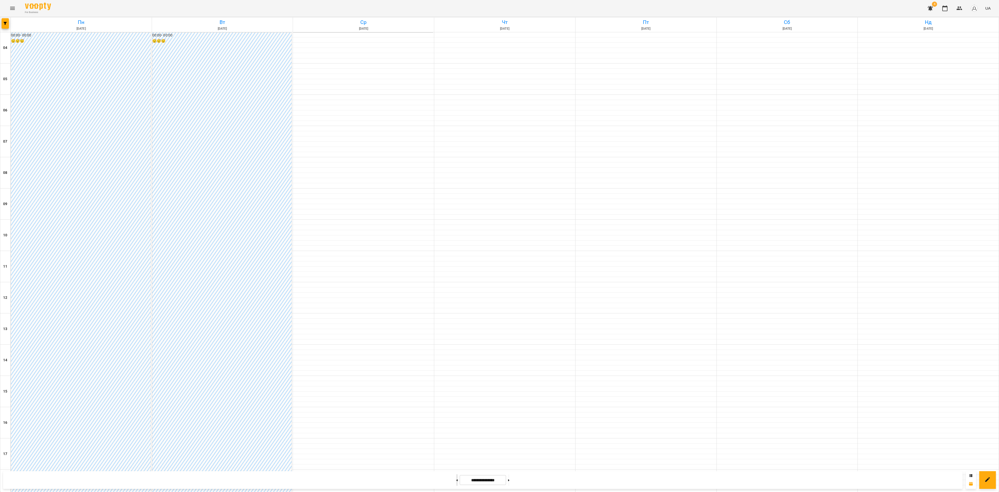
click at [456, 479] on button at bounding box center [456, 479] width 1 height 11
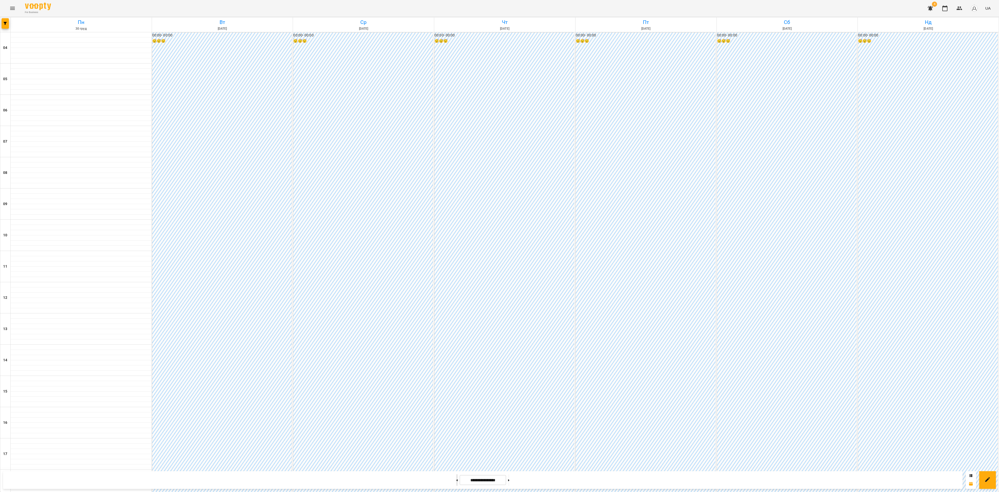
click at [456, 480] on button at bounding box center [456, 479] width 1 height 11
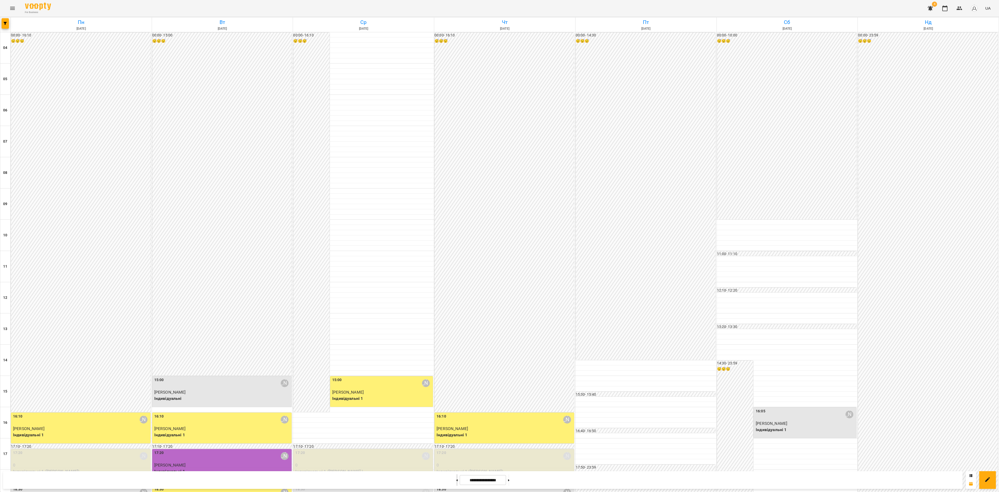
click at [456, 480] on button at bounding box center [456, 479] width 1 height 11
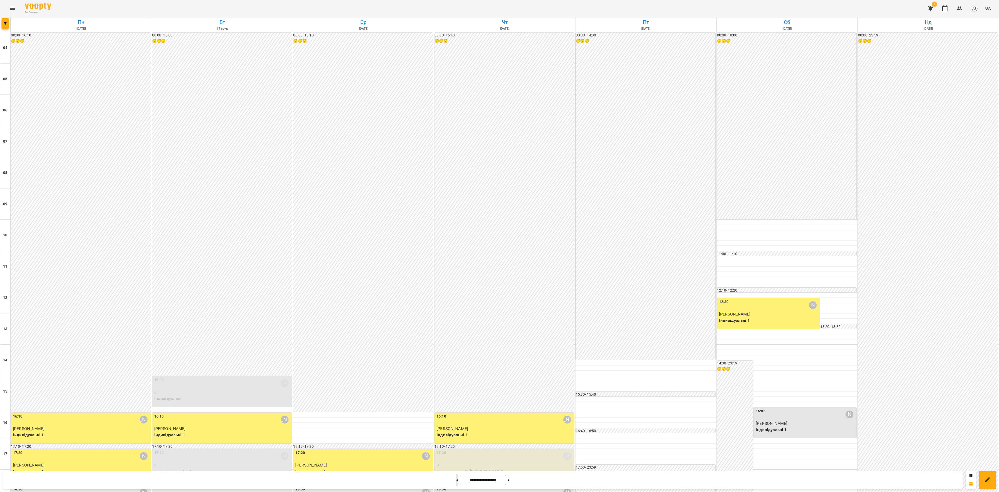
click at [456, 484] on button at bounding box center [456, 479] width 1 height 11
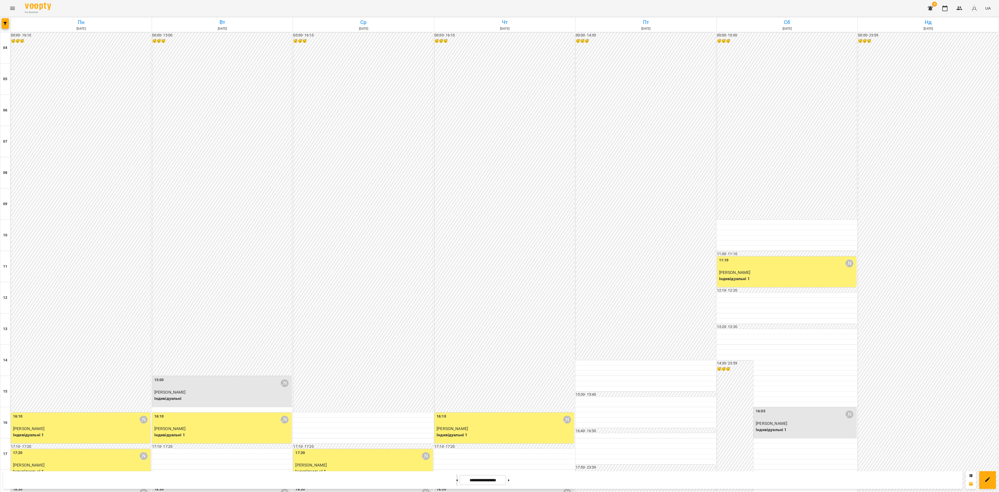
click at [457, 479] on icon at bounding box center [457, 480] width 1 height 2
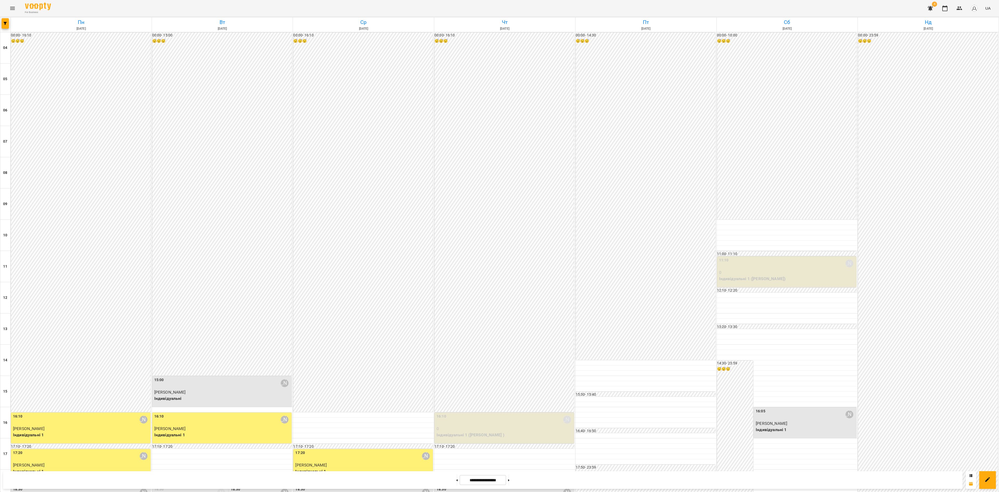
click at [454, 480] on div at bounding box center [456, 479] width 5 height 11
click at [456, 479] on div at bounding box center [456, 479] width 5 height 11
click at [457, 480] on icon at bounding box center [457, 480] width 1 height 2
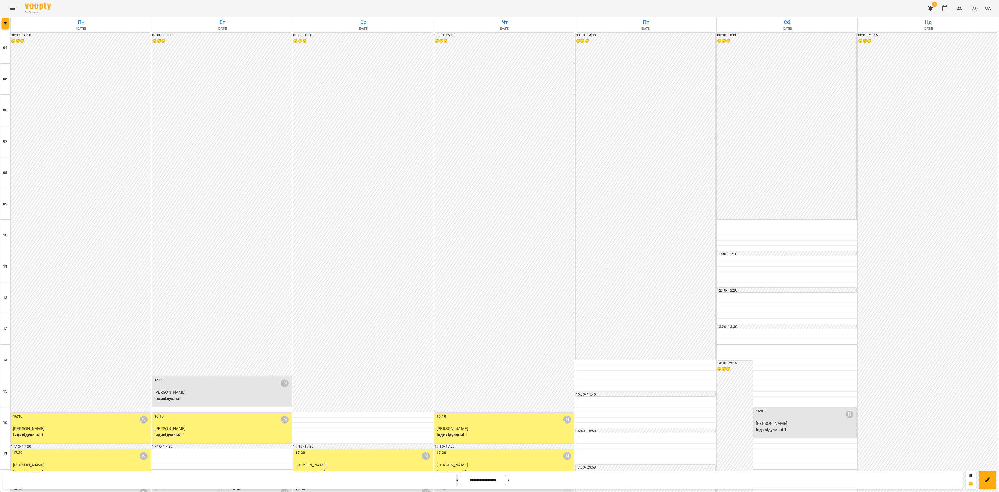
click at [456, 481] on button at bounding box center [456, 479] width 1 height 11
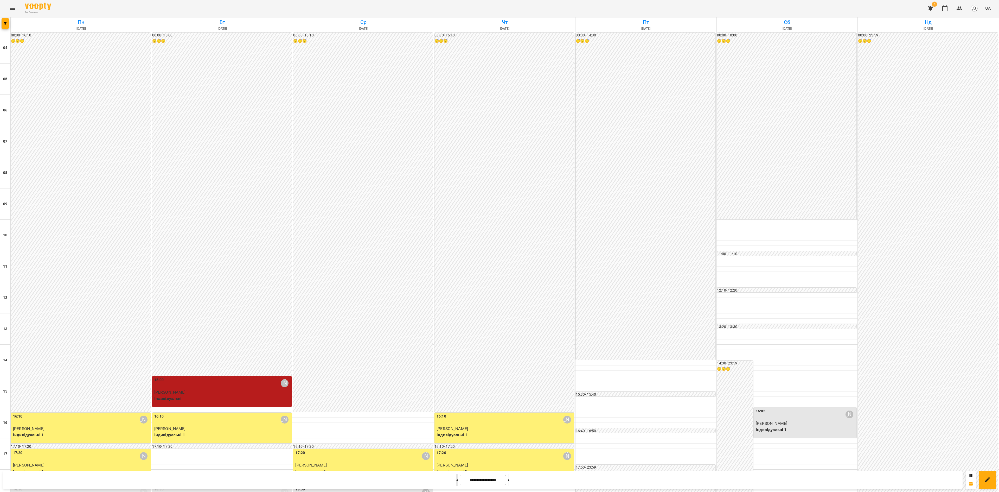
click at [456, 481] on button at bounding box center [456, 479] width 1 height 11
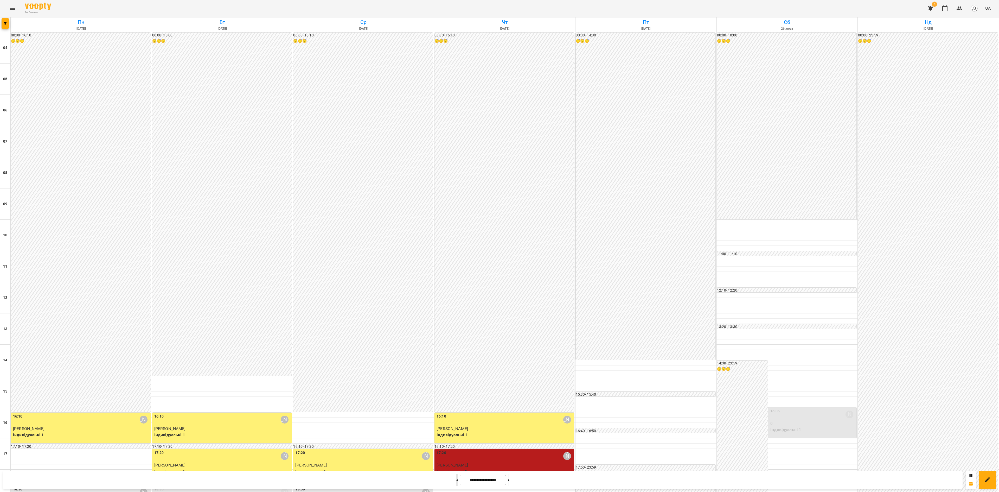
click at [456, 481] on button at bounding box center [456, 479] width 1 height 11
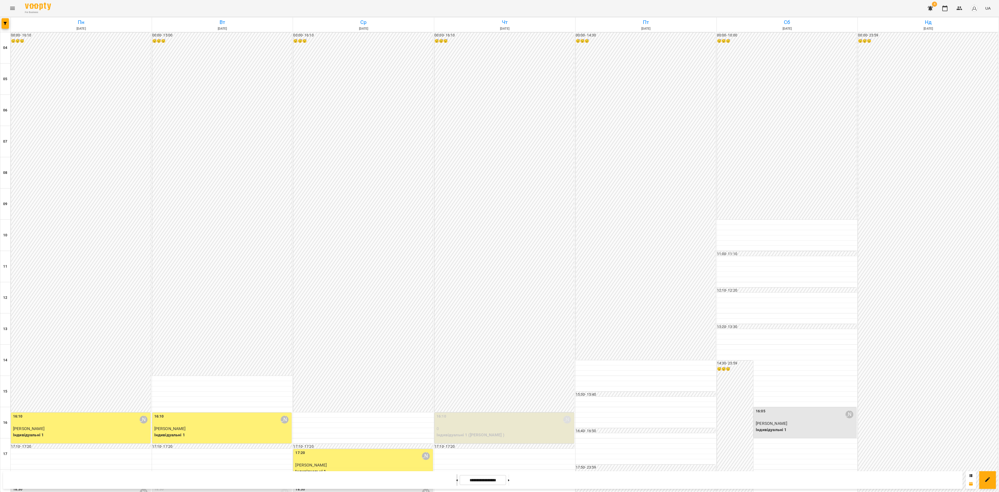
click at [456, 481] on button at bounding box center [456, 479] width 1 height 11
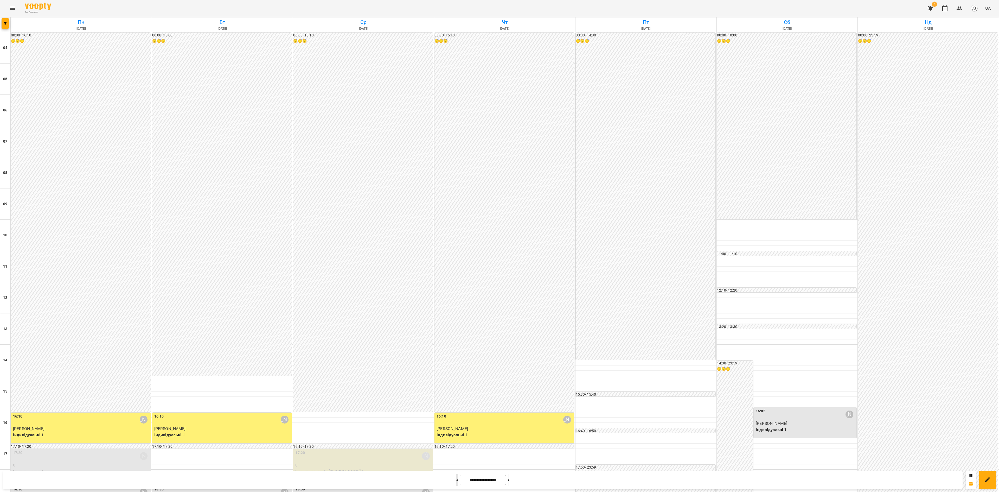
click at [456, 481] on button at bounding box center [456, 479] width 1 height 11
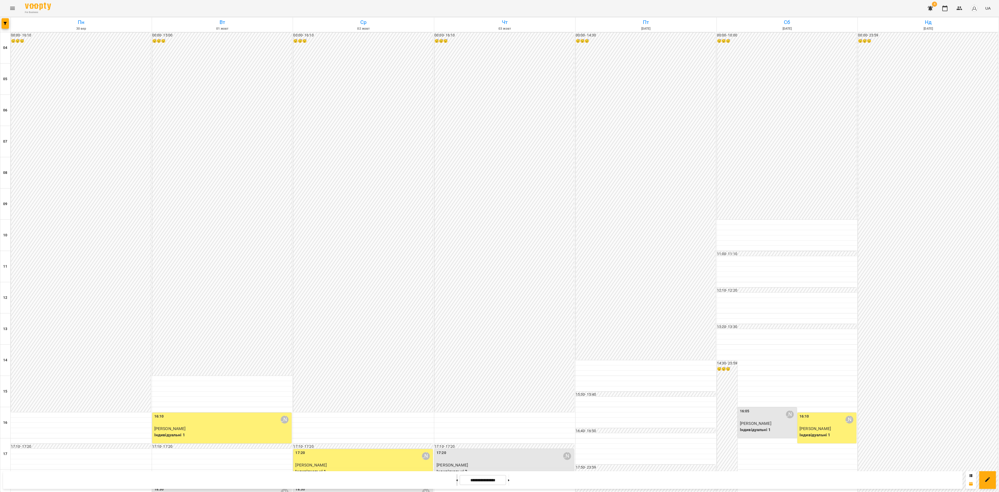
click at [456, 481] on button at bounding box center [456, 479] width 1 height 11
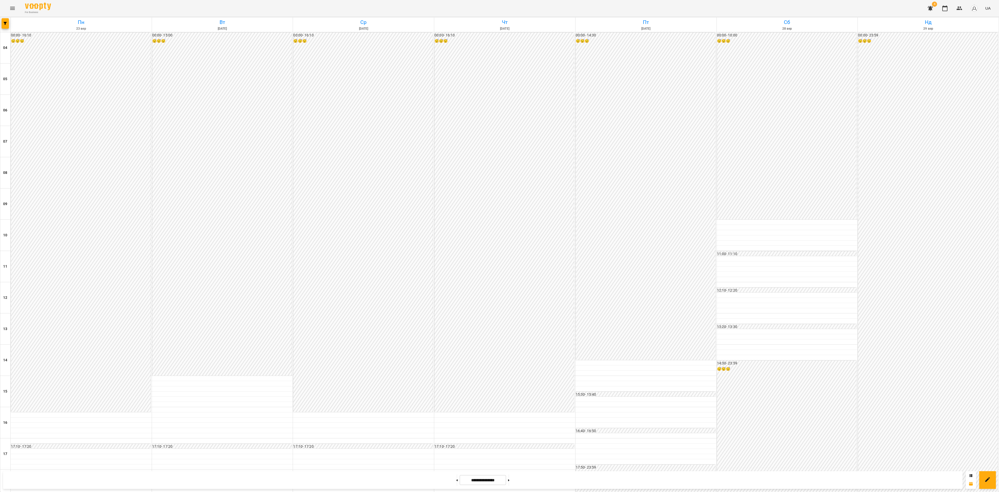
click at [1, 25] on div at bounding box center [5, 24] width 10 height 15
click at [7, 25] on button "button" at bounding box center [5, 23] width 7 height 10
click at [41, 168] on p "Викладач : [PERSON_NAME]" at bounding box center [41, 165] width 55 height 6
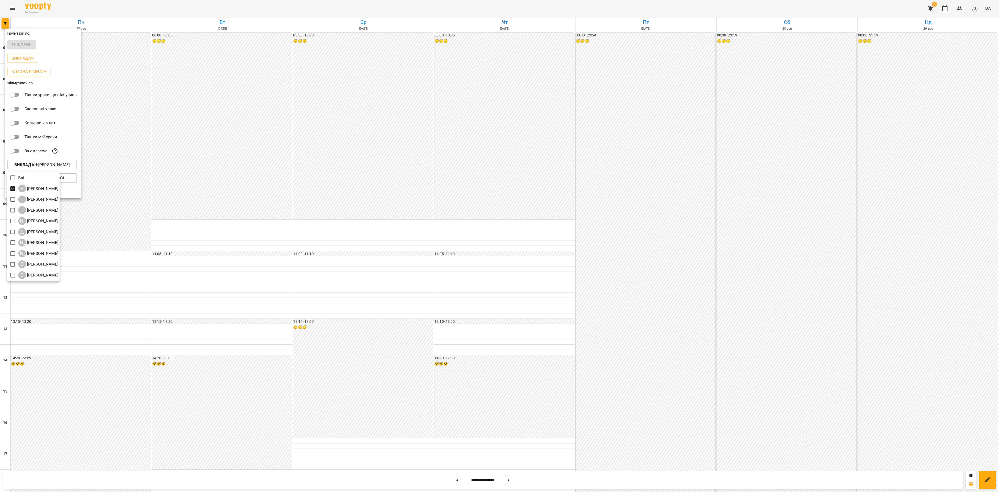
click at [639, 154] on div at bounding box center [499, 246] width 999 height 492
click at [640, 155] on div at bounding box center [499, 246] width 999 height 492
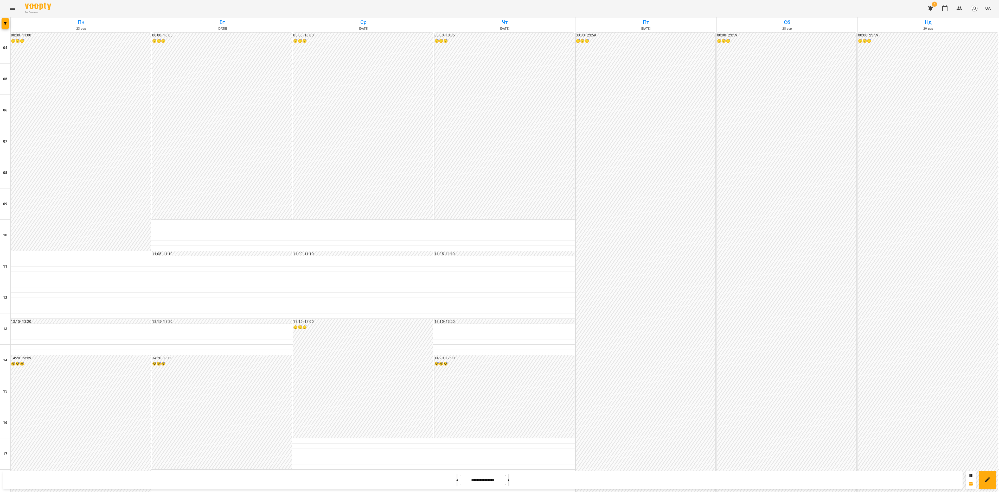
click at [509, 480] on button at bounding box center [508, 479] width 1 height 11
type input "**********"
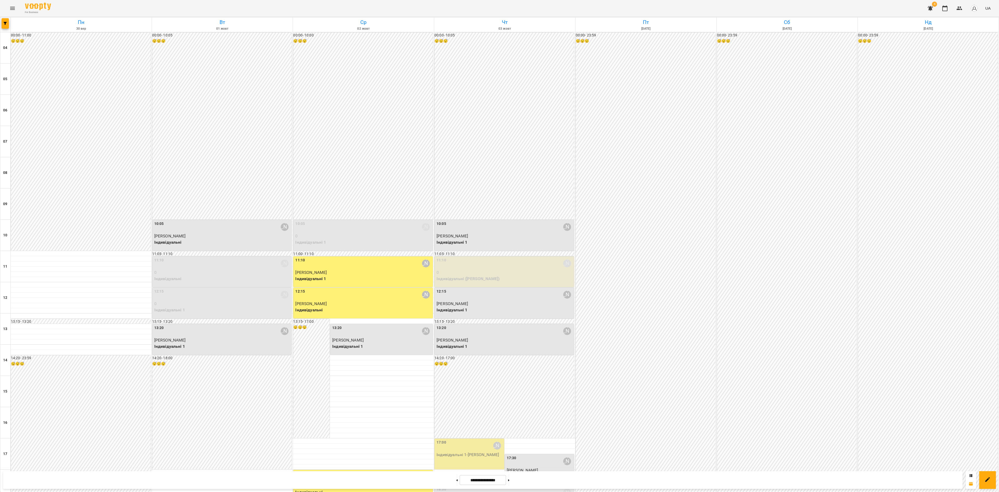
click at [475, 355] on div "14:20 - 17:00 😴😴😴" at bounding box center [505, 396] width 140 height 83
click at [482, 202] on span "[PERSON_NAME]" at bounding box center [479, 205] width 49 height 6
click at [483, 203] on link "[PERSON_NAME]" at bounding box center [470, 205] width 31 height 5
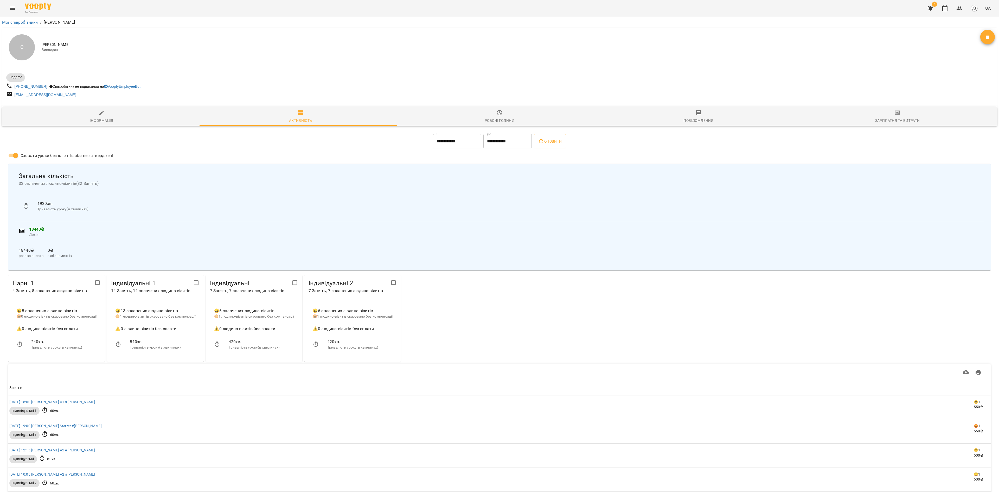
click at [485, 118] on div "Робочі години" at bounding box center [500, 120] width 30 height 6
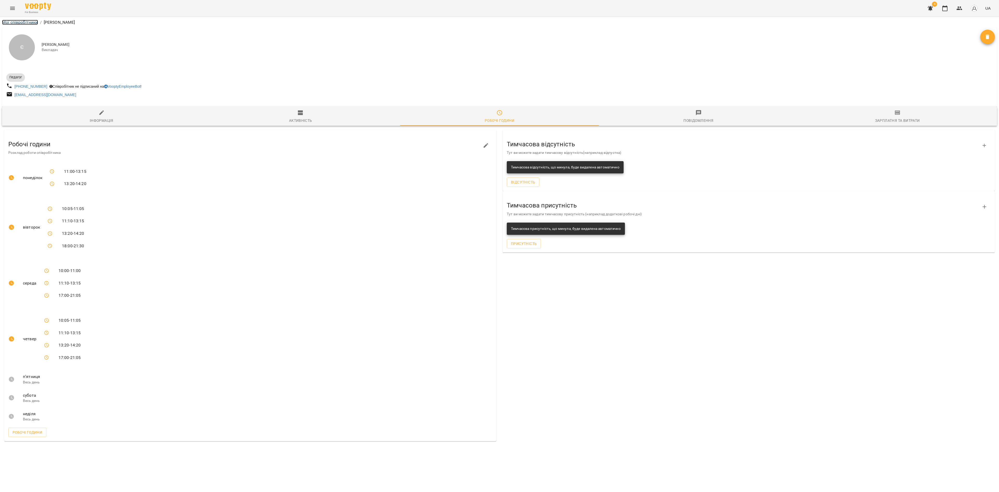
click at [27, 20] on link "Мої співробітники" at bounding box center [20, 22] width 36 height 5
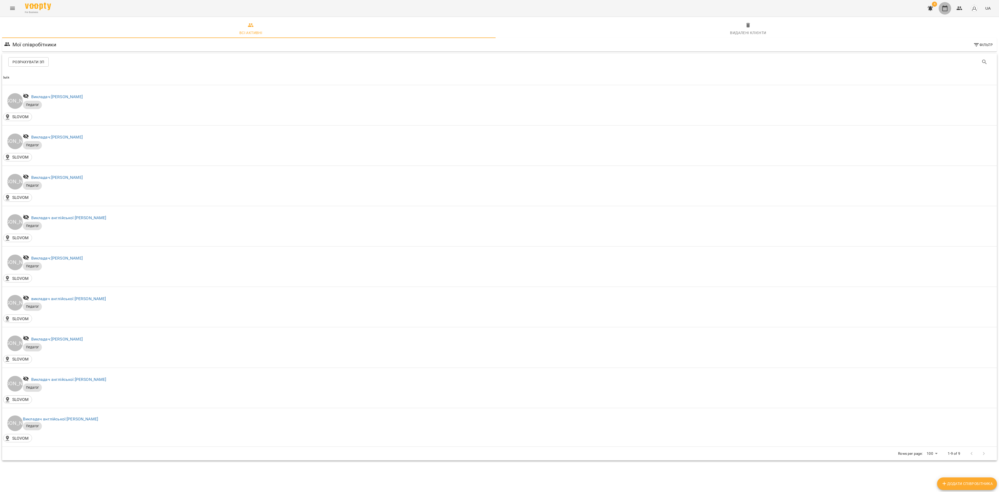
click at [943, 12] on button "button" at bounding box center [945, 8] width 12 height 12
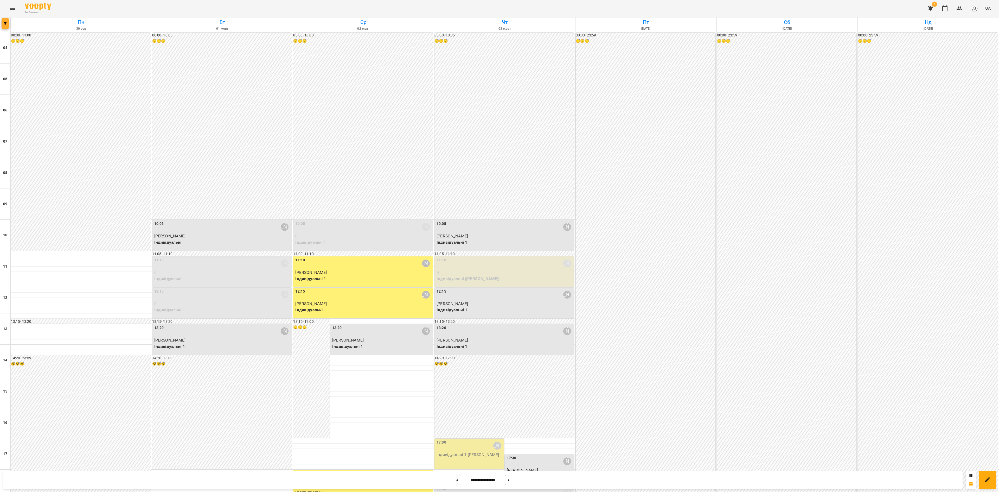
click at [5, 22] on icon "button" at bounding box center [5, 23] width 3 height 3
click at [54, 167] on p "Викладач : [PERSON_NAME]" at bounding box center [41, 165] width 55 height 6
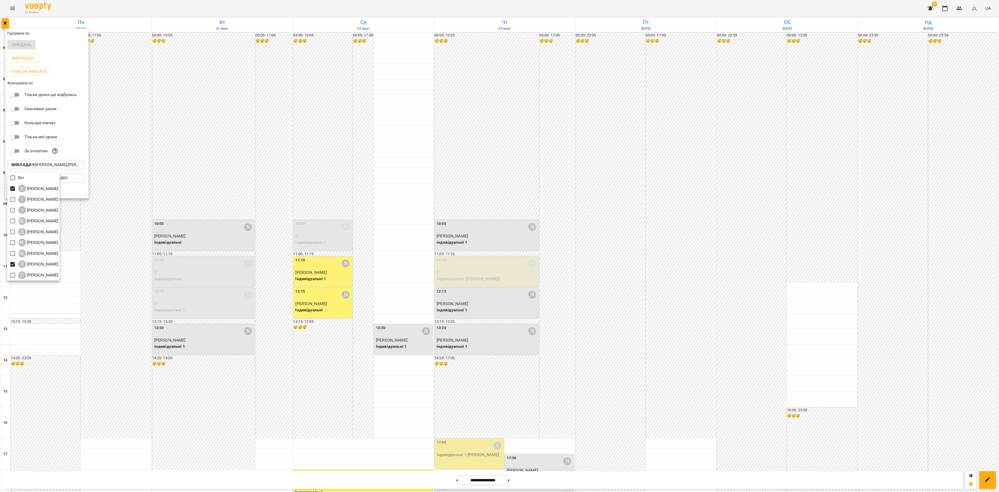
click at [233, 346] on div at bounding box center [499, 246] width 999 height 492
click at [643, 382] on div at bounding box center [499, 246] width 999 height 492
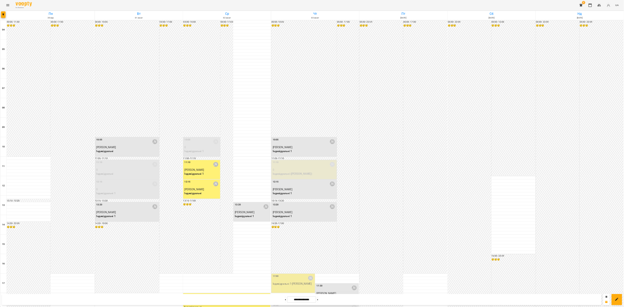
scroll to position [158, 0]
click at [5, 21] on button "button" at bounding box center [5, 23] width 7 height 10
click at [44, 167] on p "Викладач : [PERSON_NAME],[PERSON_NAME]" at bounding box center [45, 165] width 69 height 6
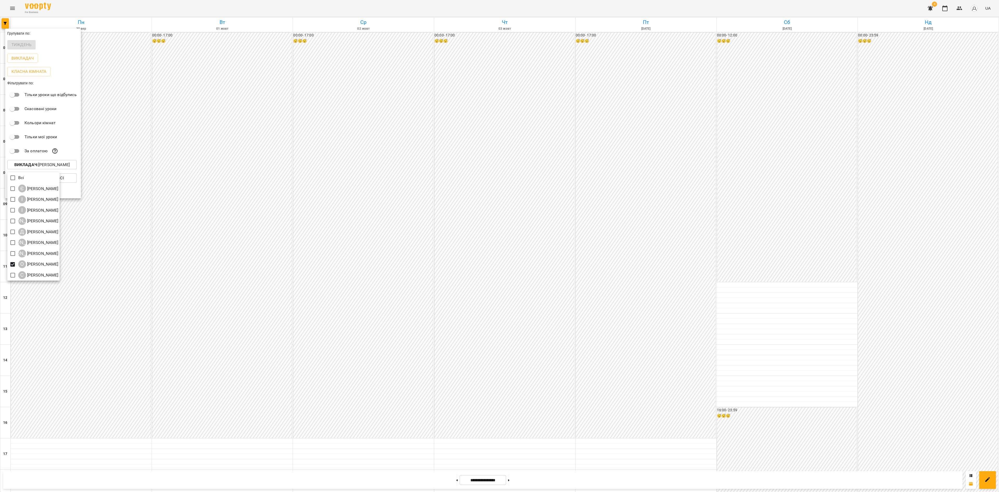
click at [485, 480] on div at bounding box center [499, 246] width 999 height 492
click at [631, 410] on div at bounding box center [499, 246] width 999 height 492
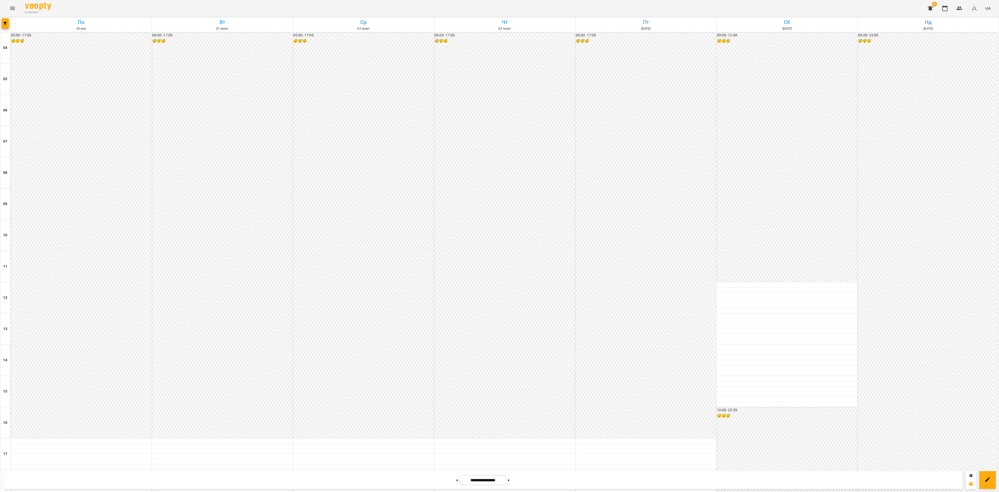
click at [636, 443] on div "Групувати по: Тиждень Викладач Класна кімната Фільтрувати по: Тільки уроки що в…" at bounding box center [499, 246] width 999 height 492
click at [606, 401] on link "[PERSON_NAME]" at bounding box center [610, 402] width 31 height 5
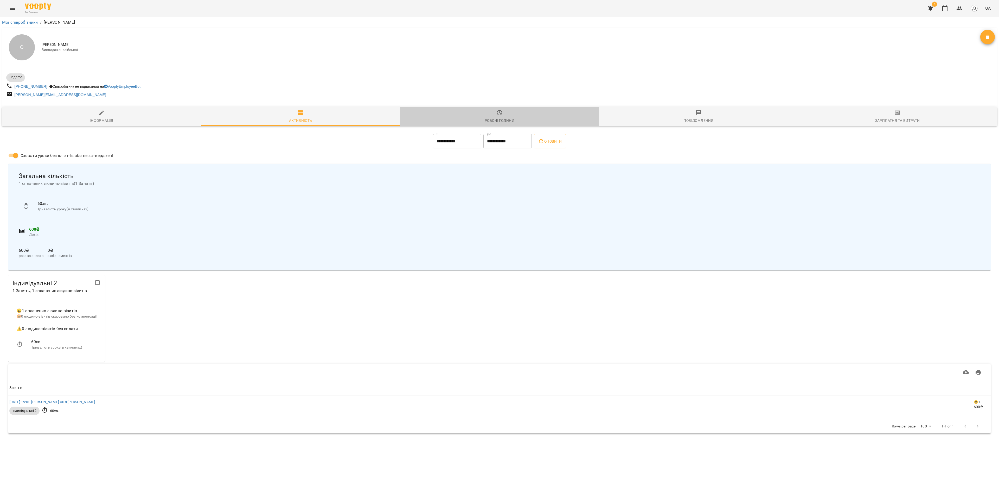
click at [512, 119] on span "Робочі години" at bounding box center [499, 117] width 193 height 14
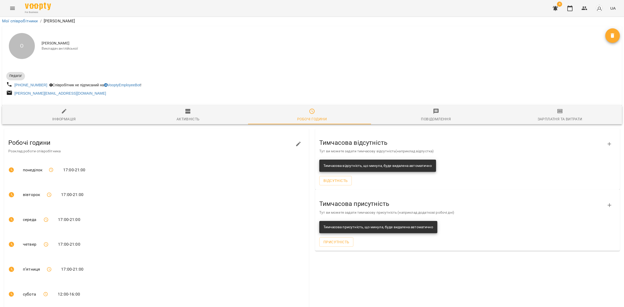
scroll to position [42, 0]
drag, startPoint x: 243, startPoint y: 73, endPoint x: 234, endPoint y: 70, distance: 8.8
drag, startPoint x: 234, startPoint y: 70, endPoint x: 571, endPoint y: 9, distance: 341.8
click at [571, 8] on icon "button" at bounding box center [570, 8] width 6 height 6
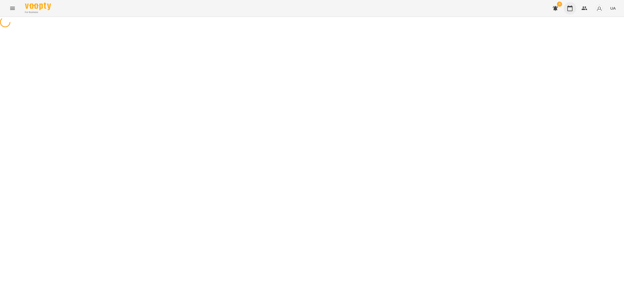
click at [571, 9] on icon "button" at bounding box center [570, 8] width 6 height 6
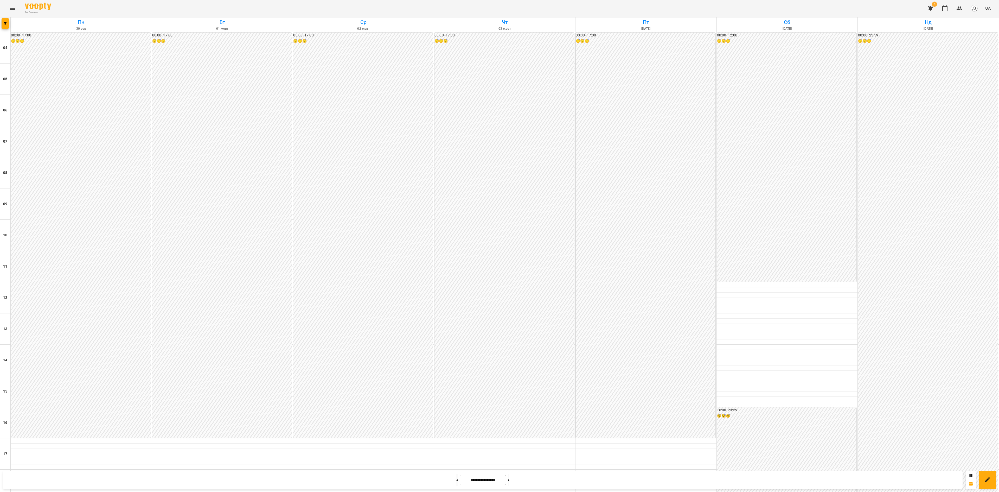
scroll to position [158, 0]
click at [456, 479] on button at bounding box center [456, 479] width 1 height 11
click at [10, 25] on div at bounding box center [5, 24] width 10 height 15
click at [4, 23] on icon "button" at bounding box center [5, 23] width 3 height 3
click at [41, 167] on p "Викладач : [PERSON_NAME]" at bounding box center [41, 165] width 55 height 6
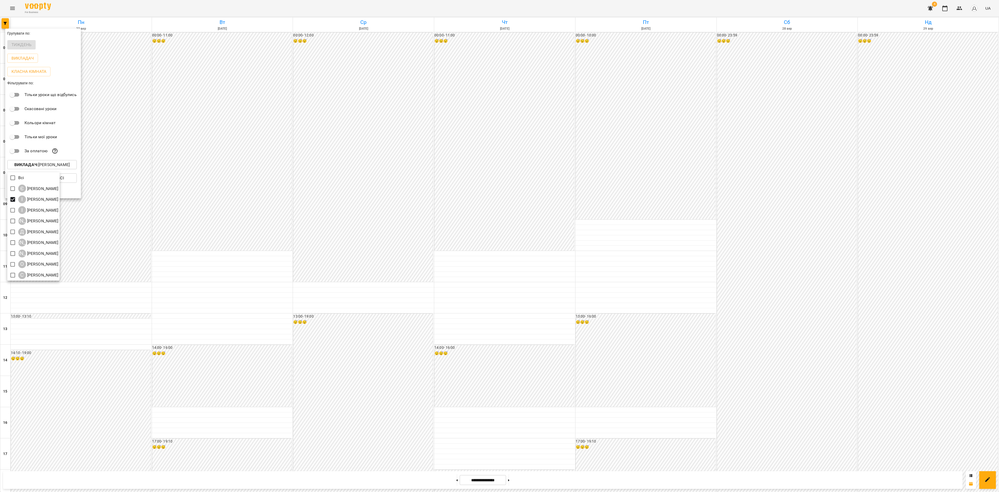
click at [414, 222] on div at bounding box center [499, 246] width 999 height 492
click at [414, 221] on div at bounding box center [499, 246] width 999 height 492
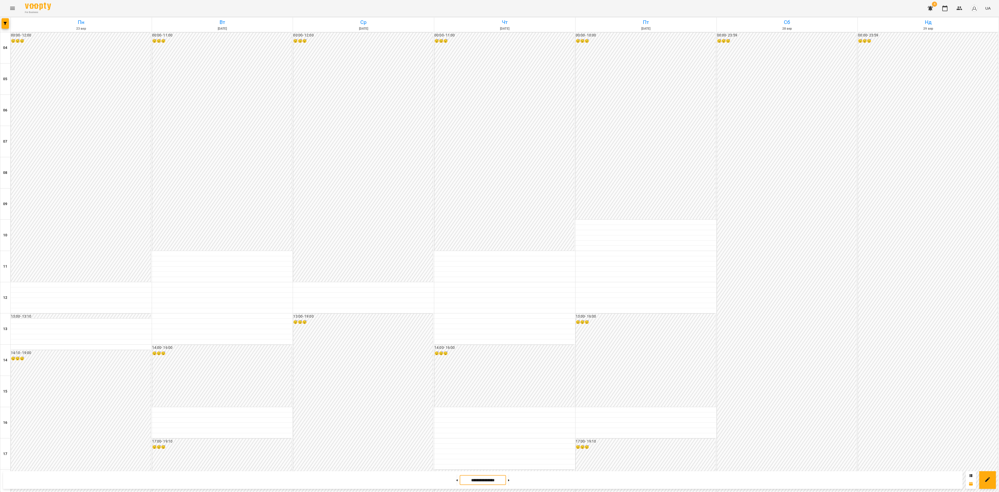
click at [494, 483] on input "**********" at bounding box center [483, 480] width 46 height 10
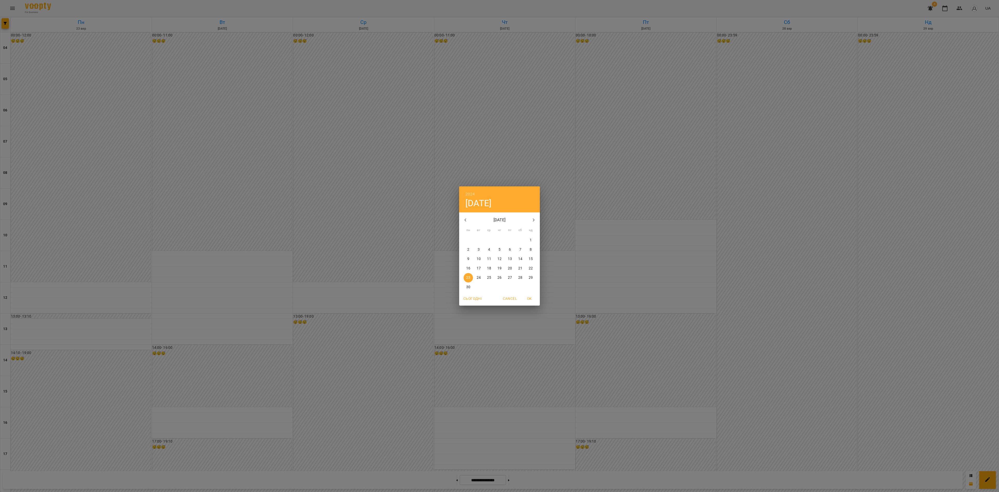
click at [475, 299] on span "Сьогодні" at bounding box center [472, 298] width 18 height 6
drag, startPoint x: 531, startPoint y: 296, endPoint x: 534, endPoint y: 305, distance: 10.5
click at [531, 296] on span "OK" at bounding box center [529, 298] width 12 height 6
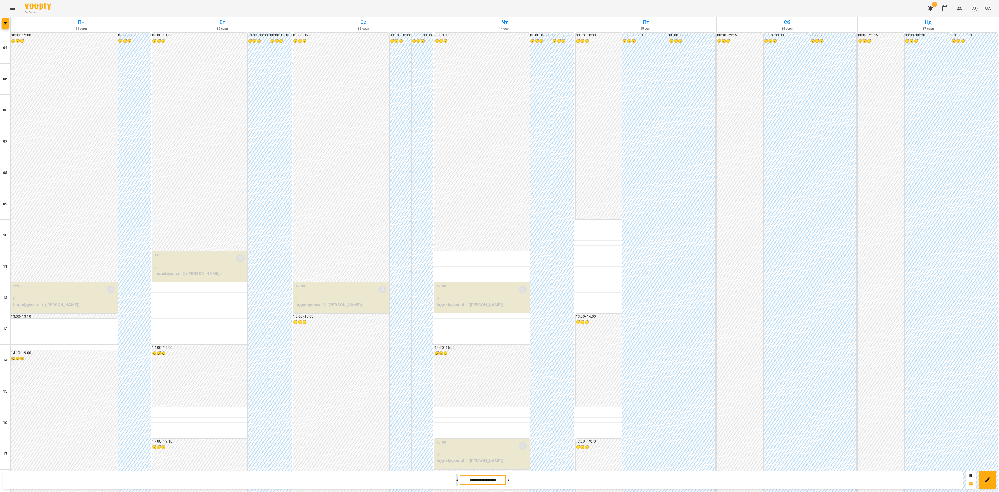
click at [456, 481] on button at bounding box center [456, 479] width 1 height 11
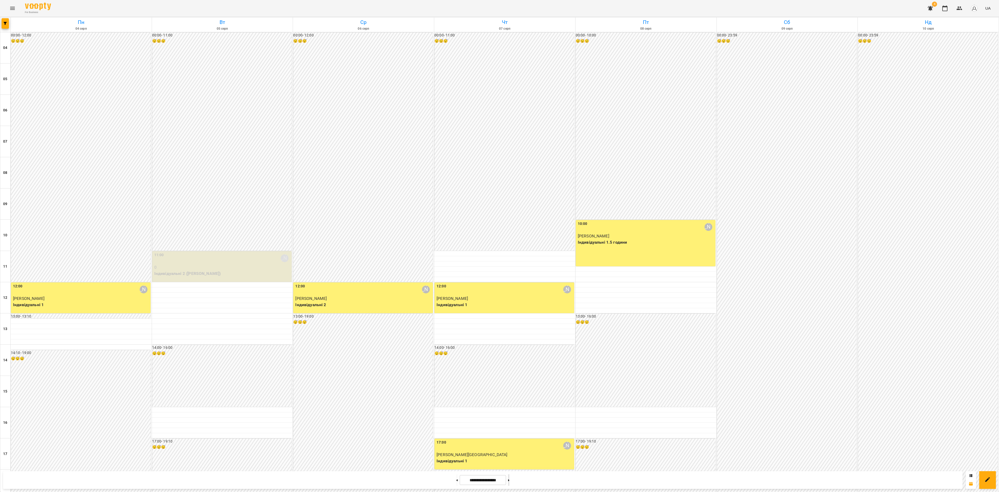
click at [509, 482] on button at bounding box center [508, 479] width 1 height 11
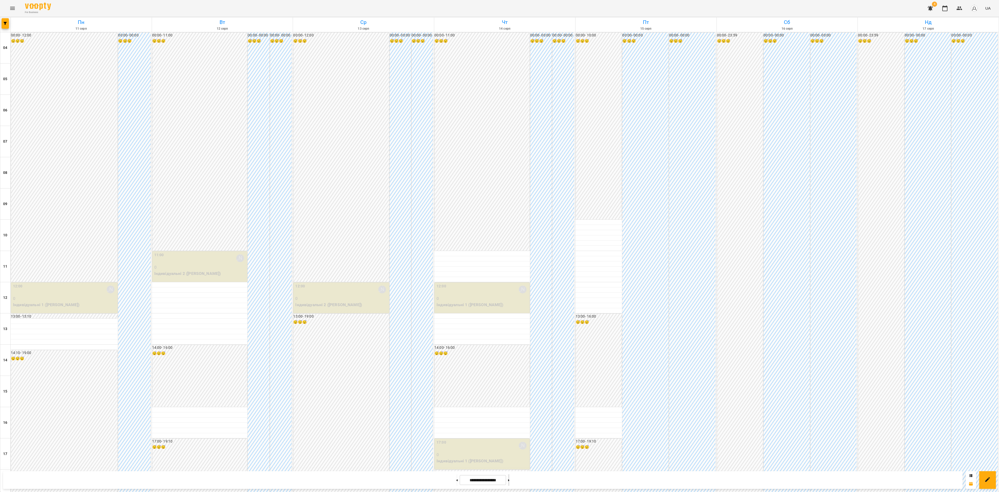
click at [509, 481] on button at bounding box center [508, 479] width 1 height 11
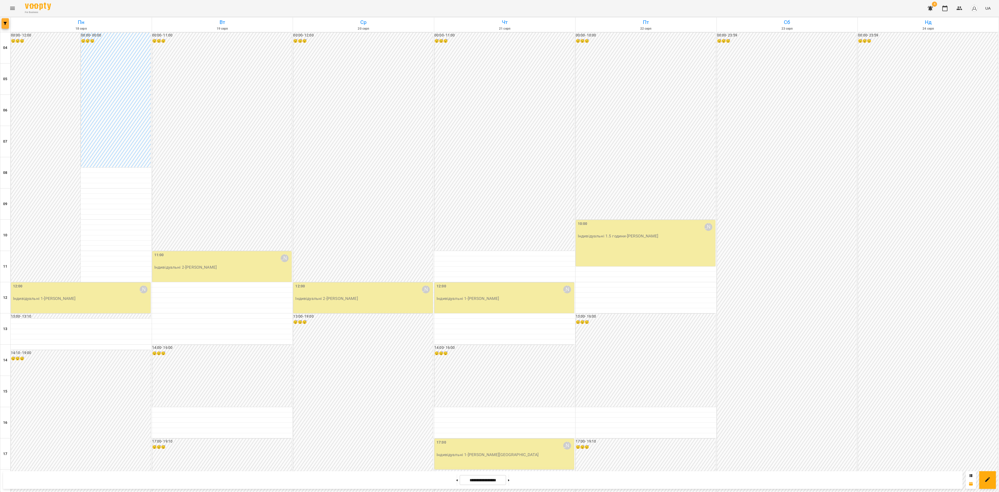
click at [7, 24] on span "button" at bounding box center [5, 23] width 7 height 3
click at [52, 168] on p "Викладач : [PERSON_NAME]" at bounding box center [41, 165] width 55 height 6
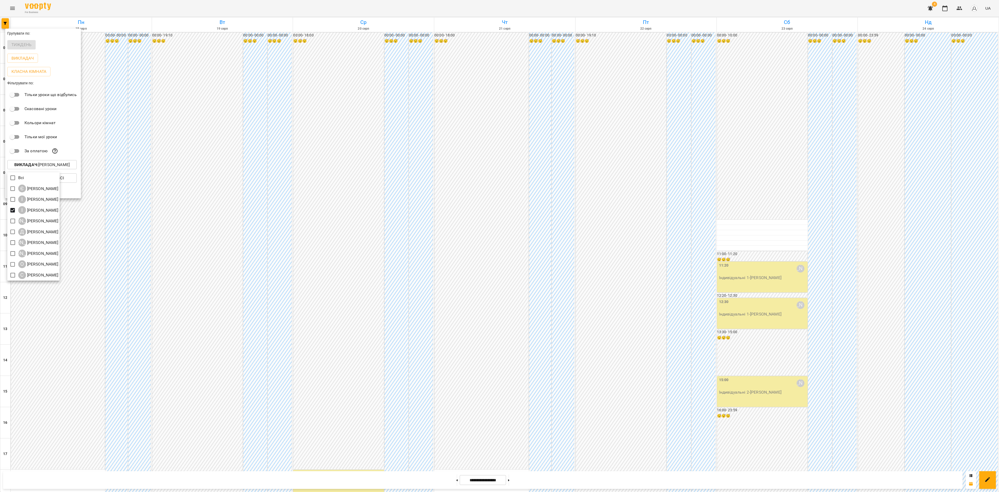
click at [449, 480] on div at bounding box center [499, 246] width 999 height 492
click at [450, 481] on div "Всі Є [PERSON_NAME] І [PERSON_NAME] І [PERSON_NAME] А [PERSON_NAME] Д [PERSON_N…" at bounding box center [499, 246] width 999 height 492
click at [451, 481] on div at bounding box center [499, 246] width 999 height 492
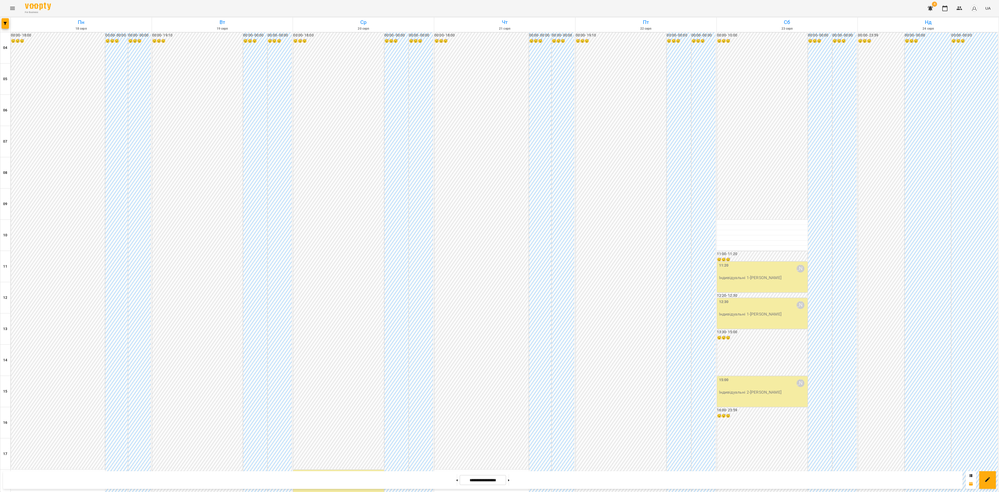
click at [449, 480] on div "Групувати по: Тиждень Викладач Класна кімната Фільтрувати по: Тільки уроки що в…" at bounding box center [499, 246] width 999 height 492
click at [457, 480] on icon at bounding box center [457, 480] width 1 height 2
type input "**********"
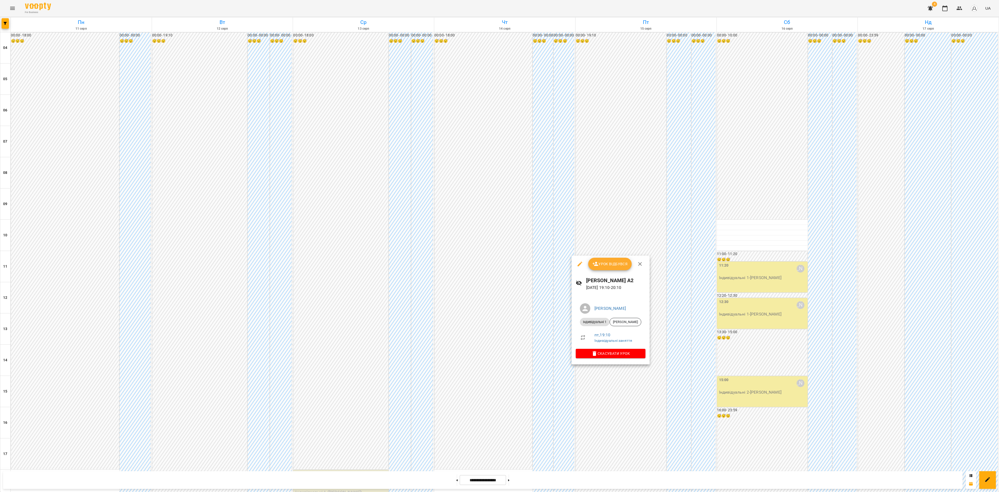
drag, startPoint x: 608, startPoint y: 262, endPoint x: 611, endPoint y: 266, distance: 5.2
click at [608, 263] on span "Урок відбувся" at bounding box center [609, 264] width 35 height 6
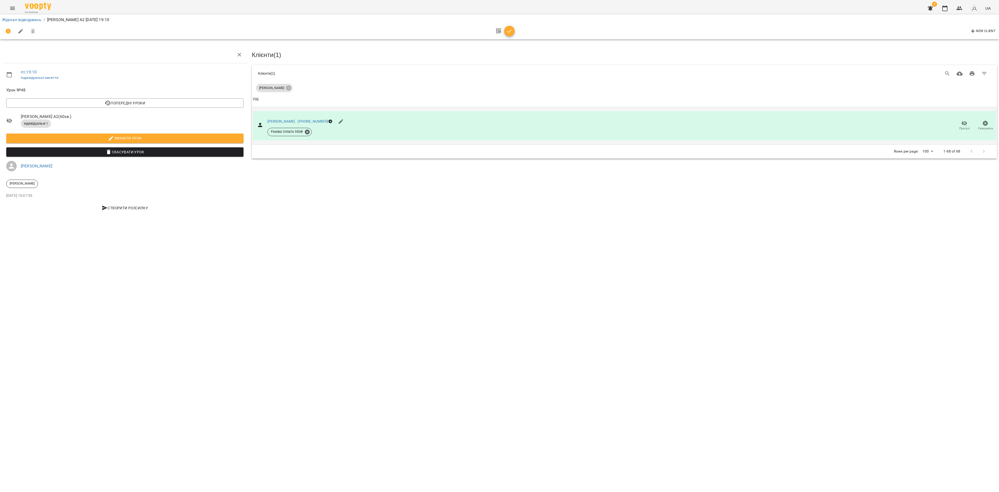
click at [964, 121] on icon "button" at bounding box center [964, 123] width 6 height 6
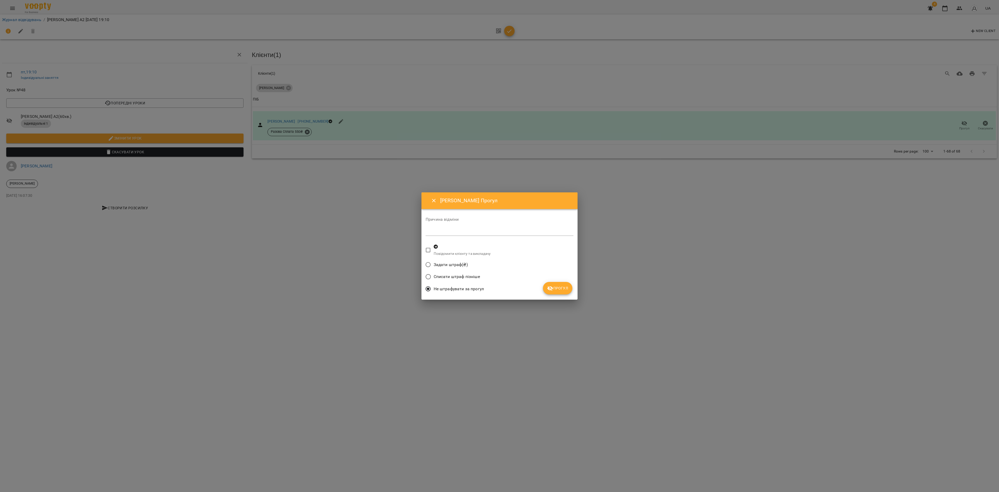
click at [562, 288] on span "Прогул" at bounding box center [557, 288] width 21 height 6
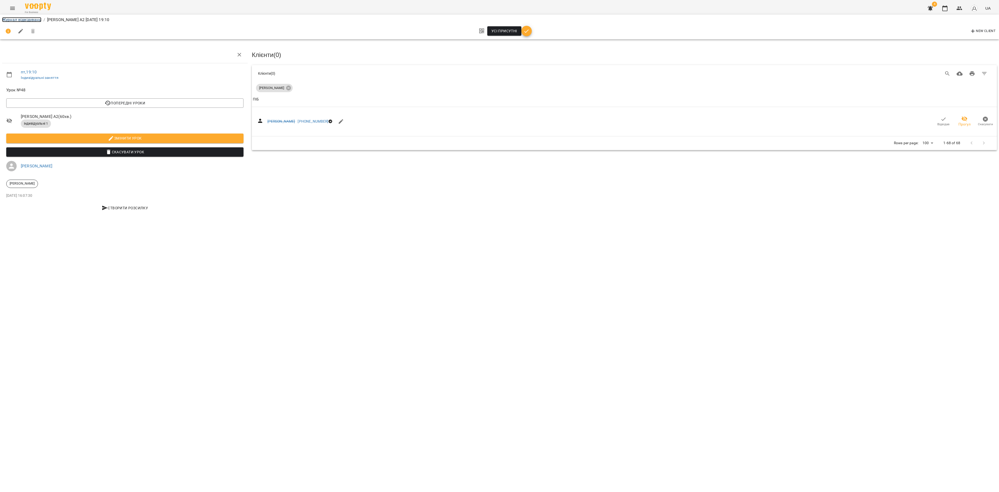
click at [30, 17] on link "Журнал відвідувань" at bounding box center [21, 19] width 39 height 5
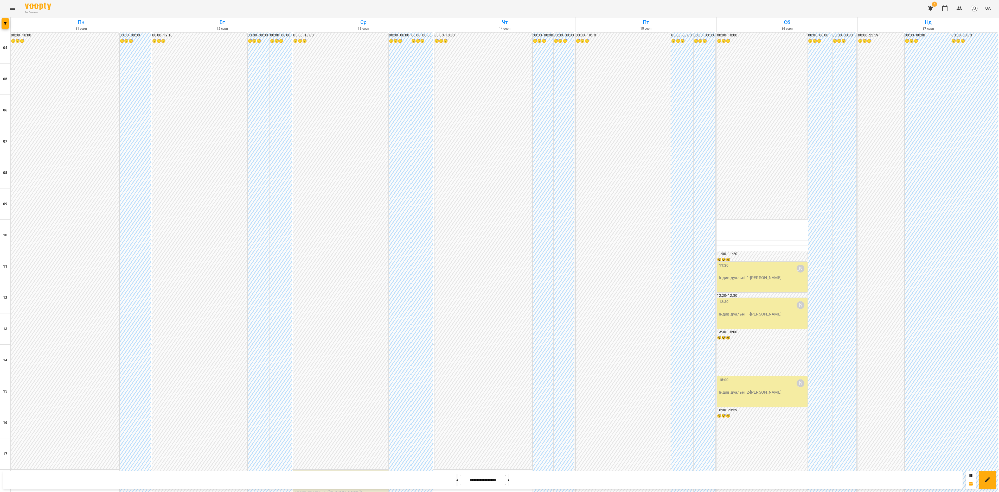
scroll to position [158, 0]
drag, startPoint x: 606, startPoint y: 302, endPoint x: 616, endPoint y: 304, distance: 10.6
click at [606, 302] on span "Урок відбувся" at bounding box center [609, 300] width 35 height 6
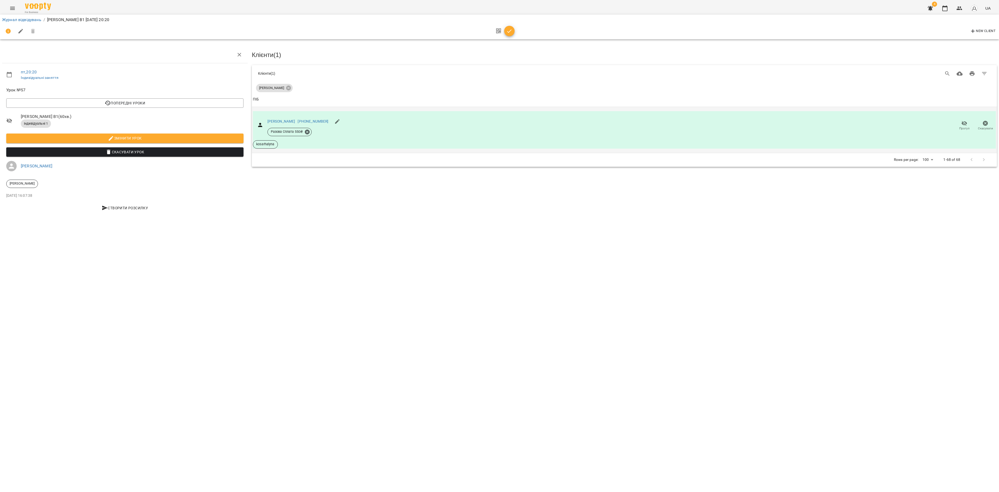
click at [962, 129] on span "Прогул" at bounding box center [964, 128] width 10 height 4
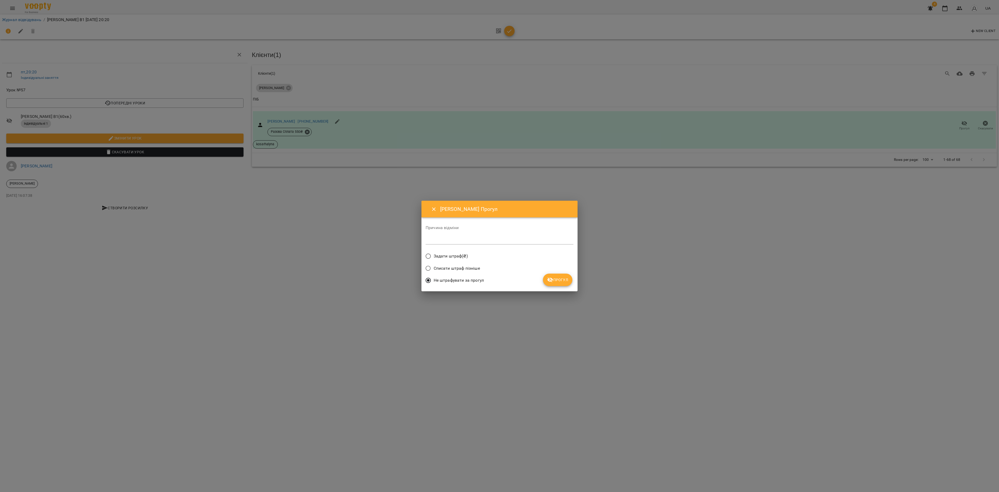
drag, startPoint x: 567, startPoint y: 280, endPoint x: 564, endPoint y: 279, distance: 3.3
click at [566, 280] on span "Прогул" at bounding box center [557, 280] width 21 height 6
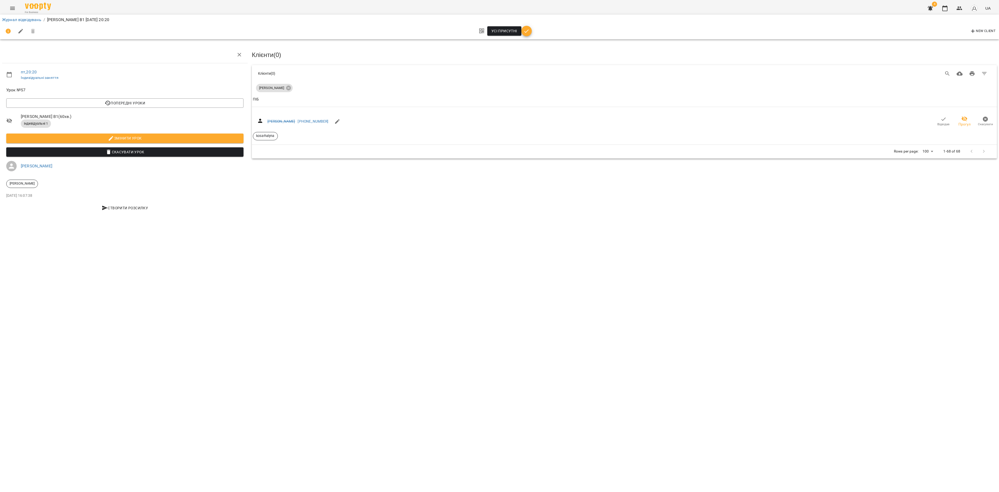
drag, startPoint x: 25, startPoint y: 22, endPoint x: 37, endPoint y: 28, distance: 13.0
click at [25, 21] on li "Журнал відвідувань" at bounding box center [21, 20] width 39 height 6
click at [24, 18] on link "Журнал відвідувань" at bounding box center [21, 19] width 39 height 5
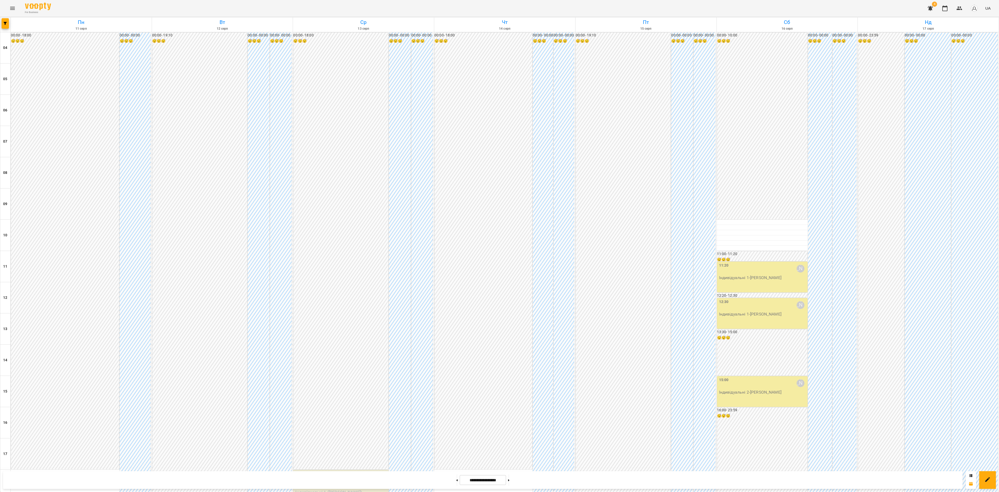
scroll to position [158, 0]
click at [739, 263] on div "11:20 [PERSON_NAME]" at bounding box center [763, 269] width 88 height 12
click at [752, 22] on span "Урок відбувся" at bounding box center [749, 19] width 35 height 6
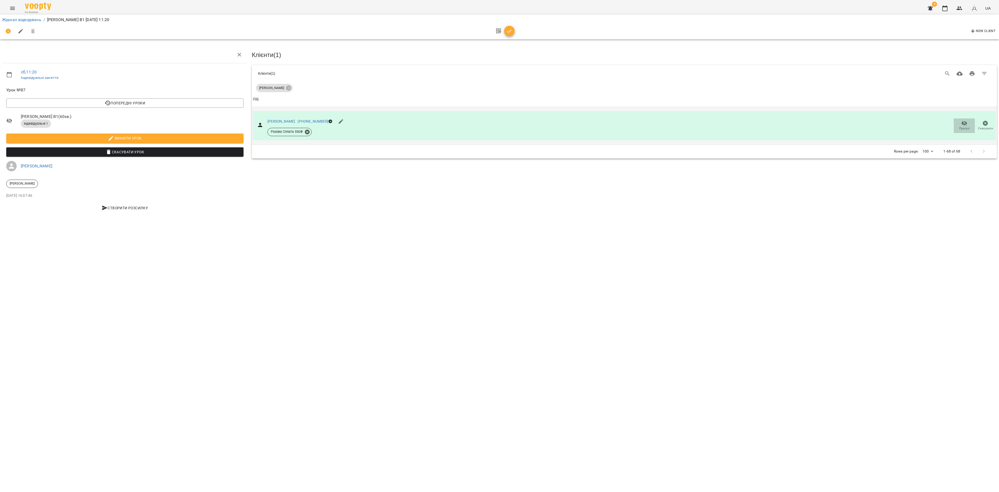
click at [964, 124] on icon "button" at bounding box center [965, 123] width 6 height 5
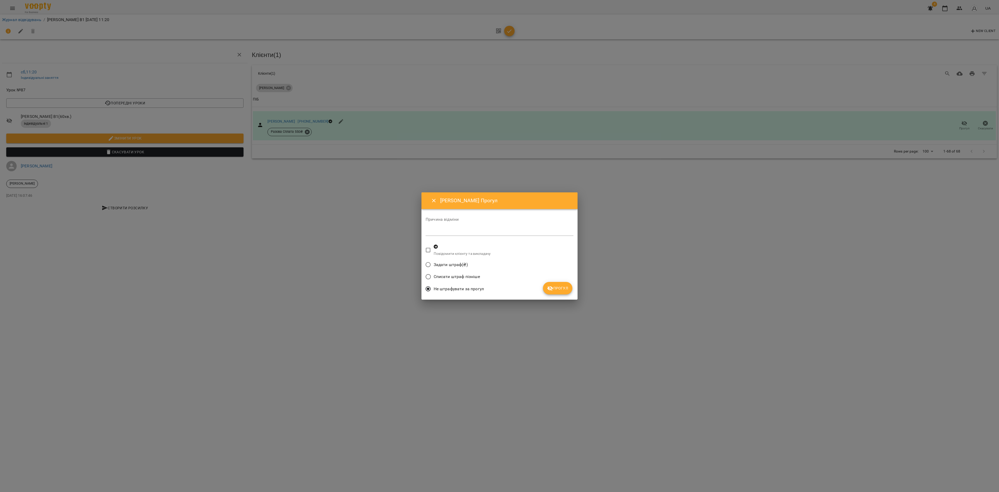
click at [559, 287] on span "Прогул" at bounding box center [557, 288] width 21 height 6
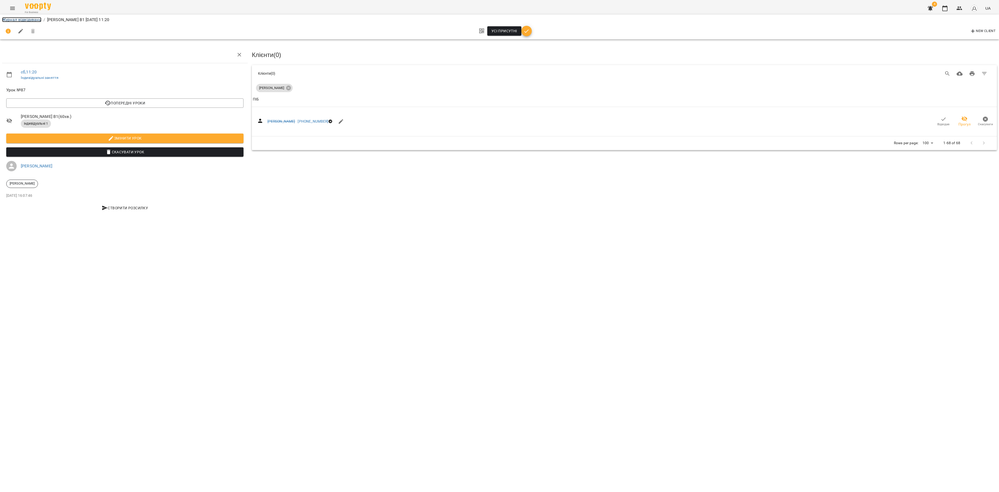
click at [23, 18] on link "Журнал відвідувань" at bounding box center [21, 19] width 39 height 5
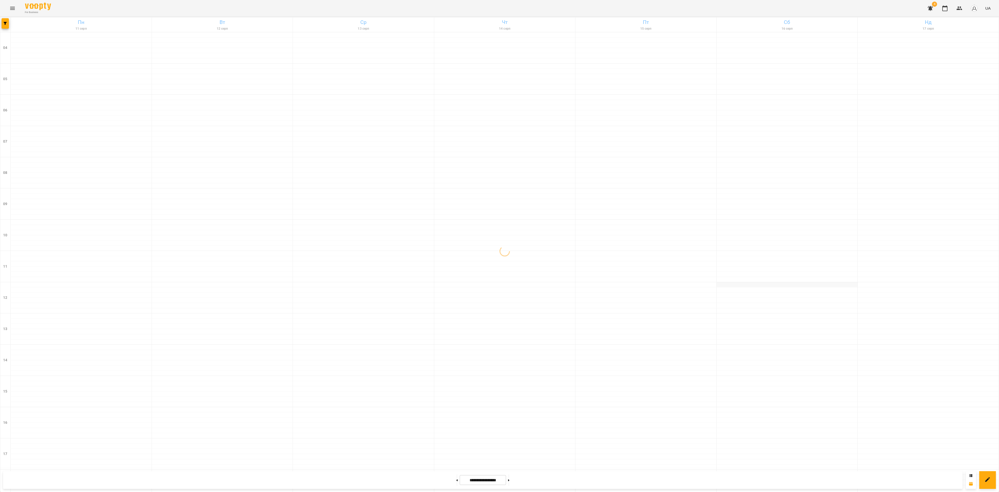
scroll to position [158, 0]
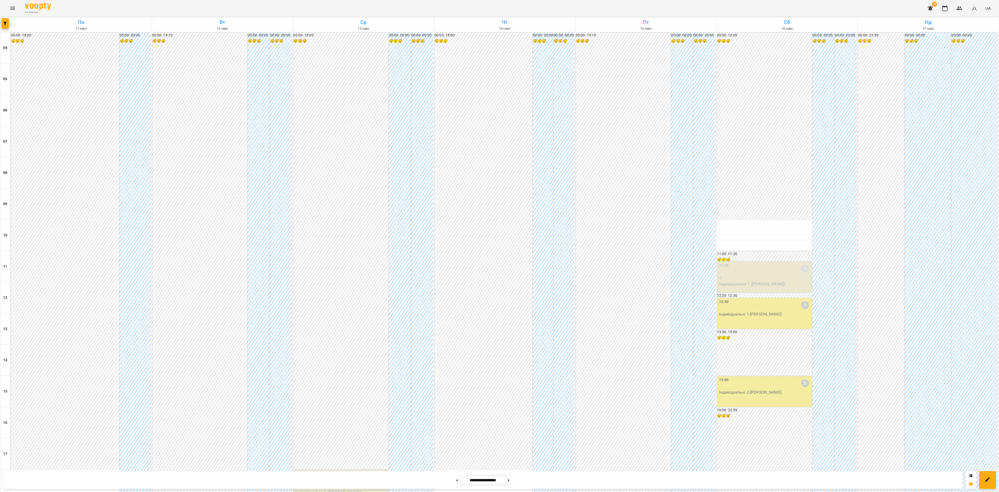
click at [752, 311] on p "Індивідуальні 1 - [PERSON_NAME]" at bounding box center [765, 314] width 92 height 6
click at [872, 204] on div at bounding box center [499, 246] width 999 height 492
click at [754, 275] on p "0" at bounding box center [765, 278] width 92 height 6
click at [766, 160] on div at bounding box center [499, 246] width 999 height 492
click at [776, 298] on div "12:30 [PERSON_NAME] Індивідуальні 1 - [PERSON_NAME]" at bounding box center [764, 313] width 95 height 31
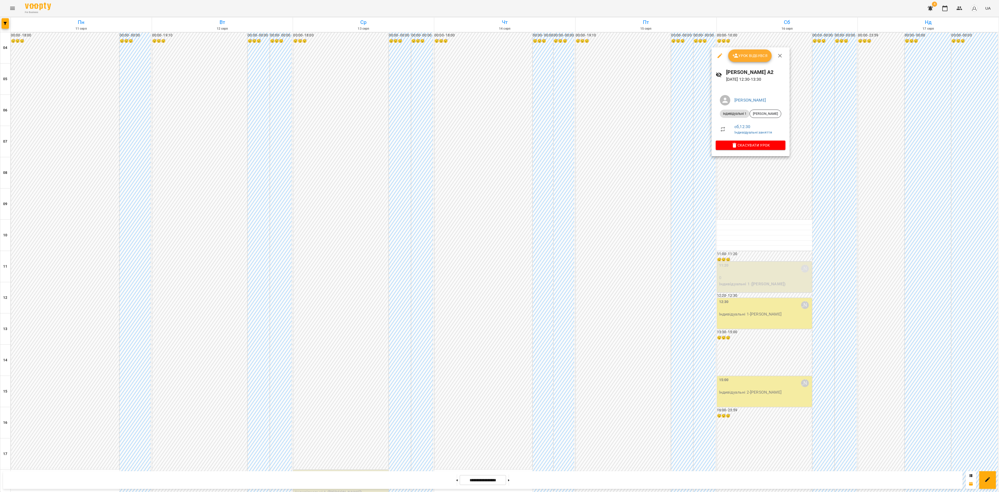
click at [751, 55] on span "Урок відбувся" at bounding box center [749, 56] width 35 height 6
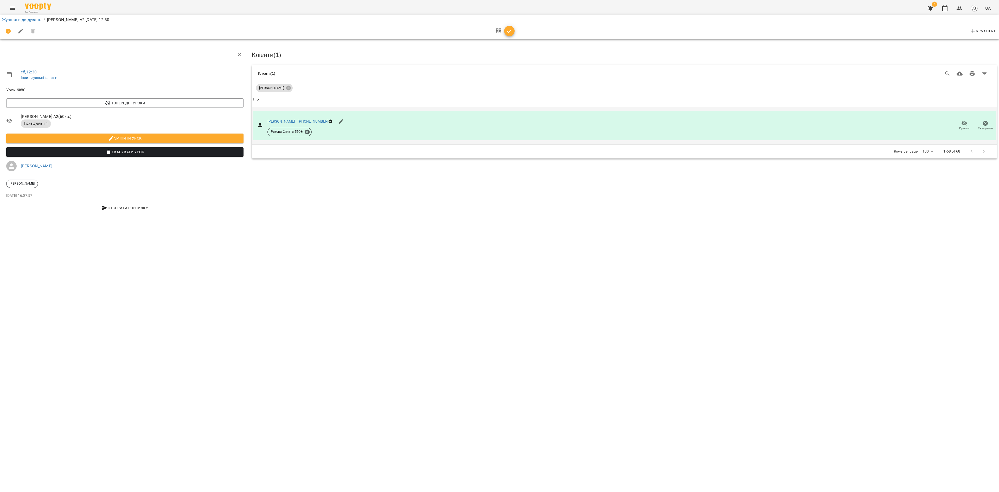
click at [967, 125] on icon "button" at bounding box center [964, 123] width 6 height 6
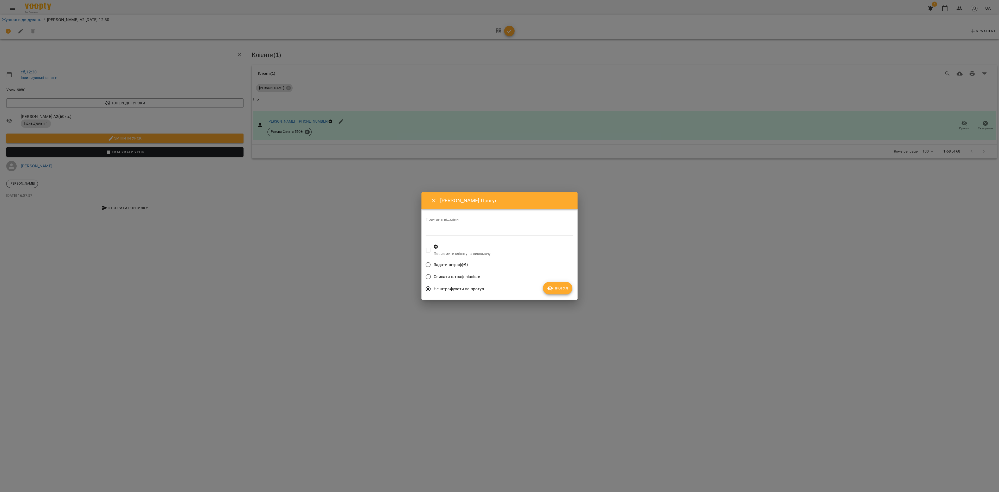
click at [564, 287] on span "Прогул" at bounding box center [557, 288] width 21 height 6
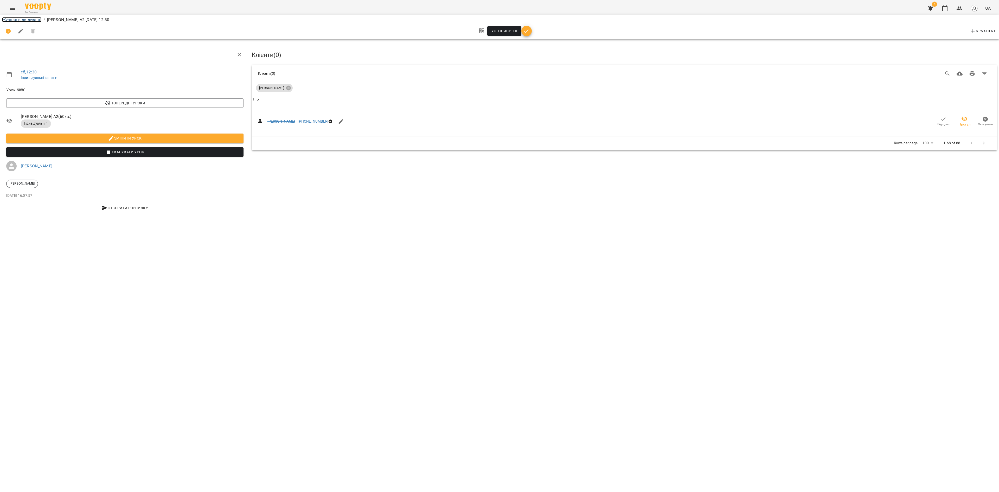
click at [26, 17] on link "Журнал відвідувань" at bounding box center [21, 19] width 39 height 5
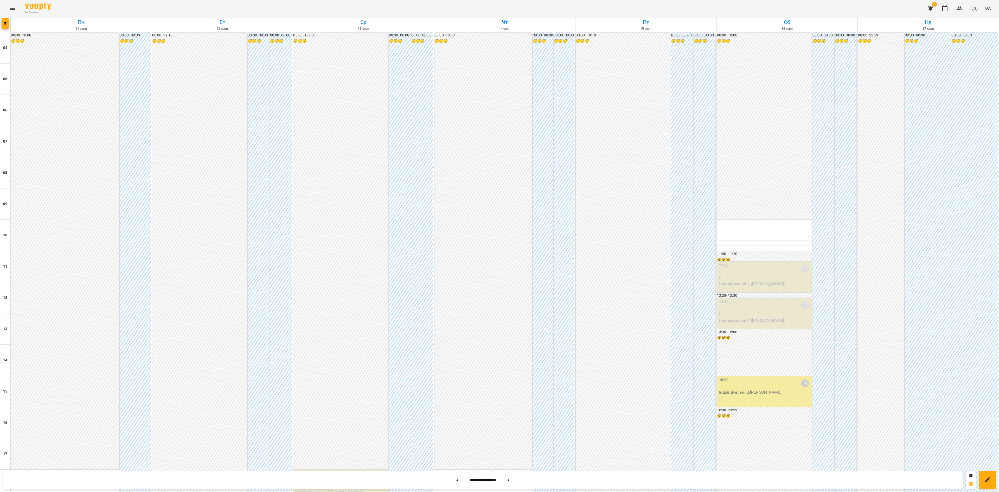
scroll to position [158, 0]
click at [740, 389] on p "Індивідуальні 2 - [PERSON_NAME]" at bounding box center [765, 392] width 92 height 6
click at [741, 130] on button "Урок відбувся" at bounding box center [750, 133] width 44 height 12
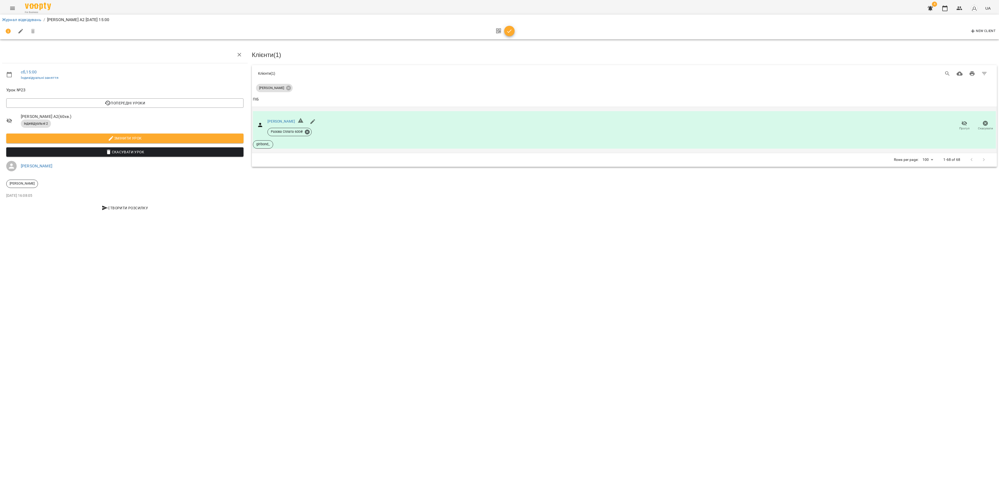
click at [966, 127] on span "Прогул" at bounding box center [964, 128] width 10 height 4
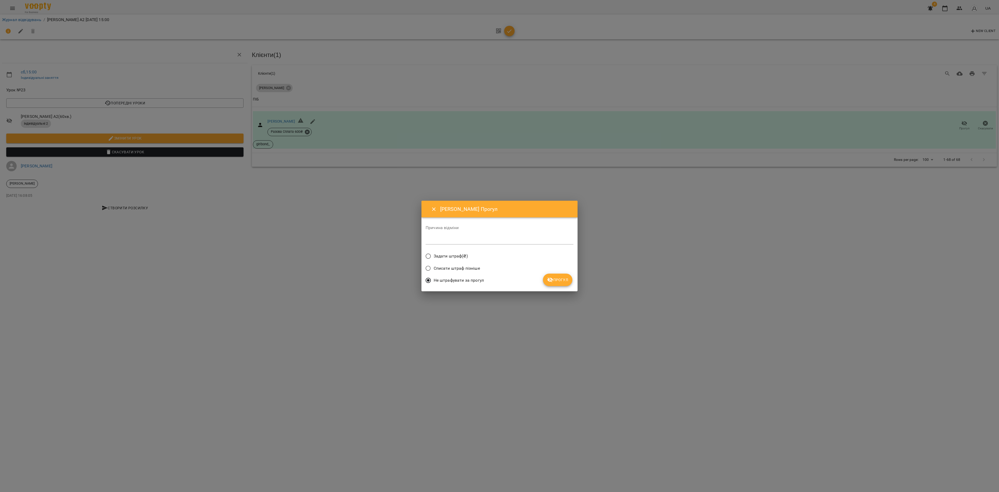
drag, startPoint x: 559, startPoint y: 280, endPoint x: 554, endPoint y: 282, distance: 5.4
click at [559, 280] on span "Прогул" at bounding box center [557, 280] width 21 height 6
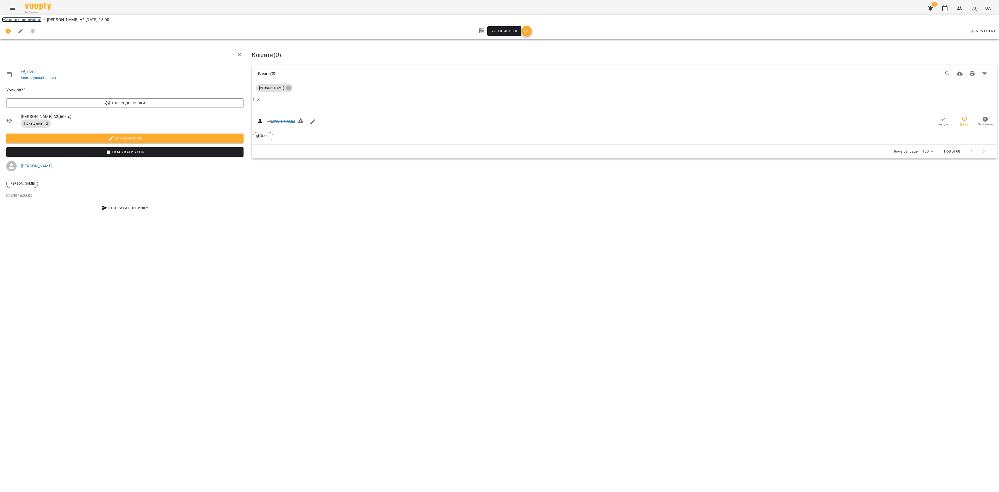
click at [30, 21] on link "Журнал відвідувань" at bounding box center [21, 19] width 39 height 5
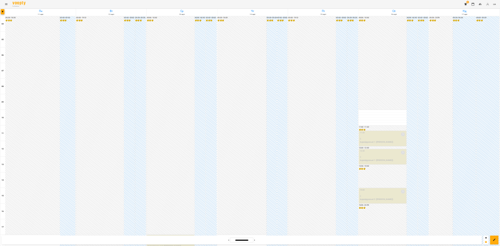
scroll to position [158, 0]
drag, startPoint x: 520, startPoint y: 479, endPoint x: 520, endPoint y: 482, distance: 3.2
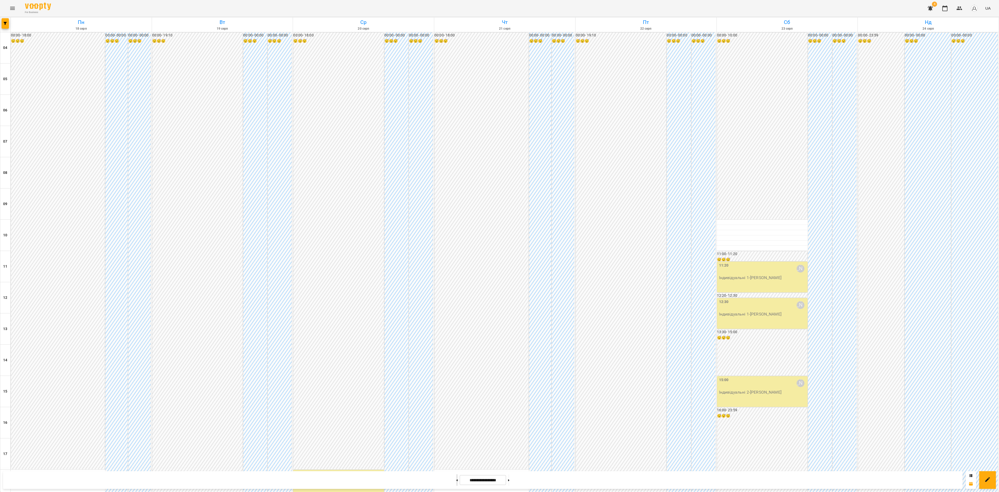
click at [456, 479] on button at bounding box center [456, 479] width 1 height 11
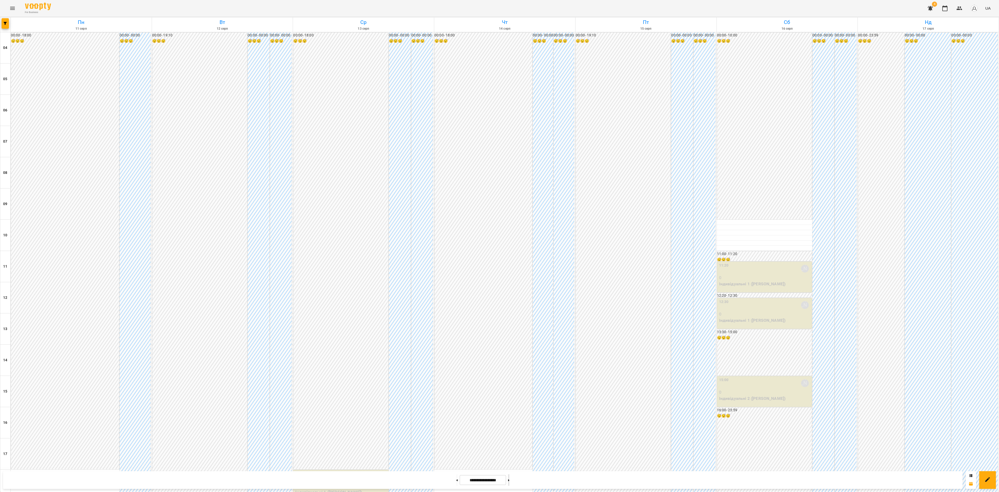
click at [509, 481] on button at bounding box center [508, 479] width 1 height 11
type input "**********"
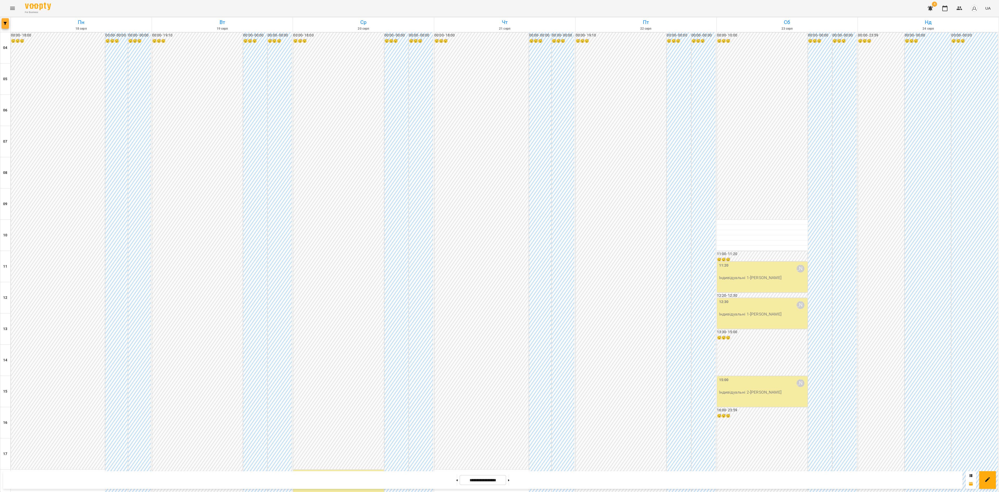
click at [3, 19] on button "button" at bounding box center [5, 23] width 7 height 10
click at [996, 394] on div at bounding box center [499, 246] width 999 height 492
click at [868, 433] on div "00:00 - 23:59 😴😴😴" at bounding box center [881, 329] width 46 height 593
click at [12, 9] on div at bounding box center [499, 246] width 999 height 492
click at [12, 8] on icon "Menu" at bounding box center [12, 8] width 6 height 6
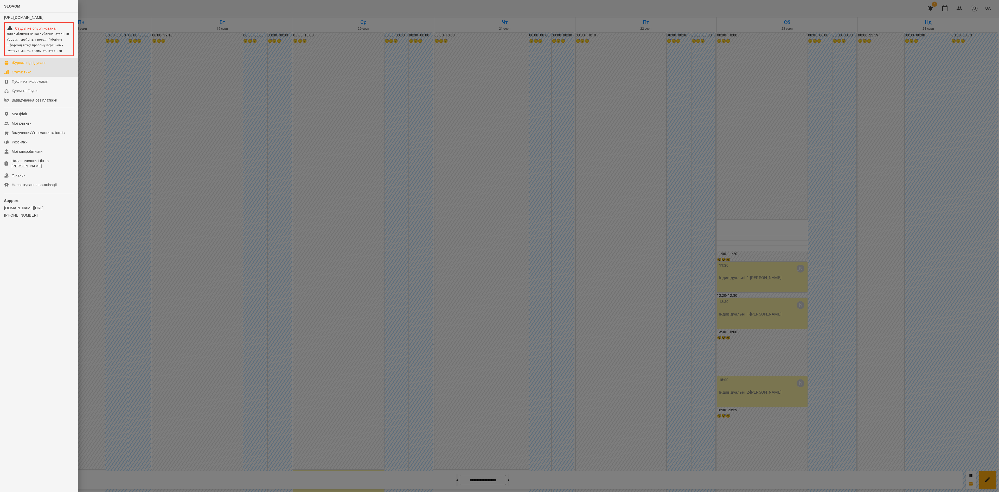
click at [40, 73] on link "Статистика" at bounding box center [39, 71] width 78 height 9
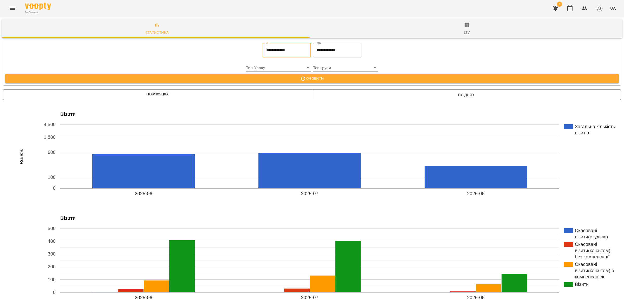
click at [280, 50] on input "**********" at bounding box center [287, 50] width 48 height 15
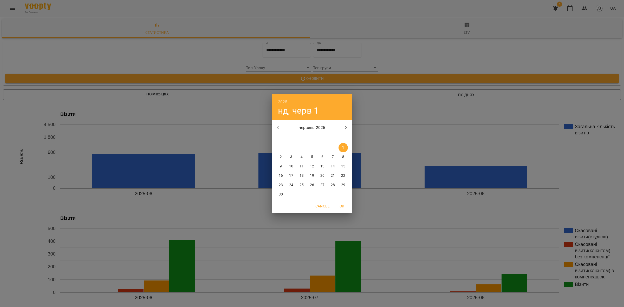
click at [278, 124] on button "button" at bounding box center [278, 128] width 12 height 12
click at [278, 126] on icon "button" at bounding box center [278, 128] width 6 height 6
click at [278, 127] on icon "button" at bounding box center [278, 127] width 2 height 3
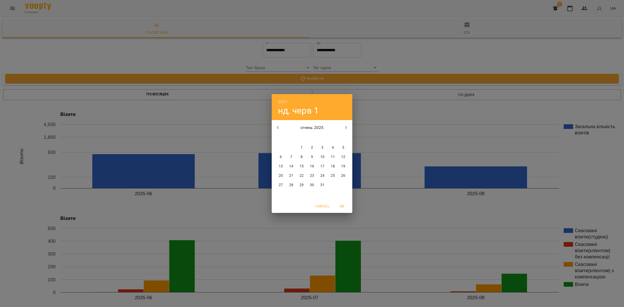
click at [280, 127] on icon "button" at bounding box center [278, 128] width 6 height 6
click at [292, 147] on p "1" at bounding box center [291, 147] width 2 height 5
type input "**********"
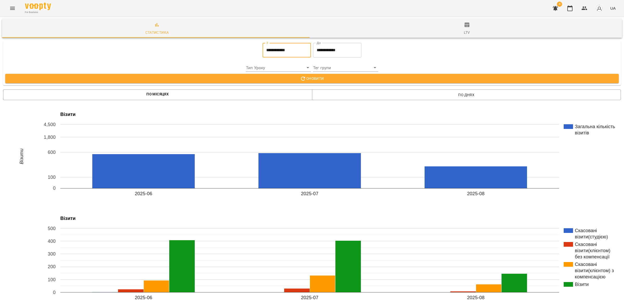
click at [315, 78] on span "Оновити" at bounding box center [312, 78] width 606 height 6
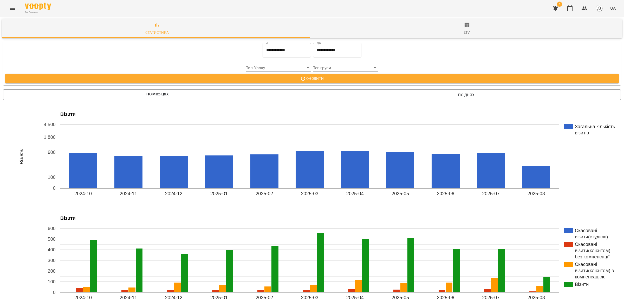
click at [464, 28] on span "ltv" at bounding box center [467, 29] width 304 height 14
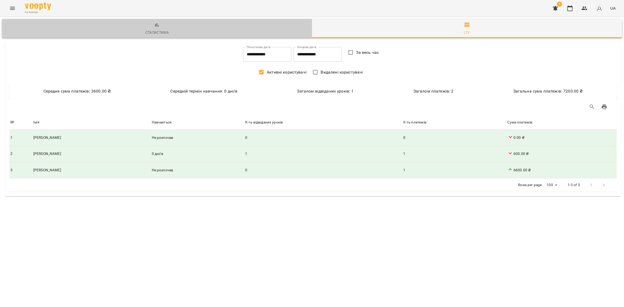
click at [145, 21] on button "Статистика" at bounding box center [157, 28] width 310 height 19
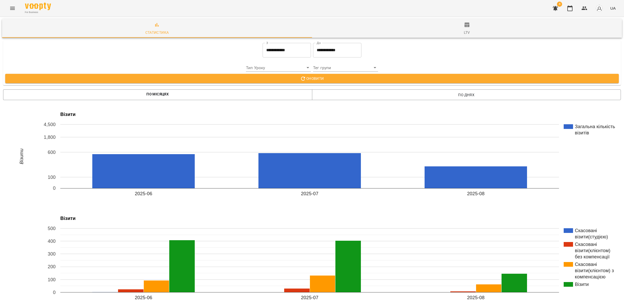
click at [459, 30] on span "ltv" at bounding box center [467, 29] width 304 height 14
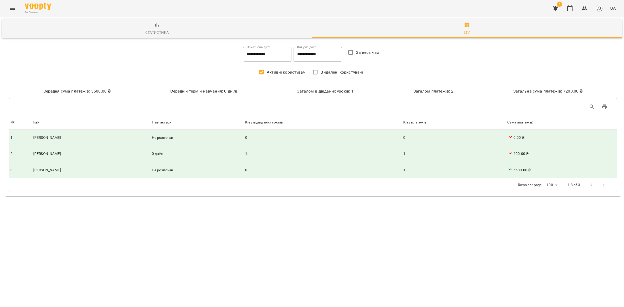
click at [334, 75] on span "Видалені користувачі" at bounding box center [342, 72] width 42 height 6
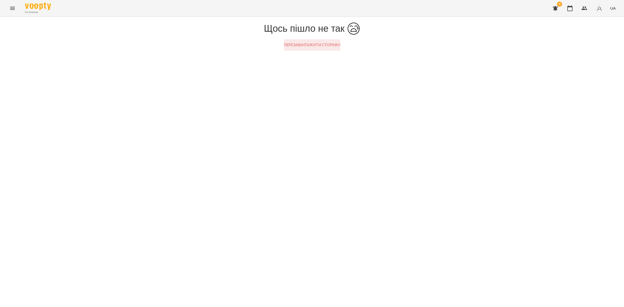
drag, startPoint x: 297, startPoint y: 144, endPoint x: 301, endPoint y: 149, distance: 6.3
click at [297, 51] on button "Перезавантажити сторінку" at bounding box center [312, 44] width 56 height 11
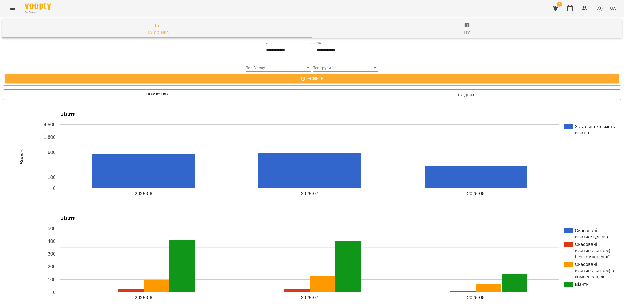
click at [458, 28] on span "ltv" at bounding box center [467, 29] width 304 height 14
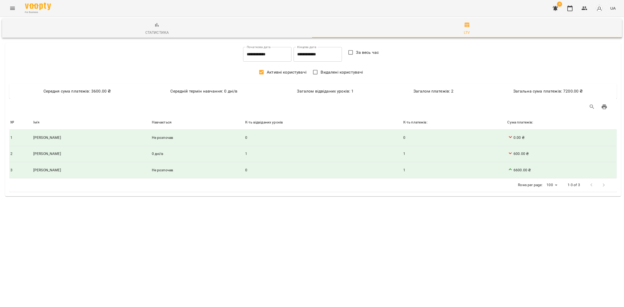
click at [361, 51] on span "За весь час" at bounding box center [367, 52] width 23 height 6
type input "**********"
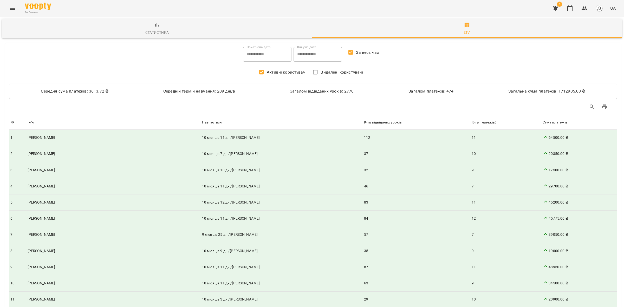
click at [340, 74] on span "Видалені користувачі" at bounding box center [342, 72] width 42 height 6
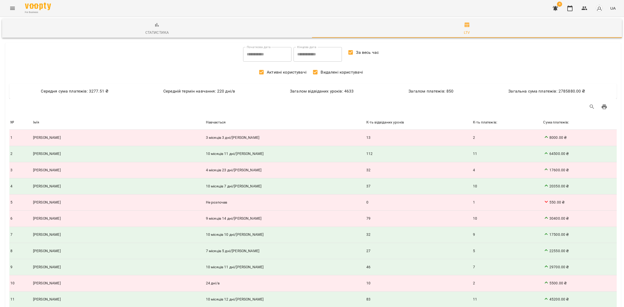
click at [338, 72] on span "Видалені користувачі" at bounding box center [342, 72] width 42 height 6
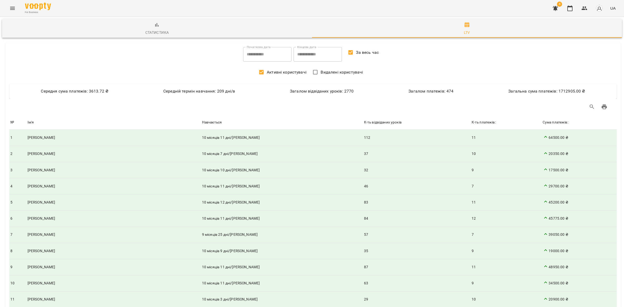
click at [164, 28] on span "Статистика" at bounding box center [157, 29] width 304 height 14
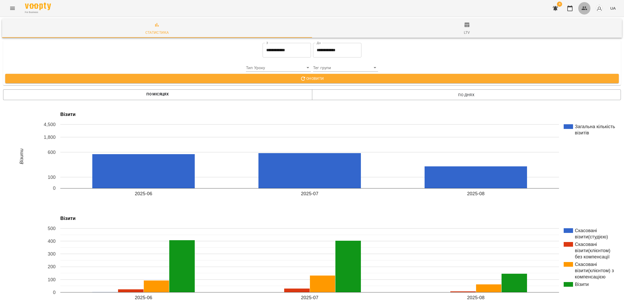
click at [590, 10] on button "button" at bounding box center [585, 8] width 12 height 12
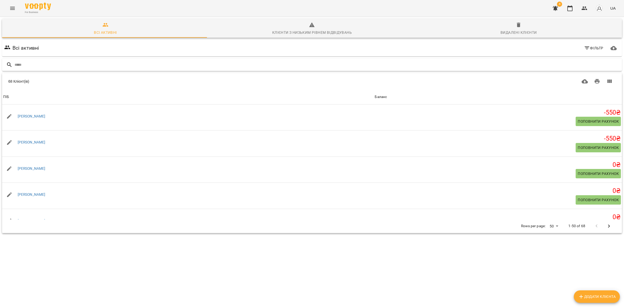
click at [22, 63] on input "text" at bounding box center [318, 65] width 606 height 9
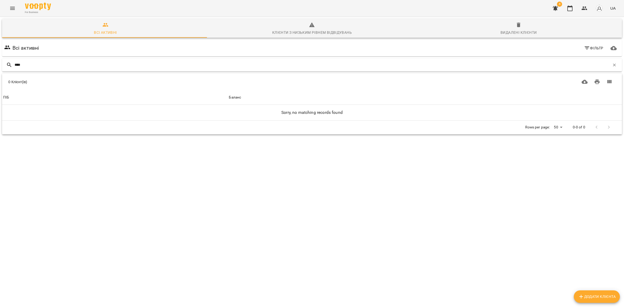
click at [33, 62] on input "****" at bounding box center [313, 65] width 596 height 9
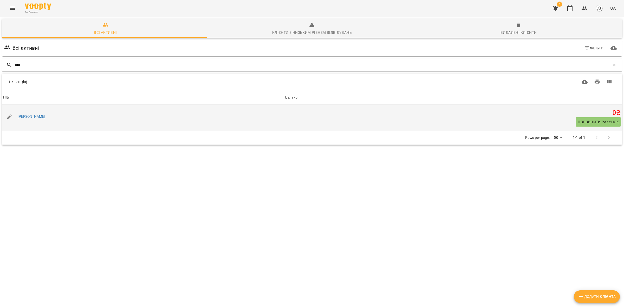
type input "****"
click at [590, 116] on h5 "0 ₴" at bounding box center [453, 113] width 336 height 8
click at [591, 120] on span "Поповнити рахунок" at bounding box center [598, 122] width 41 height 6
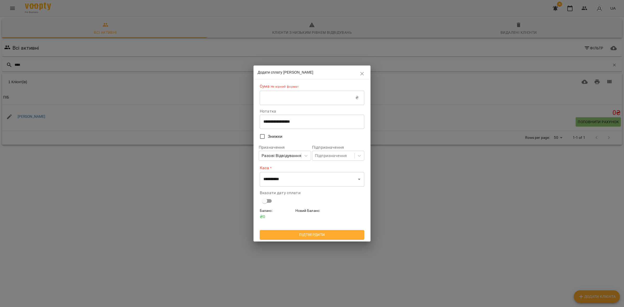
click at [263, 91] on input "text" at bounding box center [308, 98] width 96 height 15
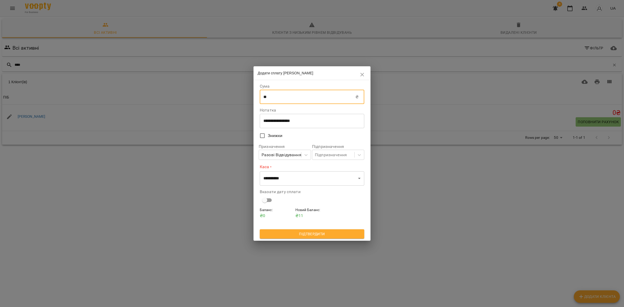
type input "**"
click at [297, 185] on select "**********" at bounding box center [312, 178] width 105 height 15
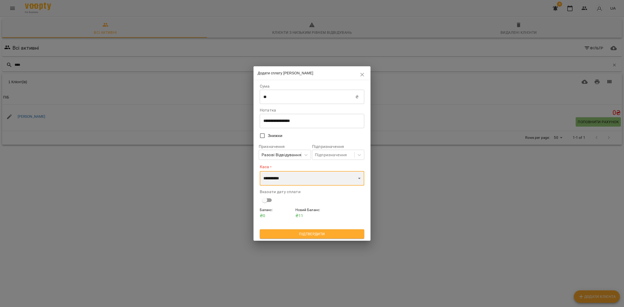
select select "****"
click at [260, 171] on select "**********" at bounding box center [312, 178] width 105 height 15
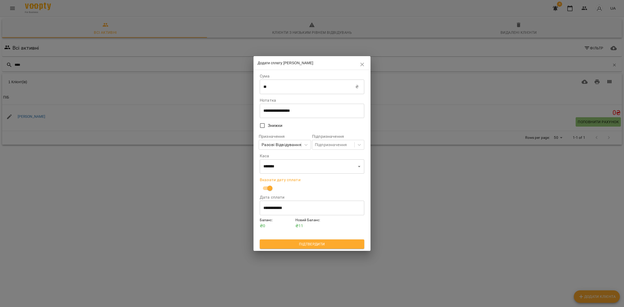
click at [280, 78] on label "Сума" at bounding box center [312, 76] width 105 height 4
click at [288, 90] on input "**" at bounding box center [308, 87] width 96 height 15
type input "****"
click at [311, 243] on span "Підтвердити" at bounding box center [312, 244] width 96 height 6
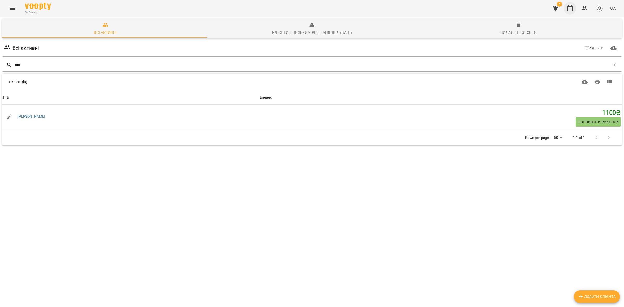
click at [573, 13] on button "button" at bounding box center [570, 8] width 12 height 12
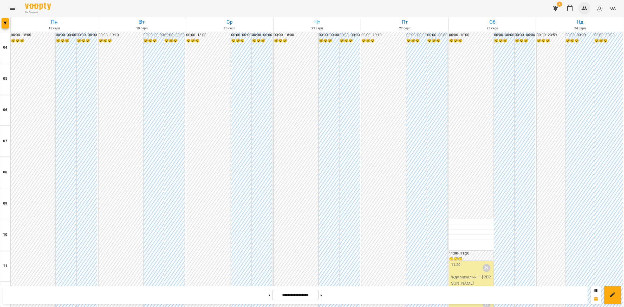
click at [585, 8] on icon "button" at bounding box center [585, 8] width 6 height 6
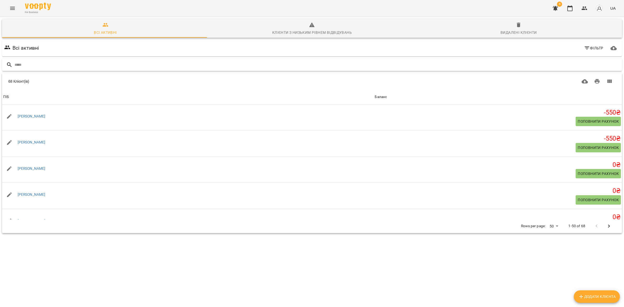
click at [61, 58] on div at bounding box center [312, 65] width 622 height 15
click at [65, 64] on input "text" at bounding box center [318, 65] width 606 height 9
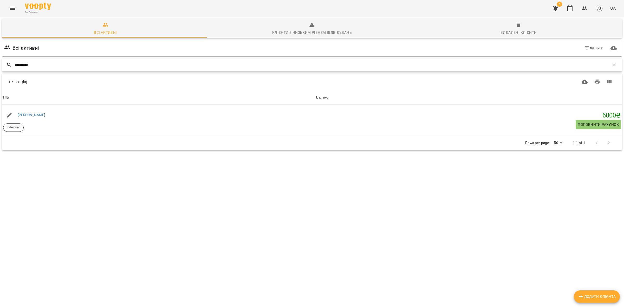
type input "**********"
click at [613, 64] on icon "button" at bounding box center [615, 65] width 5 height 5
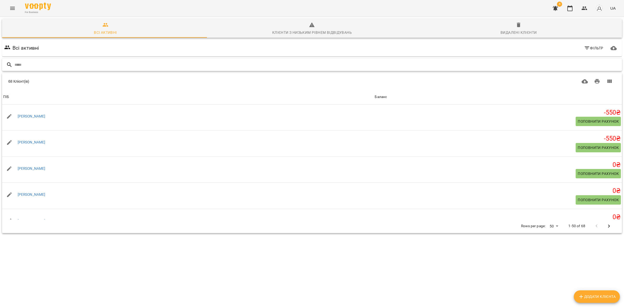
click at [51, 60] on div at bounding box center [312, 65] width 620 height 13
click at [55, 66] on input "text" at bounding box center [318, 65] width 606 height 9
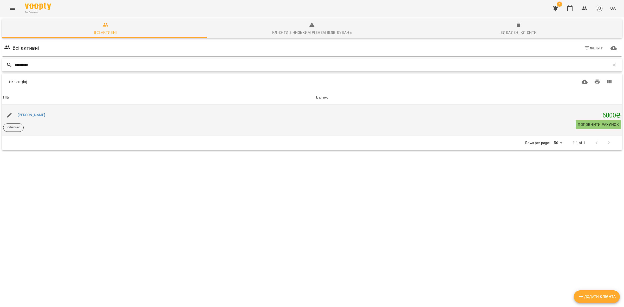
type input "**********"
click at [36, 118] on div "Ірина Федьків" at bounding box center [32, 115] width 30 height 7
click at [35, 116] on link "Ірина Федьків" at bounding box center [32, 115] width 28 height 4
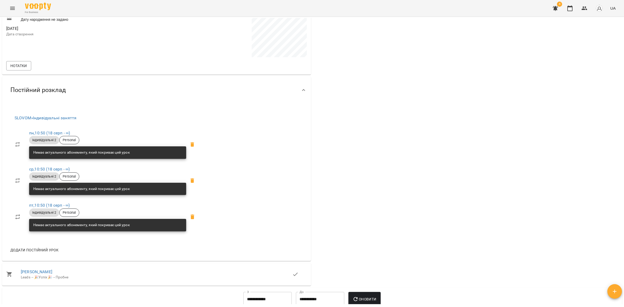
scroll to position [195, 0]
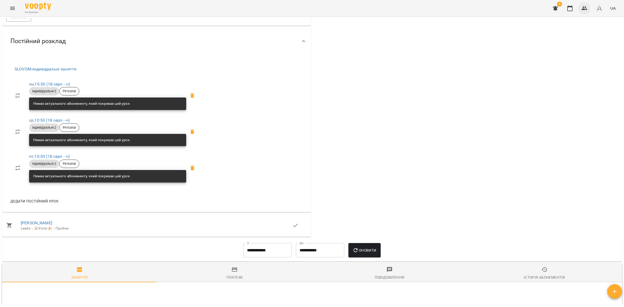
drag, startPoint x: 590, startPoint y: 8, endPoint x: 587, endPoint y: 8, distance: 3.2
click at [588, 8] on button "button" at bounding box center [585, 8] width 12 height 12
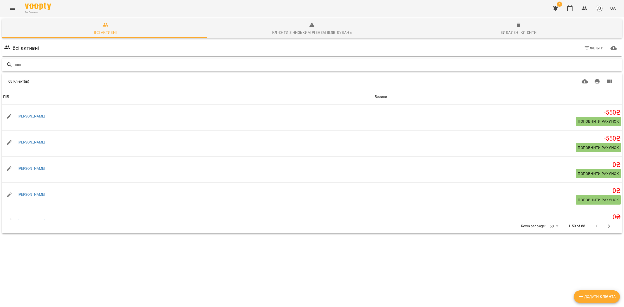
click at [478, 66] on input "text" at bounding box center [318, 65] width 606 height 9
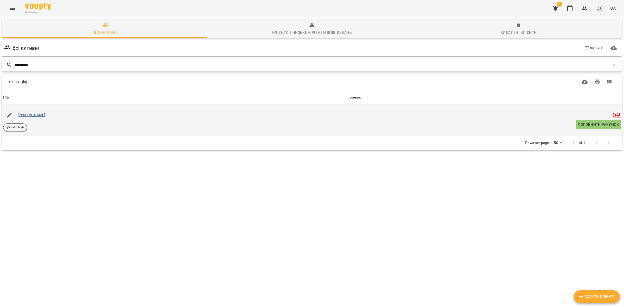
type input "**********"
click at [27, 113] on link "[PERSON_NAME]" at bounding box center [32, 115] width 28 height 4
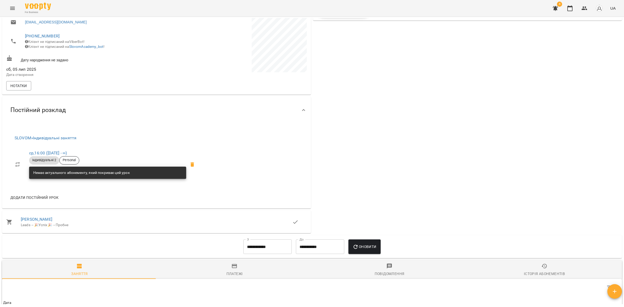
scroll to position [163, 0]
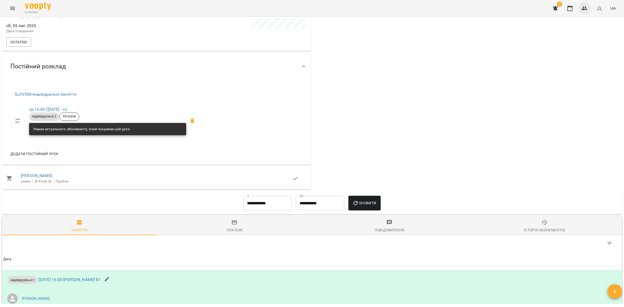
click at [584, 7] on icon "button" at bounding box center [585, 9] width 6 height 4
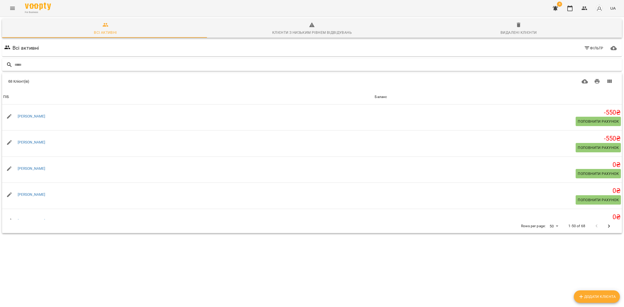
click at [39, 64] on input "text" at bounding box center [318, 65] width 606 height 9
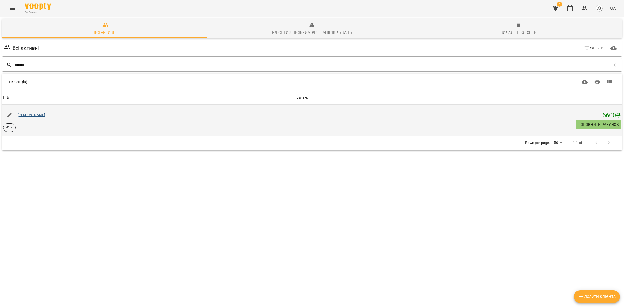
type input "*******"
click at [33, 116] on link "Юрій Бойчук" at bounding box center [32, 115] width 28 height 4
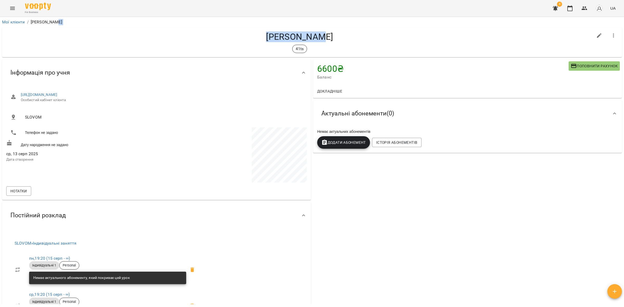
drag, startPoint x: 335, startPoint y: 34, endPoint x: 267, endPoint y: 22, distance: 69.5
click at [267, 22] on div "Мої клієнти / Юрій Бойчук Юрій Бойчук 41ts 6600 ₴ Баланс Поповнити рахунок Докл…" at bounding box center [312, 161] width 622 height 286
copy div "Юрій Бойчук Юрій Бойчук"
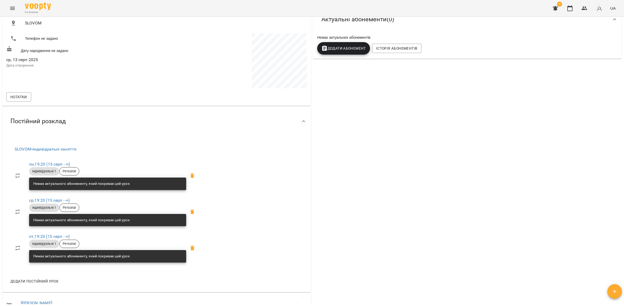
scroll to position [98, 0]
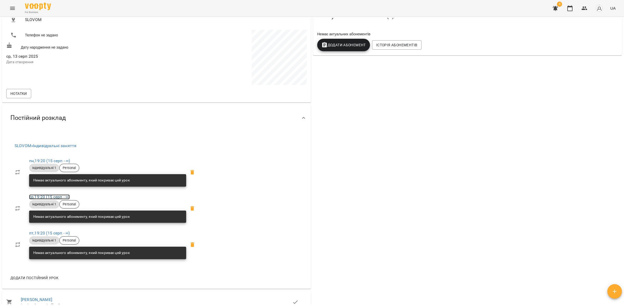
click at [60, 195] on link "ср , 19:20 (15 серп - ∞)" at bounding box center [49, 197] width 41 height 5
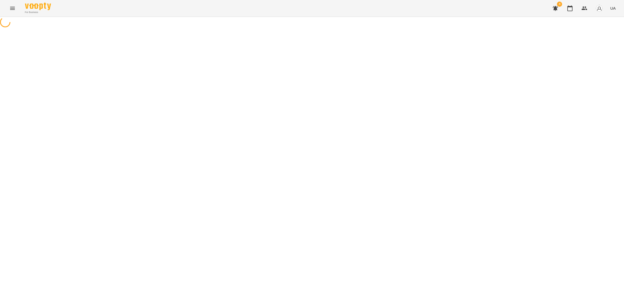
select select "*"
select select "**********"
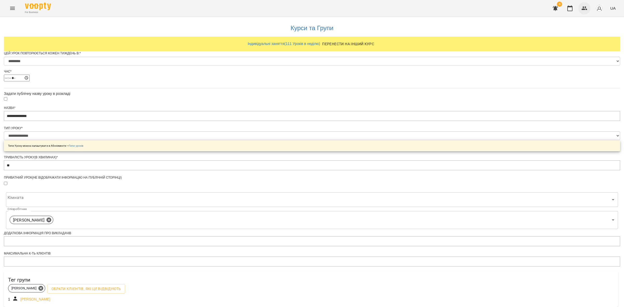
click at [585, 8] on icon "button" at bounding box center [585, 8] width 6 height 6
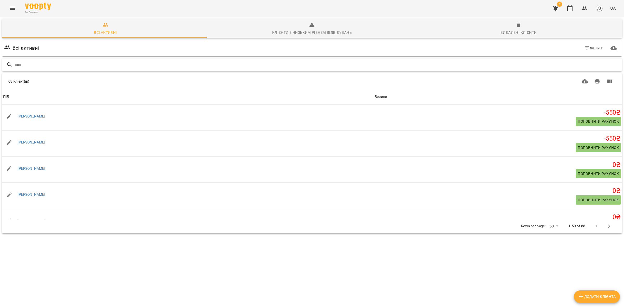
click at [62, 66] on input "text" at bounding box center [318, 65] width 606 height 9
click at [105, 66] on input "text" at bounding box center [318, 65] width 606 height 9
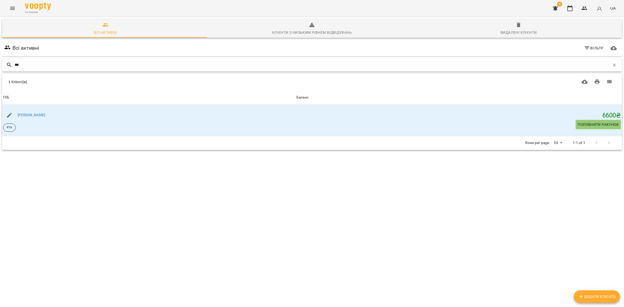
type input "****"
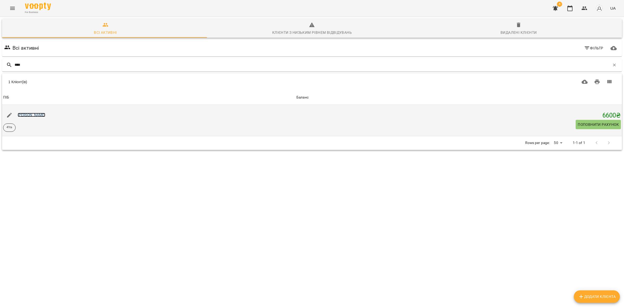
click at [29, 114] on link "Юрій Бойчук" at bounding box center [32, 115] width 28 height 4
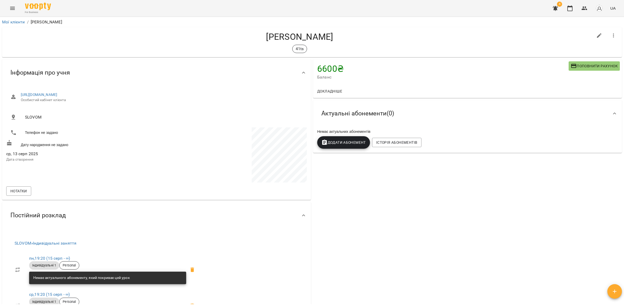
drag, startPoint x: 176, startPoint y: 92, endPoint x: 42, endPoint y: 77, distance: 135.3
click at [42, 77] on div "Інформація про учня https://www.voopty.com.ua/client/66fad799bcc5d31b755afc83/6…" at bounding box center [156, 129] width 309 height 141
copy link "https://www.voopty.com.ua/client/66fad799bcc5d31b755afc83/689c9a08d23b282ffe5f1…"
click at [572, 9] on icon "button" at bounding box center [570, 8] width 6 height 6
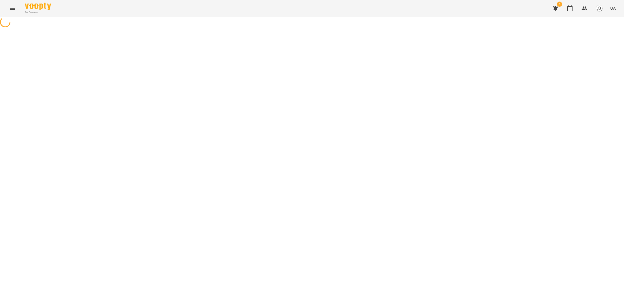
click at [12, 10] on icon "Menu" at bounding box center [12, 8] width 6 height 6
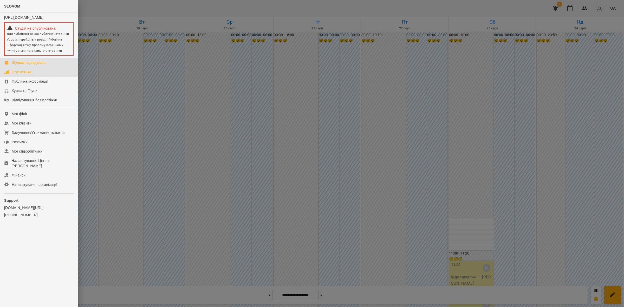
click at [37, 77] on link "Статистика" at bounding box center [39, 71] width 78 height 9
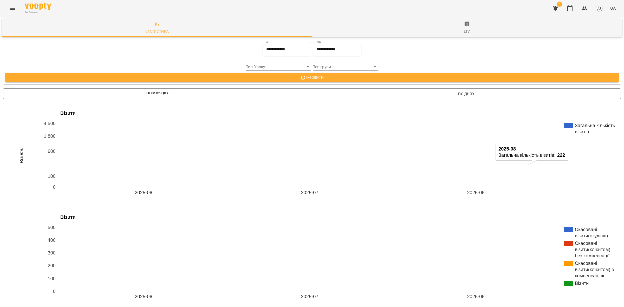
scroll to position [195, 0]
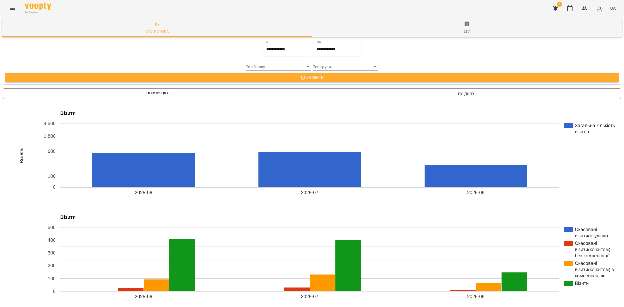
click at [14, 11] on icon "Menu" at bounding box center [12, 8] width 6 height 6
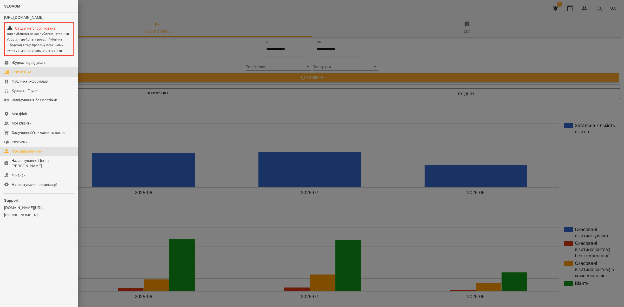
click at [28, 154] on div "Мої співробітники" at bounding box center [27, 151] width 31 height 5
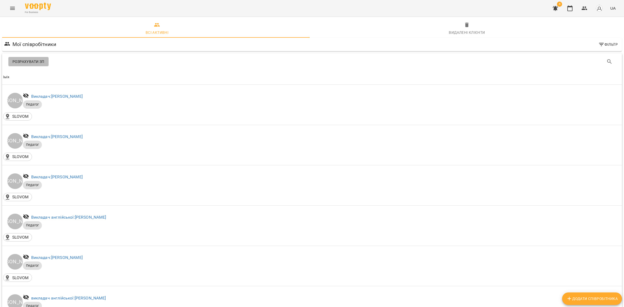
click at [27, 60] on span "Розрахувати ЗП" at bounding box center [28, 62] width 32 height 6
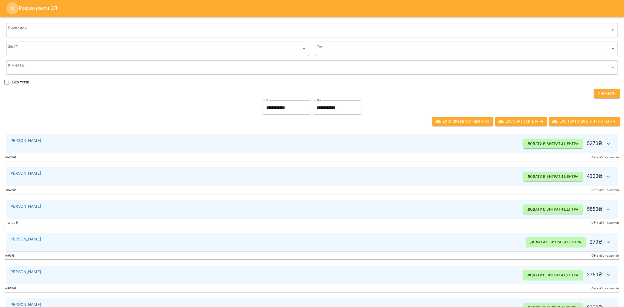
click at [10, 10] on icon "Close" at bounding box center [12, 8] width 6 height 6
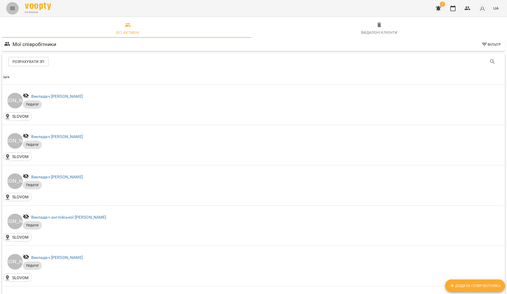
click at [10, 13] on button "Menu" at bounding box center [12, 8] width 12 height 12
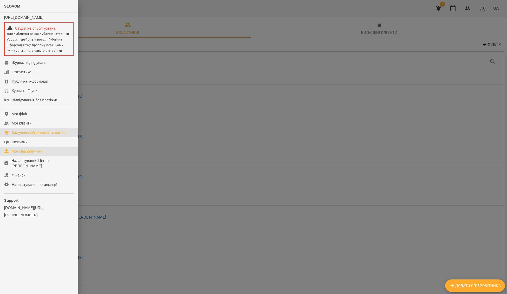
click at [42, 135] on div "Залучення/Утримання клієнтів" at bounding box center [38, 132] width 53 height 5
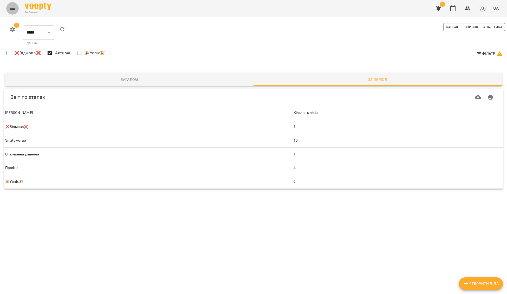
click at [10, 10] on icon "Menu" at bounding box center [12, 8] width 6 height 6
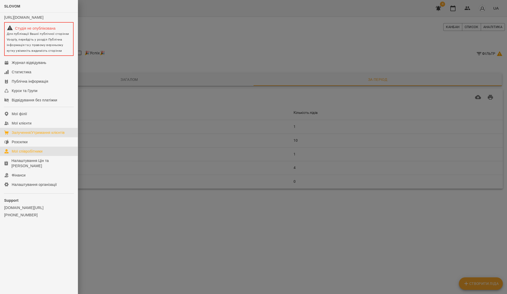
click at [30, 154] on div "Мої співробітники" at bounding box center [27, 151] width 31 height 5
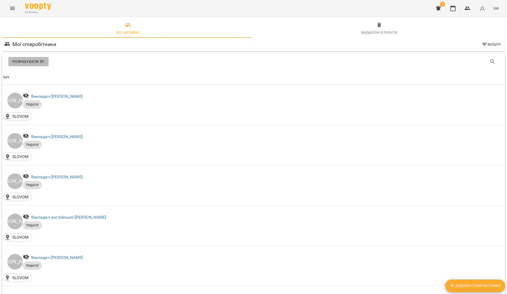
click at [35, 61] on span "Розрахувати ЗП" at bounding box center [28, 62] width 32 height 6
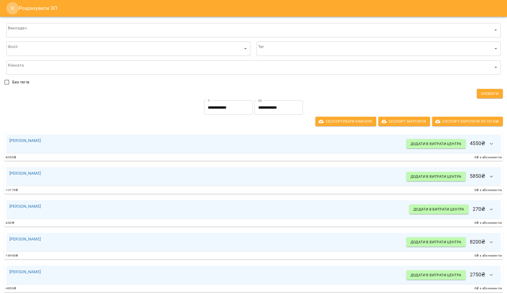
click at [14, 8] on icon "Close" at bounding box center [12, 8] width 6 height 6
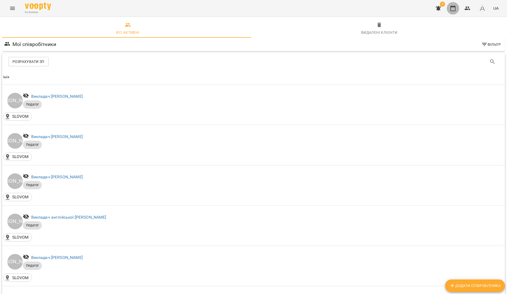
click at [454, 11] on button "button" at bounding box center [453, 8] width 12 height 12
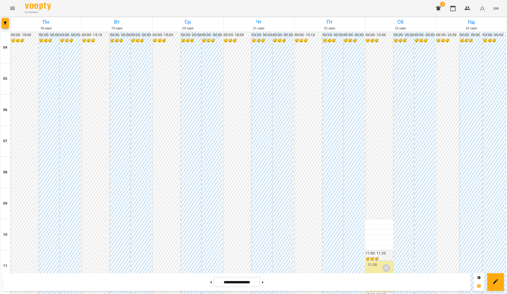
click at [477, 278] on div at bounding box center [479, 282] width 10 height 18
click at [480, 277] on icon at bounding box center [479, 277] width 3 height 3
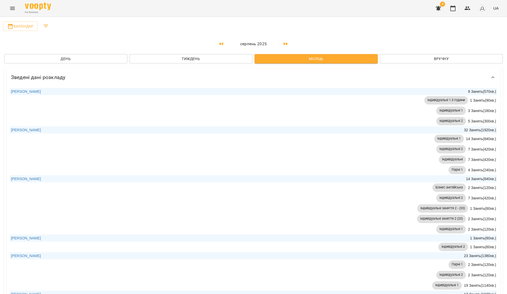
click at [359, 28] on div "Календар" at bounding box center [253, 26] width 503 height 15
click at [9, 8] on button "Menu" at bounding box center [12, 8] width 12 height 12
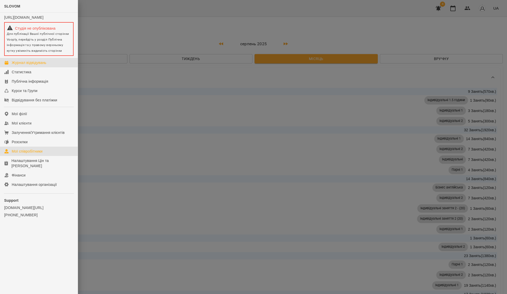
click at [41, 154] on div "Мої співробітники" at bounding box center [27, 151] width 31 height 5
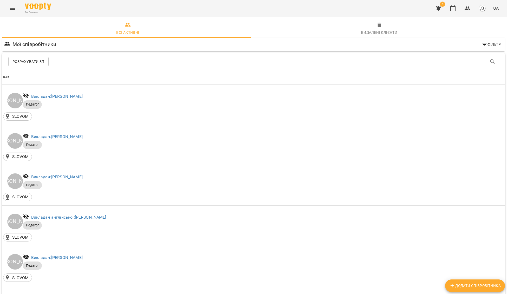
click at [363, 33] on div "Видалені клієнти" at bounding box center [379, 32] width 36 height 6
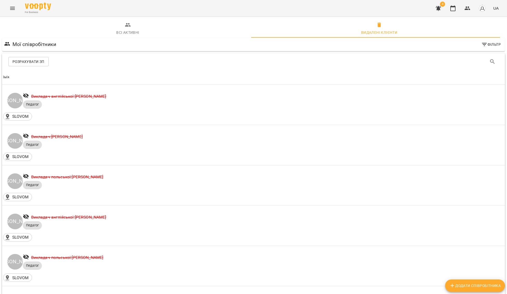
click at [125, 33] on div "Всі активні" at bounding box center [127, 32] width 23 height 6
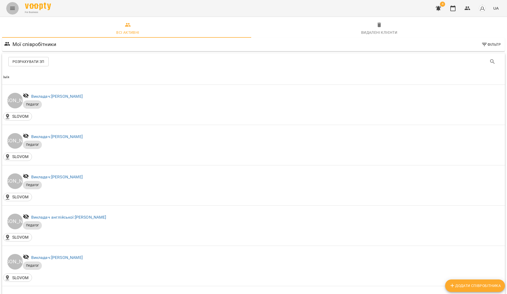
click at [12, 9] on icon "Menu" at bounding box center [12, 8] width 6 height 6
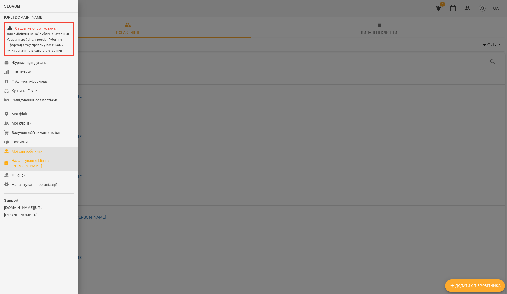
click at [50, 167] on link "Налаштування Цін та [PERSON_NAME]" at bounding box center [39, 163] width 78 height 15
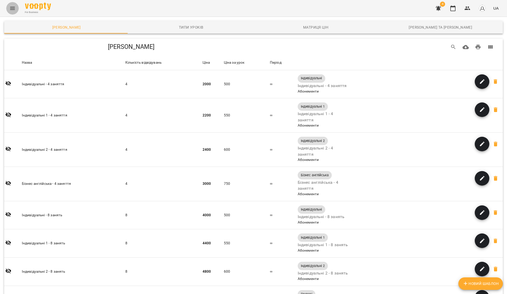
click at [10, 11] on icon "Menu" at bounding box center [12, 8] width 6 height 6
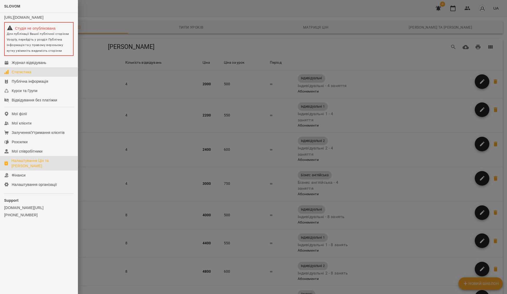
click at [21, 75] on div "Статистика" at bounding box center [22, 71] width 20 height 5
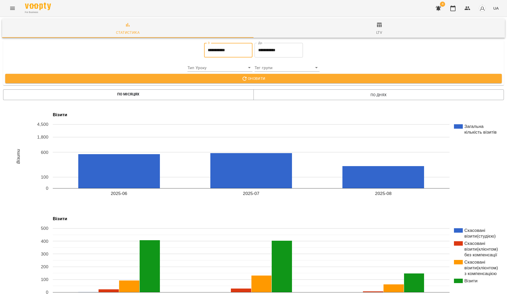
click at [229, 53] on input "**********" at bounding box center [228, 50] width 48 height 15
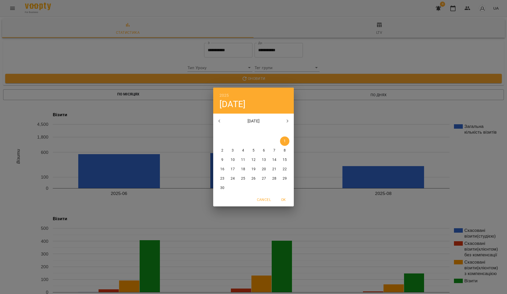
click at [218, 119] on icon "button" at bounding box center [219, 121] width 6 height 6
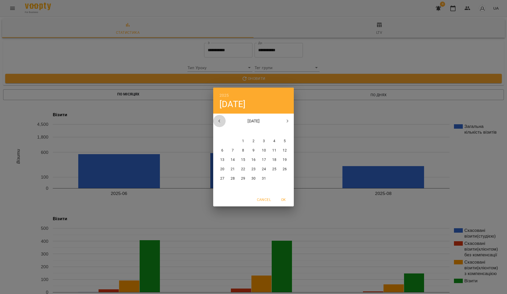
click at [218, 119] on icon "button" at bounding box center [219, 121] width 6 height 6
click at [218, 120] on icon "button" at bounding box center [219, 121] width 6 height 6
click at [232, 141] on p "1" at bounding box center [233, 141] width 2 height 5
type input "**********"
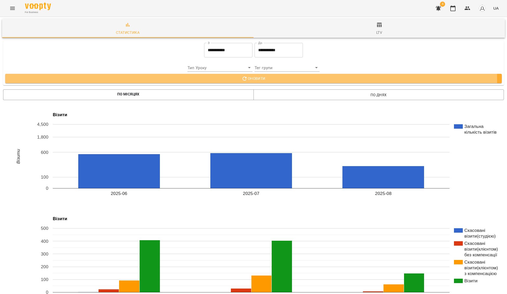
click at [246, 81] on span "Оновити" at bounding box center [253, 78] width 489 height 6
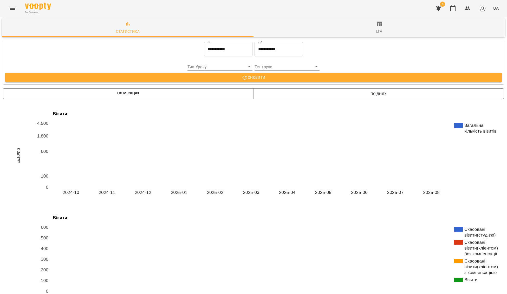
scroll to position [462, 0]
